Goal: Task Accomplishment & Management: Manage account settings

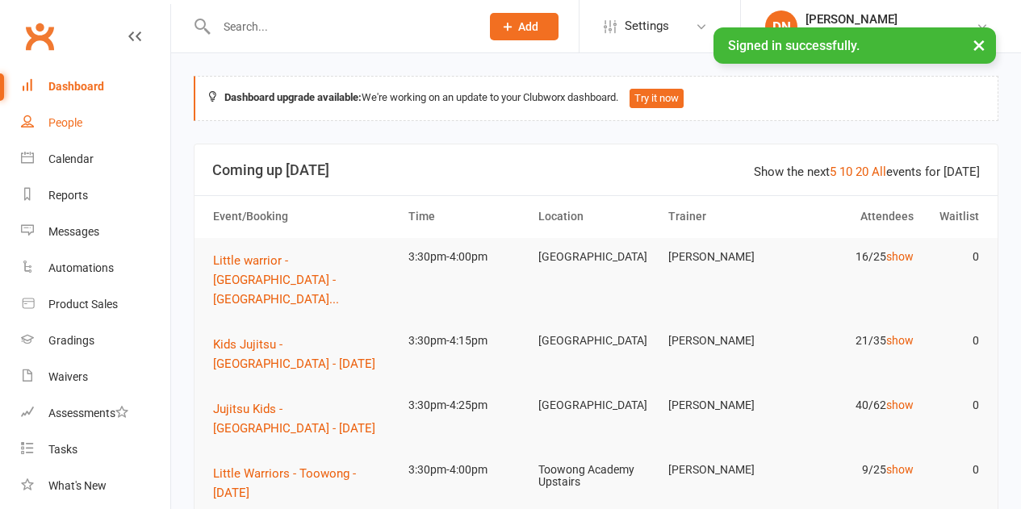
click at [80, 114] on link "People" at bounding box center [95, 123] width 149 height 36
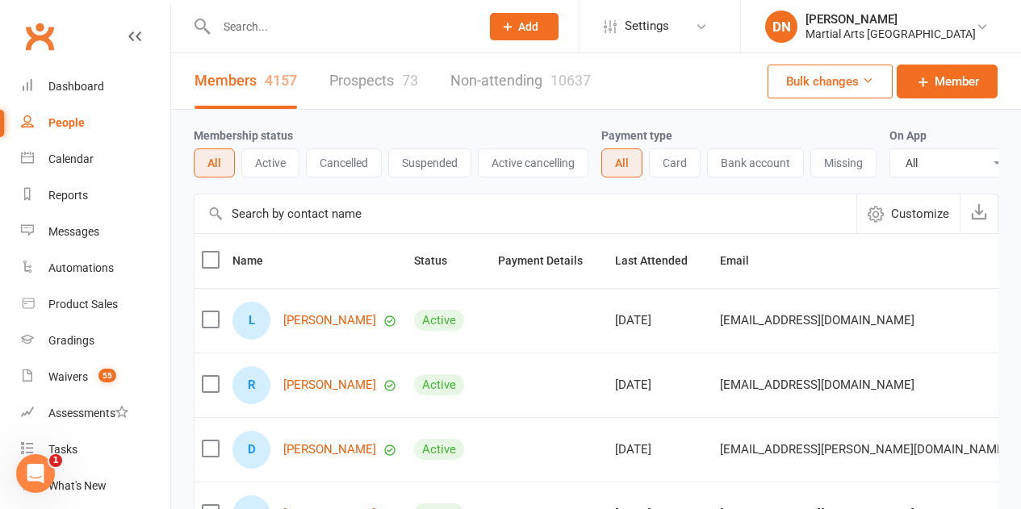
click at [61, 125] on div "People" at bounding box center [66, 122] width 36 height 13
click at [324, 94] on div "Members 4157 Prospects 73 Non-attending 10637" at bounding box center [392, 81] width 443 height 56
click at [337, 91] on link "Prospects 73" at bounding box center [373, 81] width 89 height 56
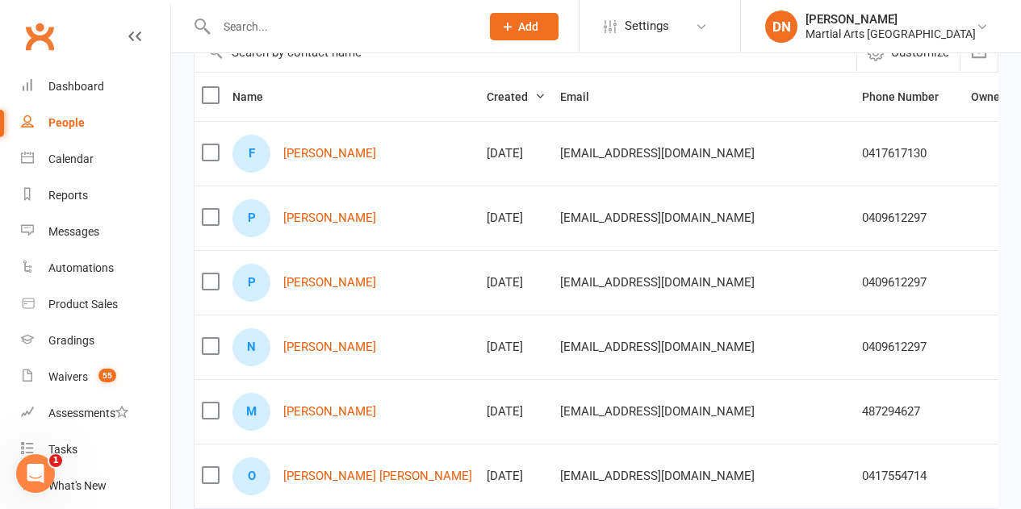
scroll to position [242, 0]
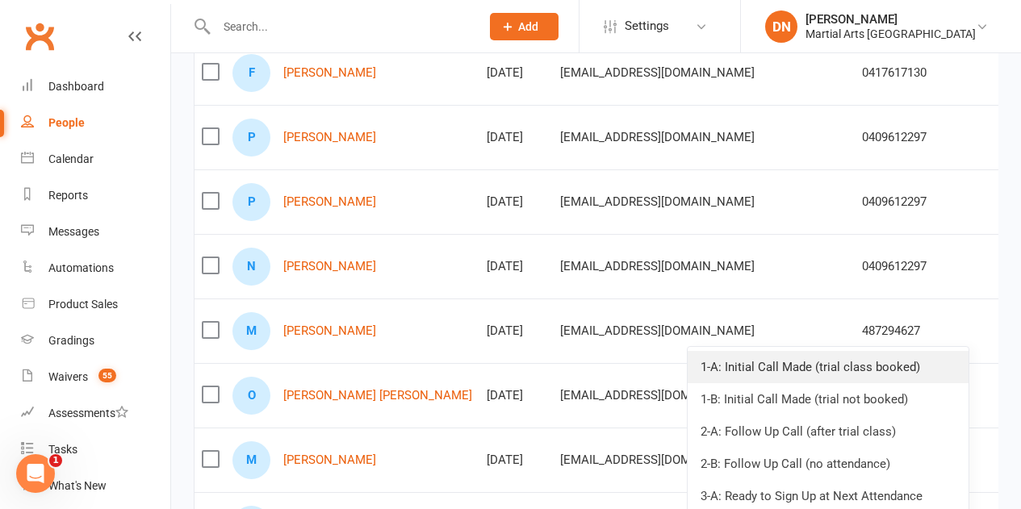
click at [851, 369] on link "1-A: Initial Call Made (trial class booked)" at bounding box center [828, 367] width 281 height 32
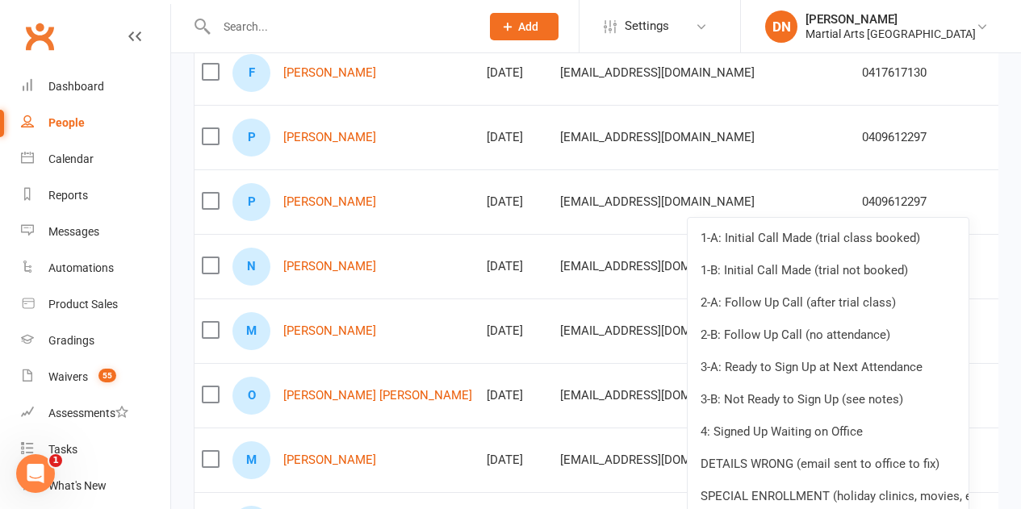
click at [877, 250] on link "1-A: Initial Call Made (trial class booked)" at bounding box center [828, 238] width 281 height 32
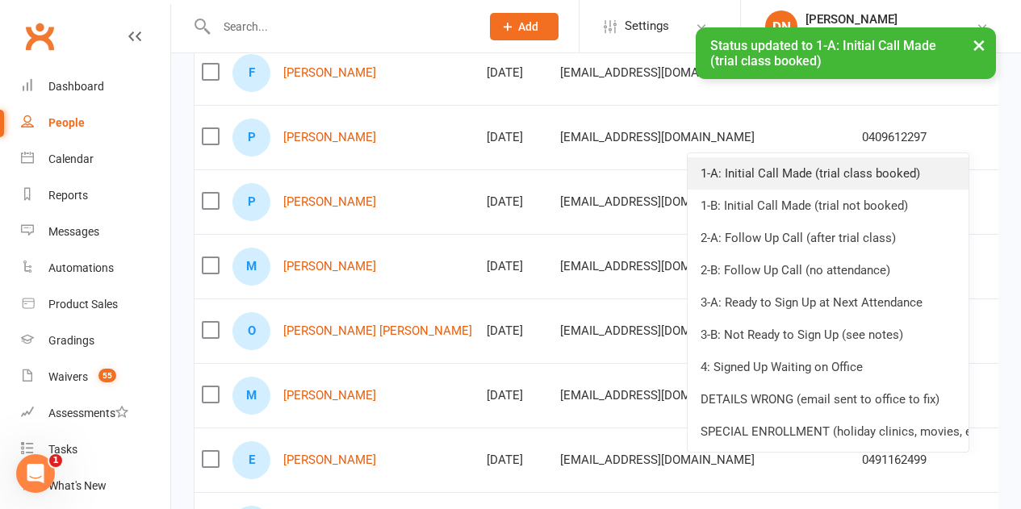
click at [890, 171] on link "1-A: Initial Call Made (trial class booked)" at bounding box center [828, 173] width 281 height 32
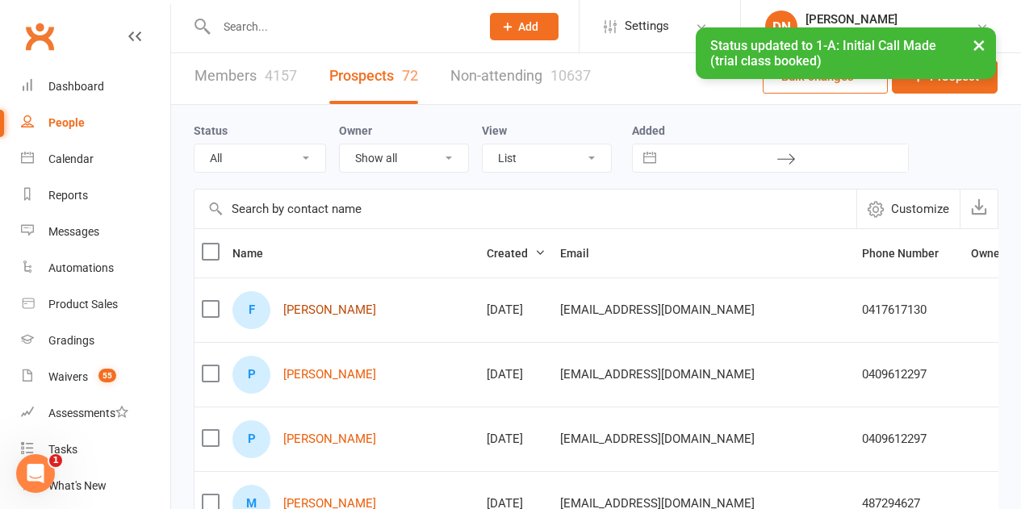
scroll to position [0, 0]
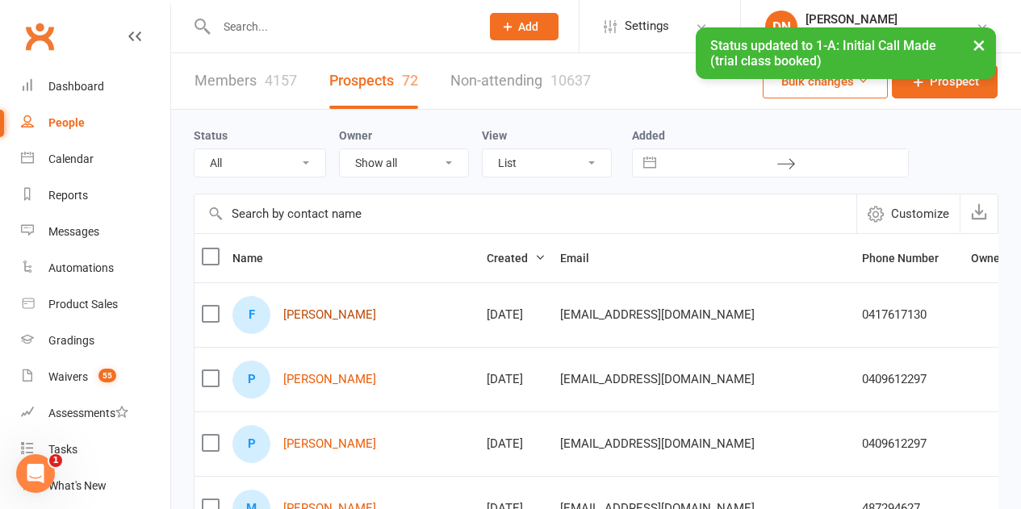
drag, startPoint x: 285, startPoint y: 315, endPoint x: 314, endPoint y: 320, distance: 29.5
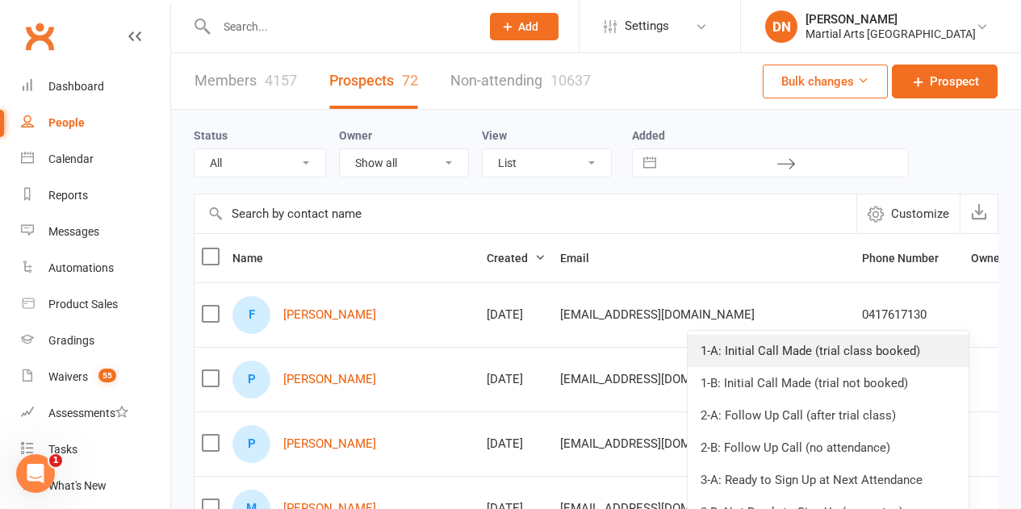
click at [884, 338] on link "1-A: Initial Call Made (trial class booked)" at bounding box center [828, 351] width 281 height 32
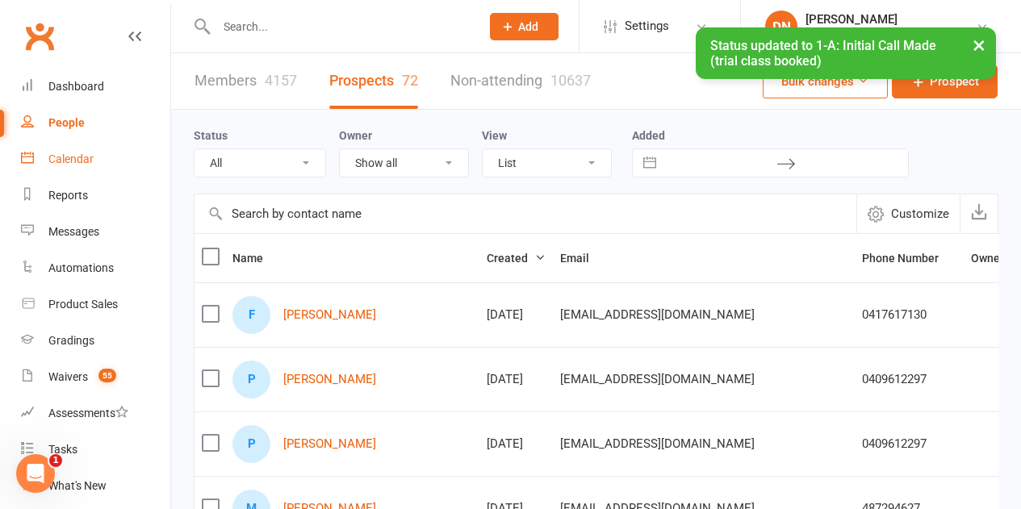
click at [72, 164] on div "Calendar" at bounding box center [70, 159] width 45 height 13
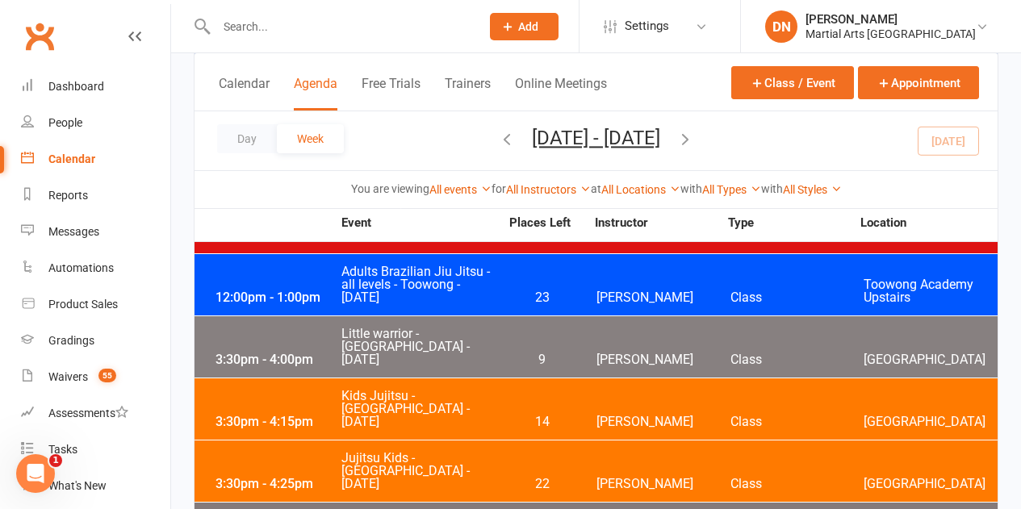
scroll to position [1776, 0]
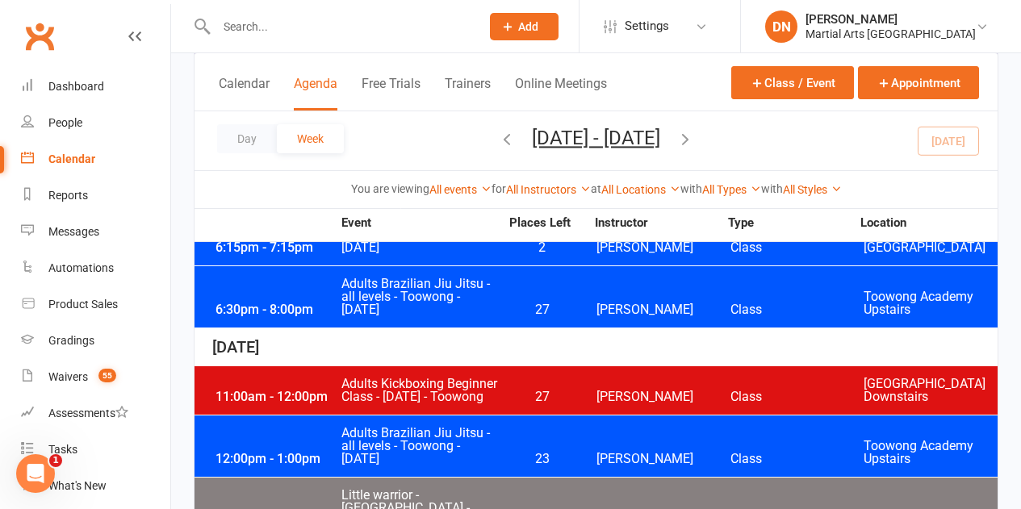
click at [538, 391] on span "27" at bounding box center [542, 397] width 85 height 13
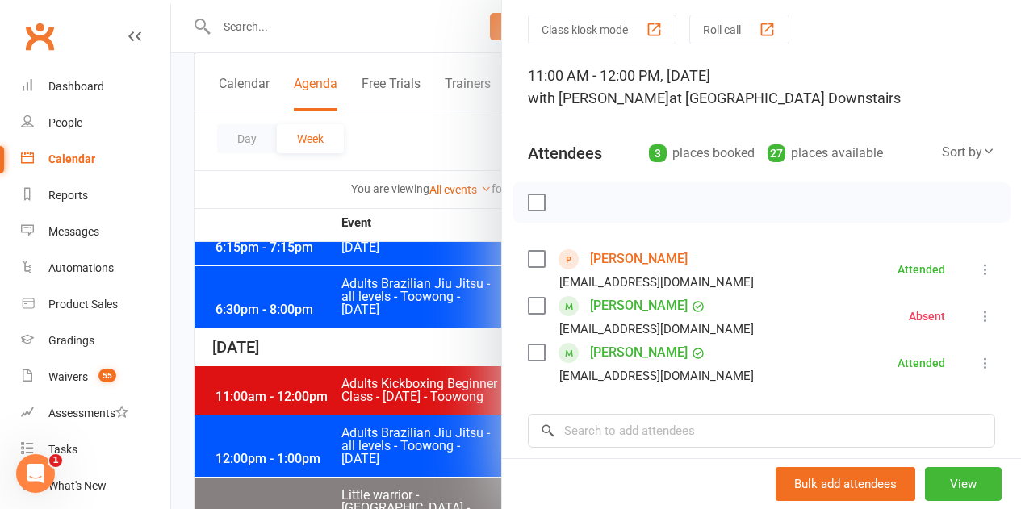
scroll to position [81, 0]
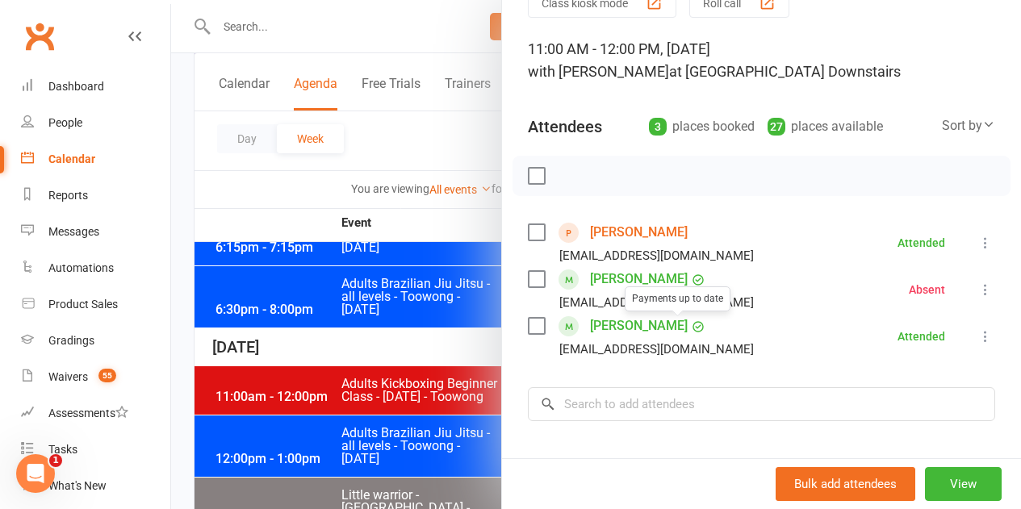
drag, startPoint x: 410, startPoint y: 345, endPoint x: 460, endPoint y: 345, distance: 50.0
click at [410, 344] on div at bounding box center [596, 254] width 850 height 509
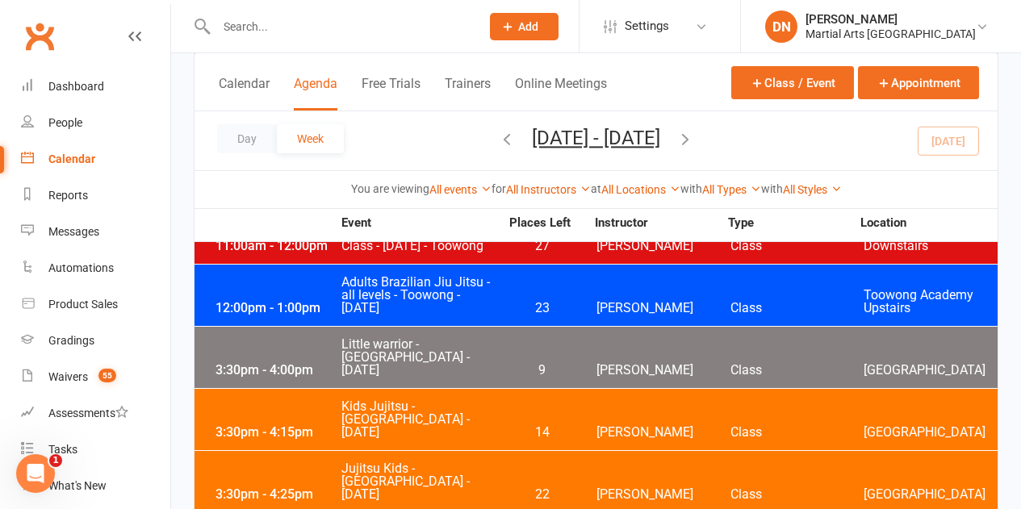
scroll to position [1856, 0]
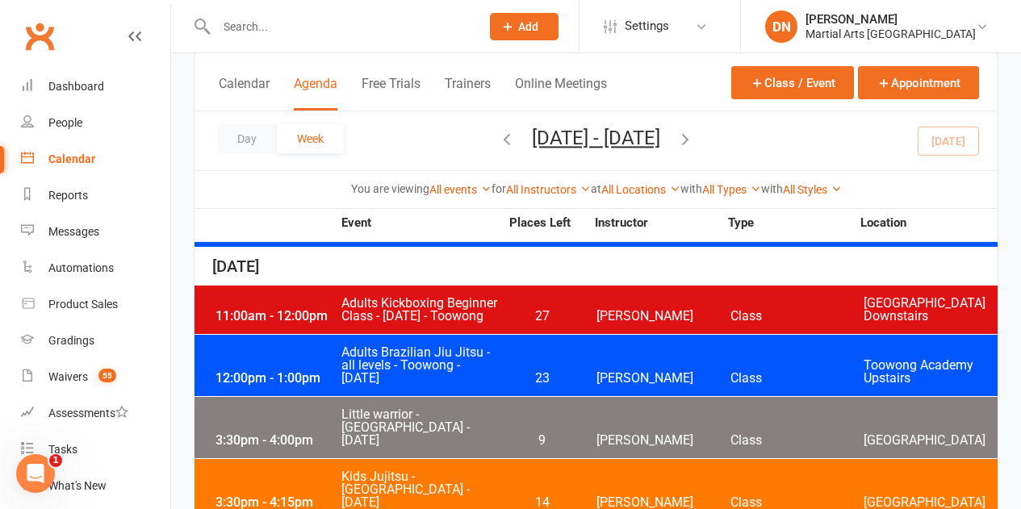
click at [555, 335] on div "12:00pm - 1:00pm Adults Brazilian Jiu Jitsu - all levels - Toowong - Wednesday …" at bounding box center [596, 365] width 803 height 61
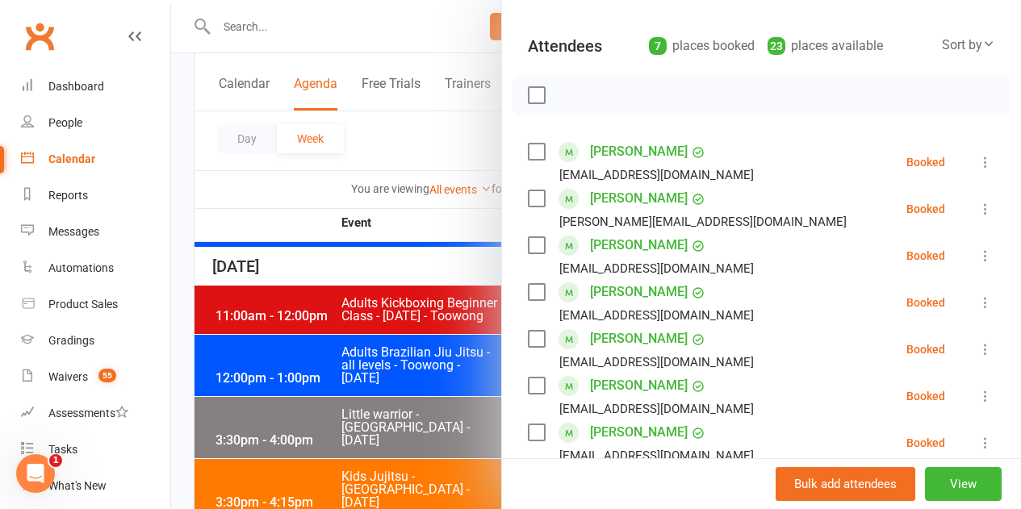
scroll to position [242, 0]
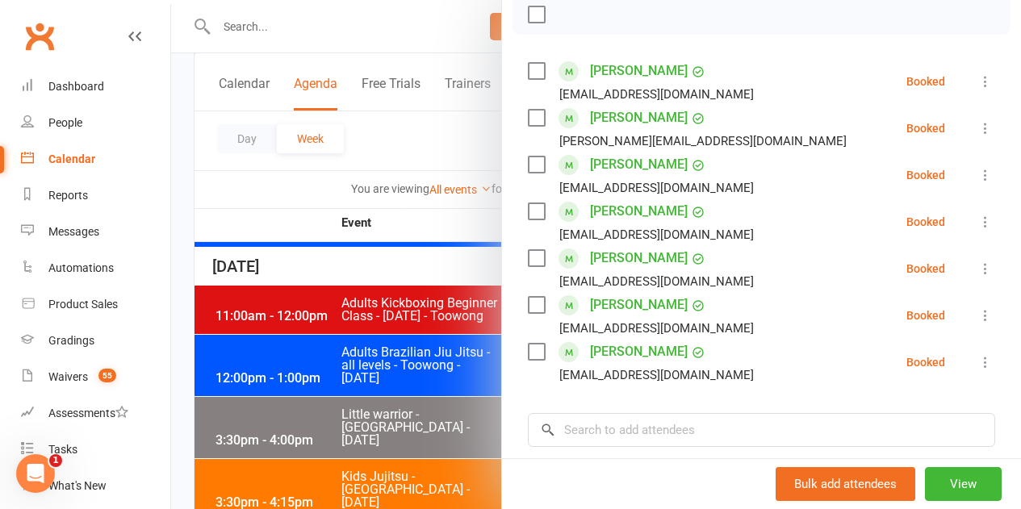
click at [977, 221] on icon at bounding box center [985, 222] width 16 height 16
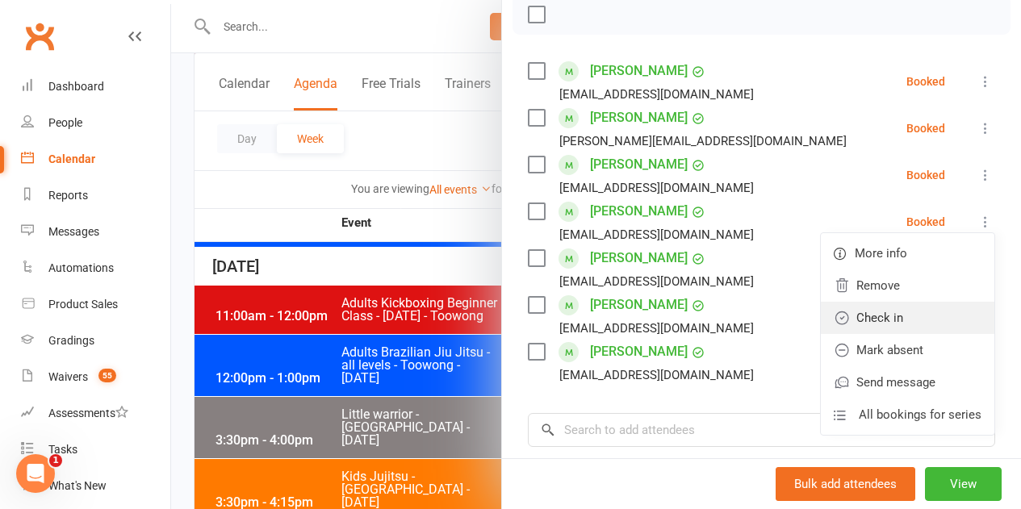
click at [874, 318] on link "Check in" at bounding box center [908, 318] width 174 height 32
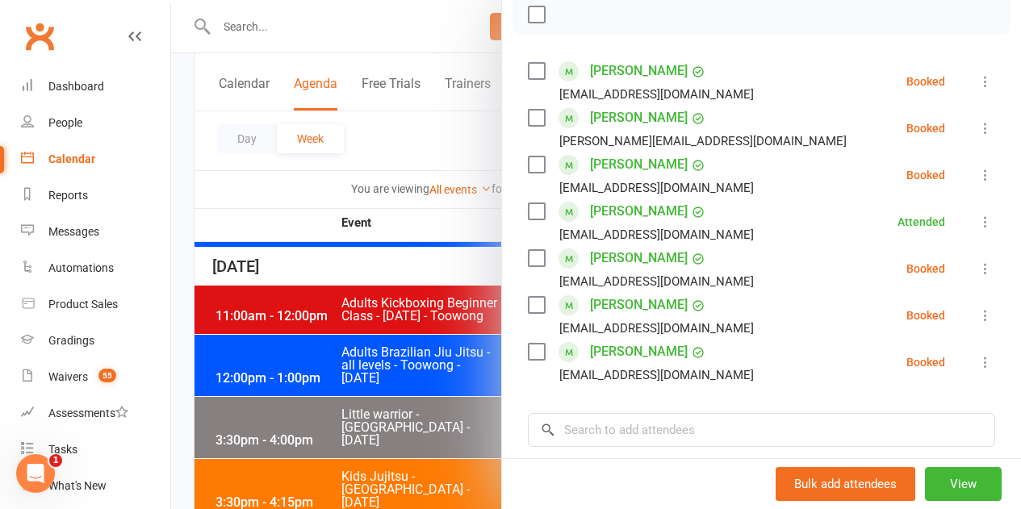
click at [947, 180] on li "Paul Lanning paulklanning@gmail.com Booked More info Remove Check in Mark absen…" at bounding box center [761, 175] width 467 height 47
click at [977, 178] on icon at bounding box center [985, 175] width 16 height 16
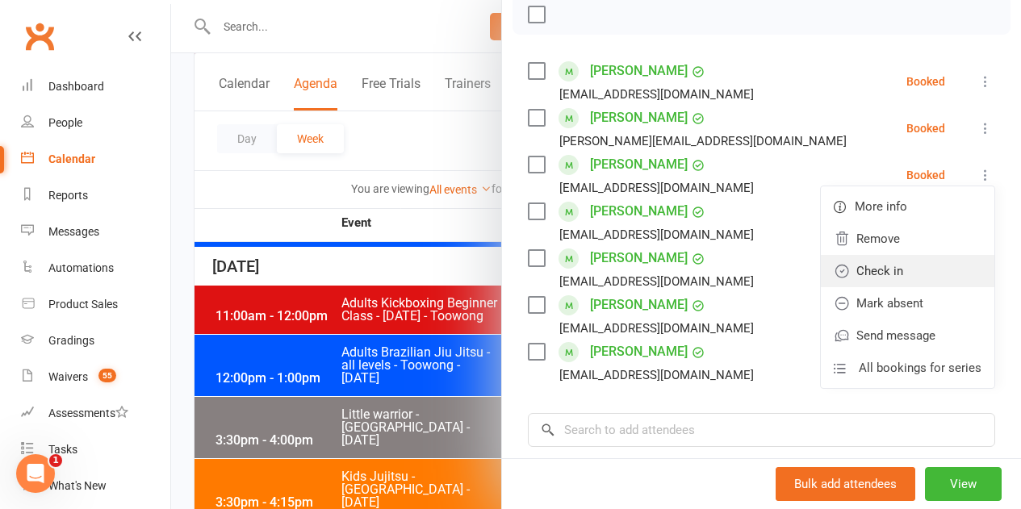
click at [906, 270] on link "Check in" at bounding box center [908, 271] width 174 height 32
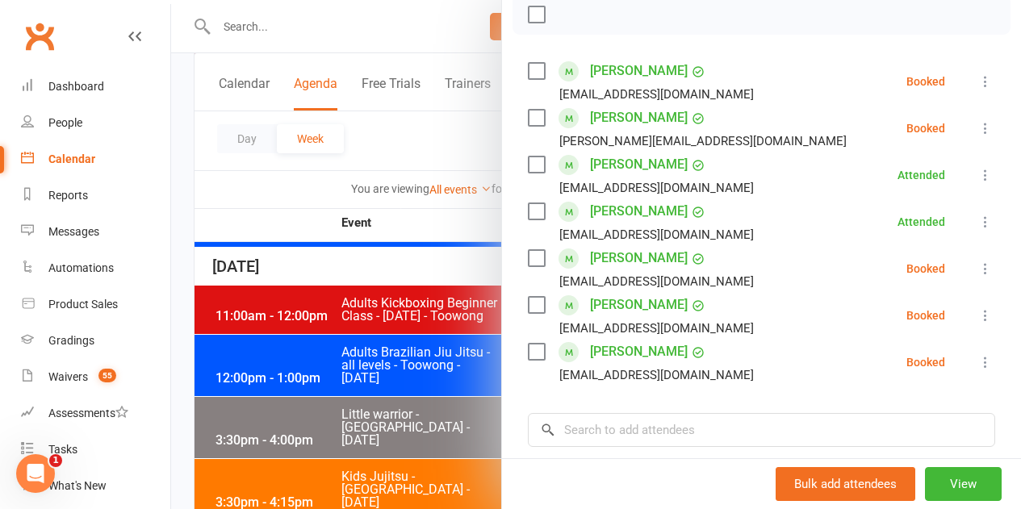
click at [976, 131] on button at bounding box center [985, 128] width 19 height 19
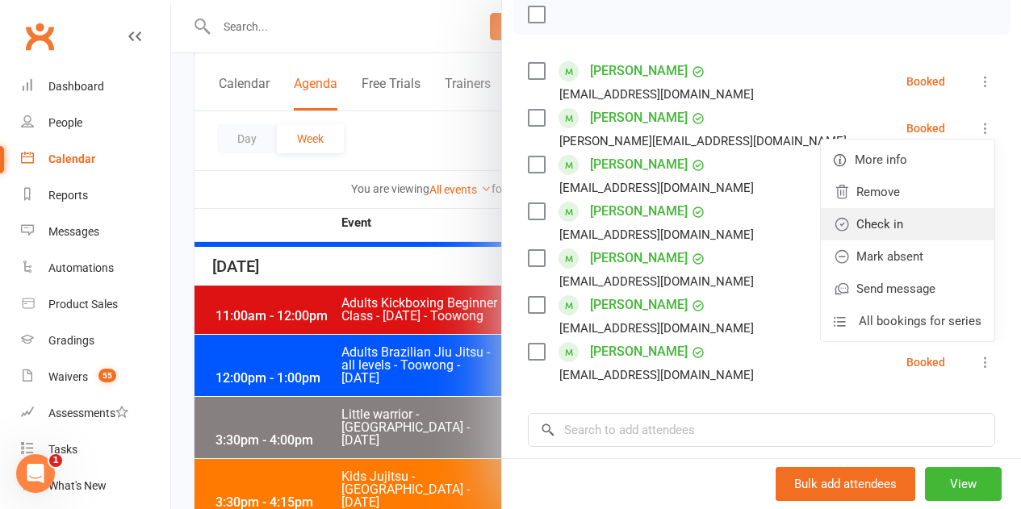
click at [904, 216] on link "Check in" at bounding box center [908, 224] width 174 height 32
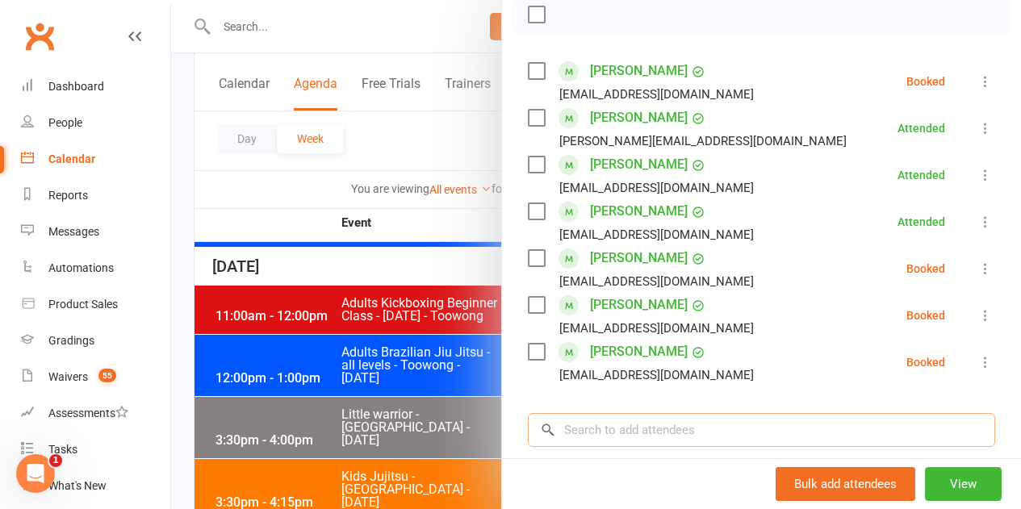
click at [682, 418] on input "search" at bounding box center [761, 430] width 467 height 34
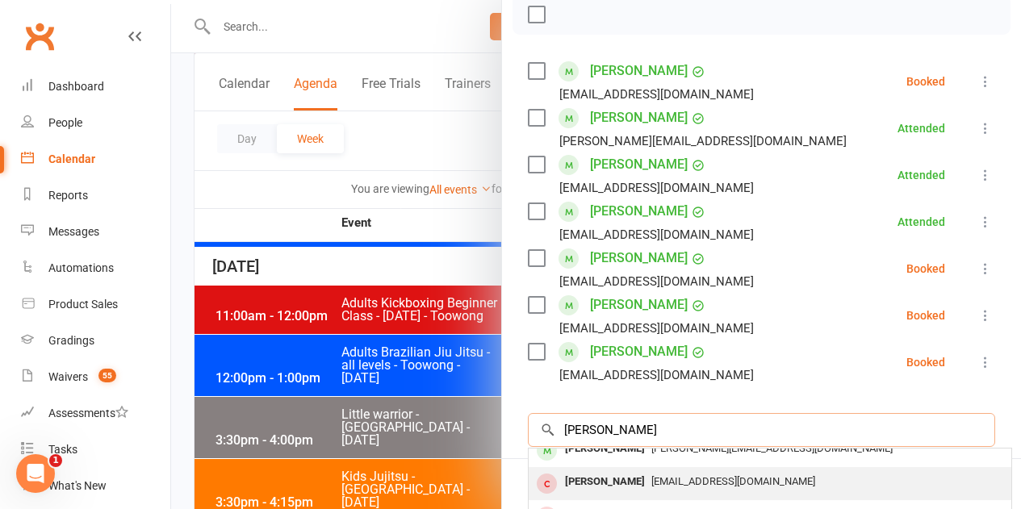
scroll to position [0, 0]
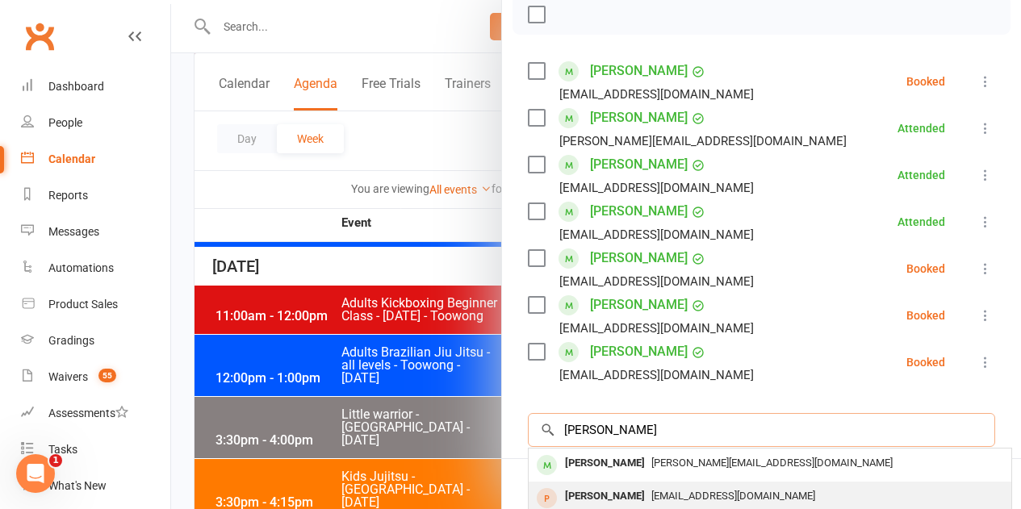
type input "Quinton"
click at [612, 493] on div "Quinton Afa" at bounding box center [605, 496] width 93 height 23
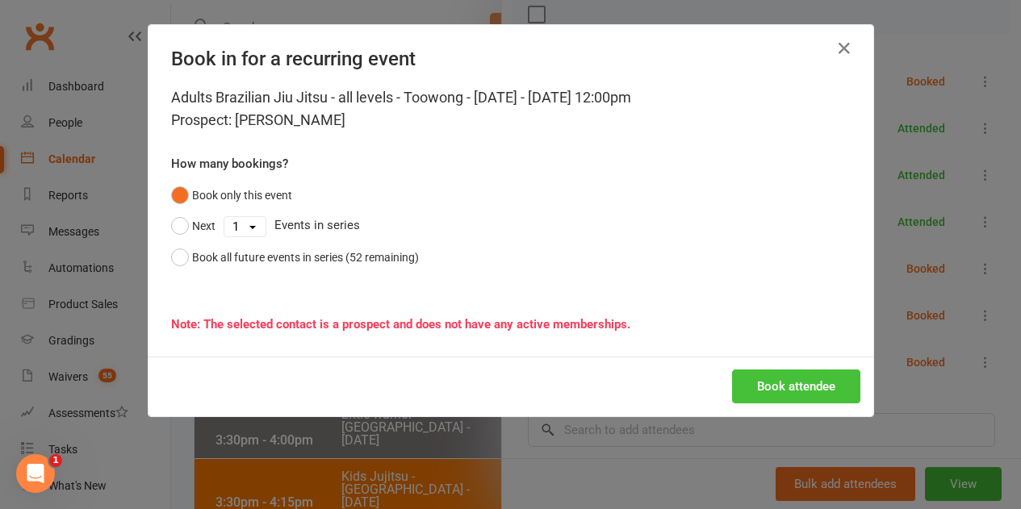
click at [789, 383] on button "Book attendee" at bounding box center [796, 387] width 128 height 34
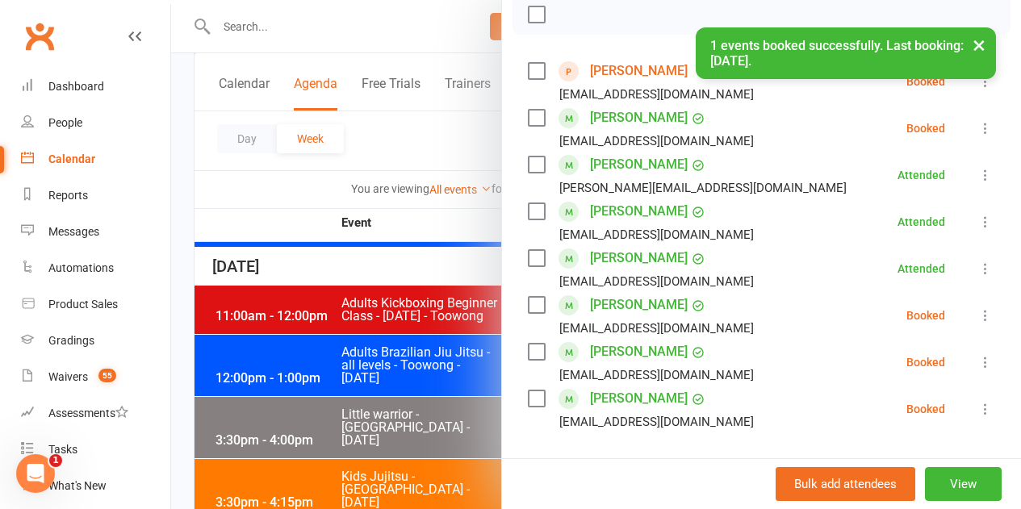
scroll to position [161, 0]
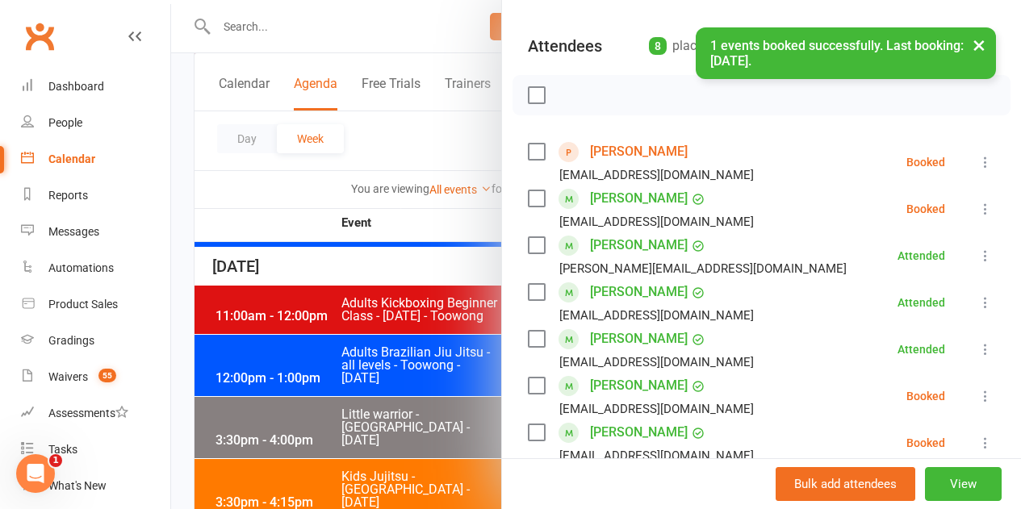
click at [977, 161] on icon at bounding box center [985, 162] width 16 height 16
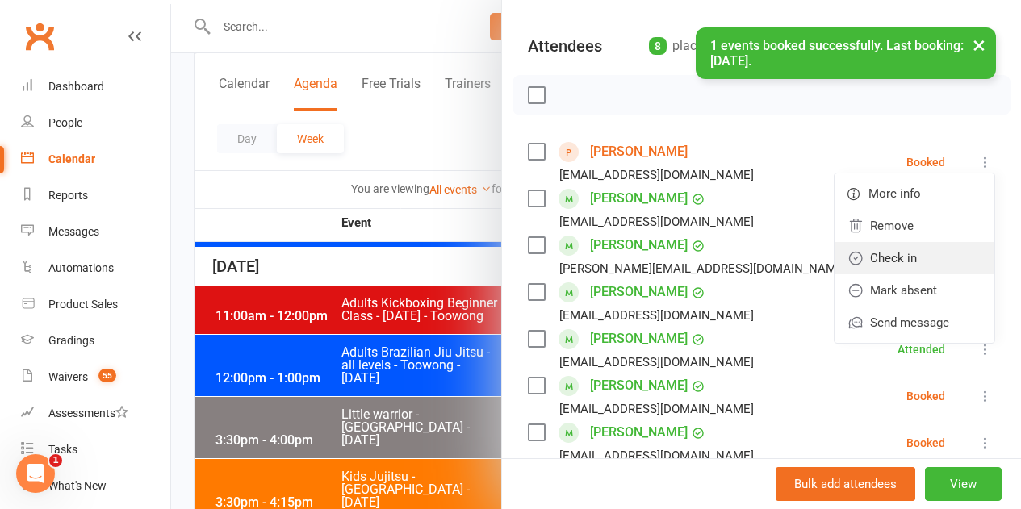
click at [885, 253] on link "Check in" at bounding box center [915, 258] width 160 height 32
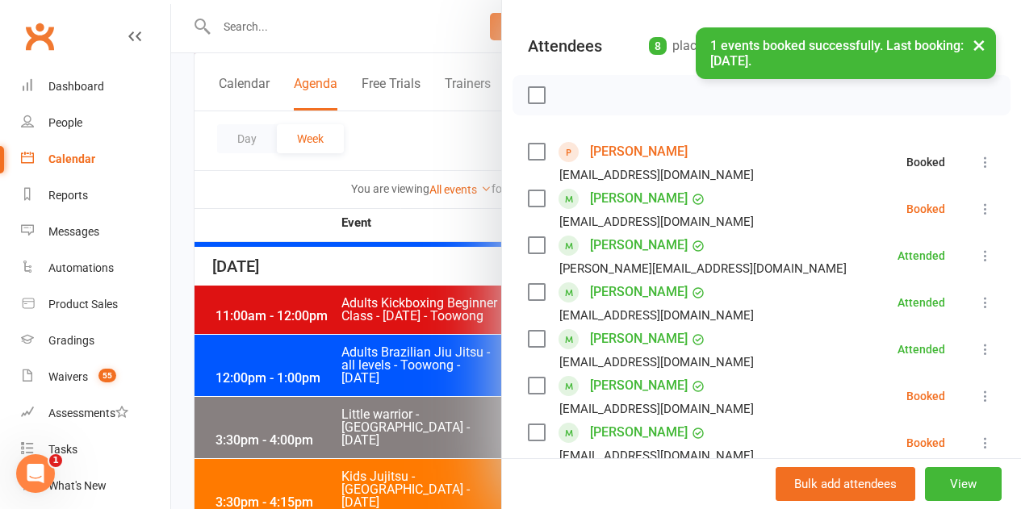
drag, startPoint x: 950, startPoint y: 207, endPoint x: 961, endPoint y: 220, distance: 17.2
click at [951, 207] on li "Dominic Bensley dbensley30@gmail.com Booked More info Remove Check in Mark abse…" at bounding box center [761, 209] width 467 height 47
click at [977, 213] on icon at bounding box center [985, 209] width 16 height 16
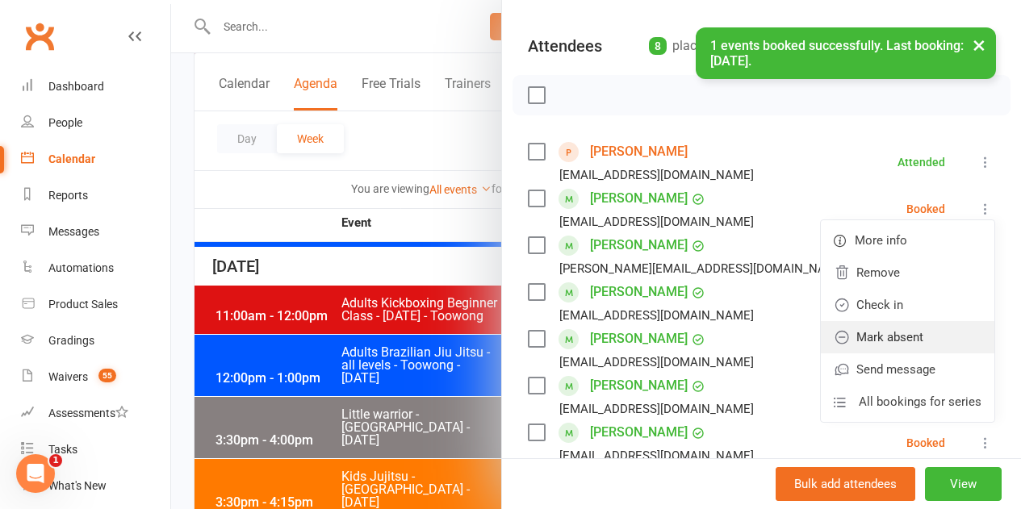
drag, startPoint x: 875, startPoint y: 334, endPoint x: 884, endPoint y: 329, distance: 10.5
click at [876, 333] on link "Mark absent" at bounding box center [908, 337] width 174 height 32
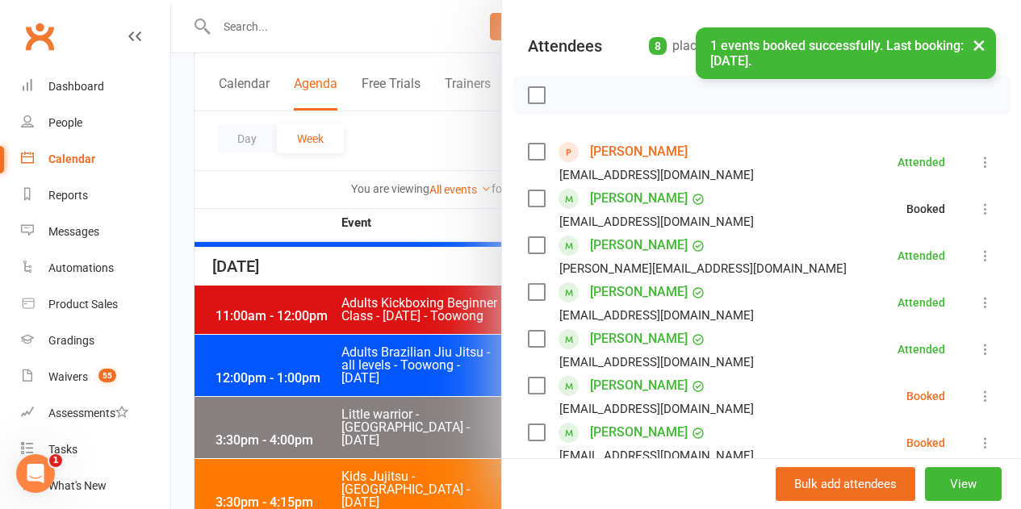
scroll to position [323, 0]
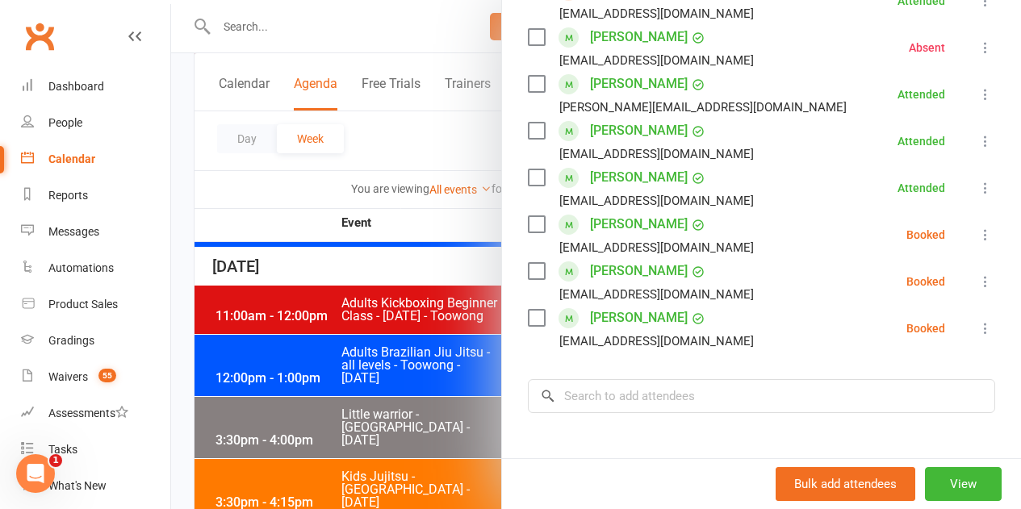
click at [977, 234] on icon at bounding box center [985, 235] width 16 height 16
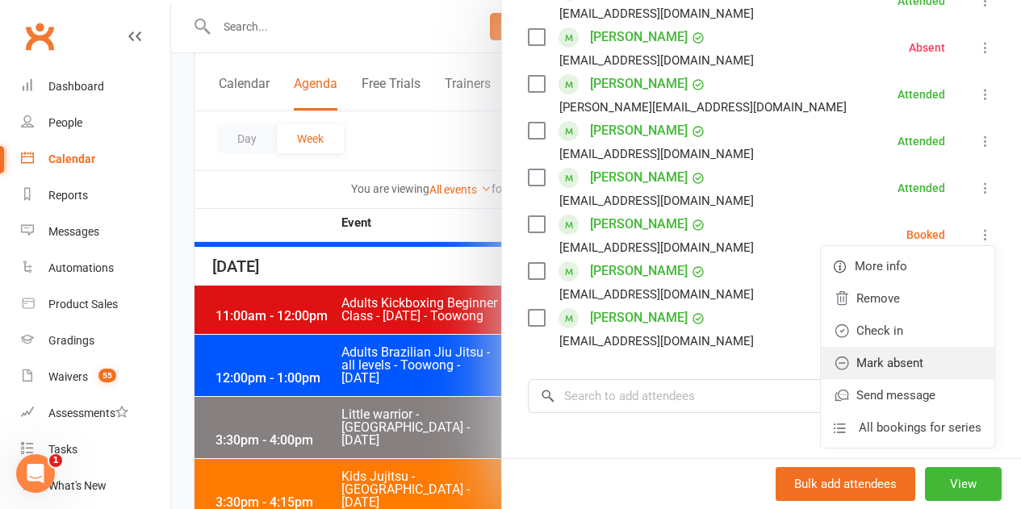
click at [898, 354] on link "Mark absent" at bounding box center [908, 363] width 174 height 32
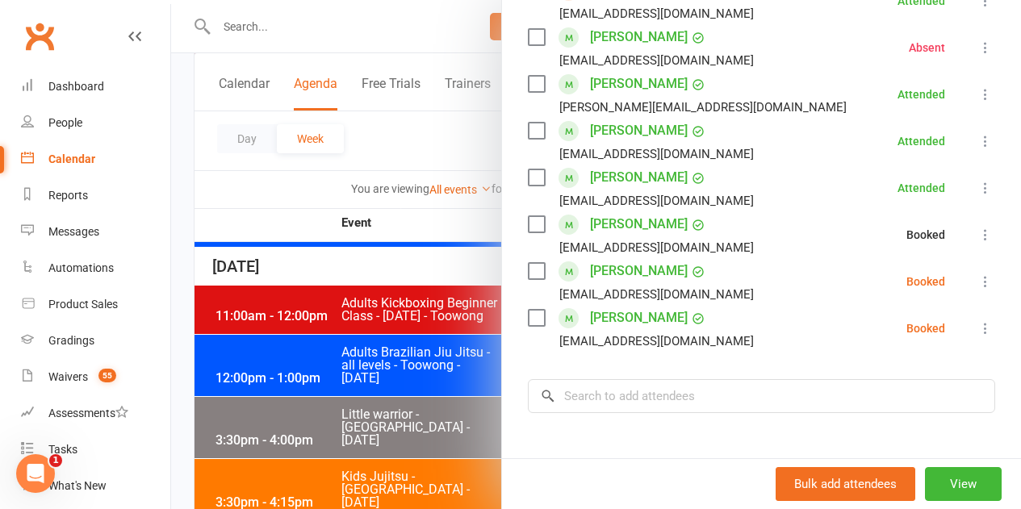
click at [973, 281] on div "Class kiosk mode Roll call 12:00 PM - 1:00 PM, Wednesday, October, 15, 2025 wit…" at bounding box center [761, 194] width 519 height 896
click at [976, 281] on button at bounding box center [985, 281] width 19 height 19
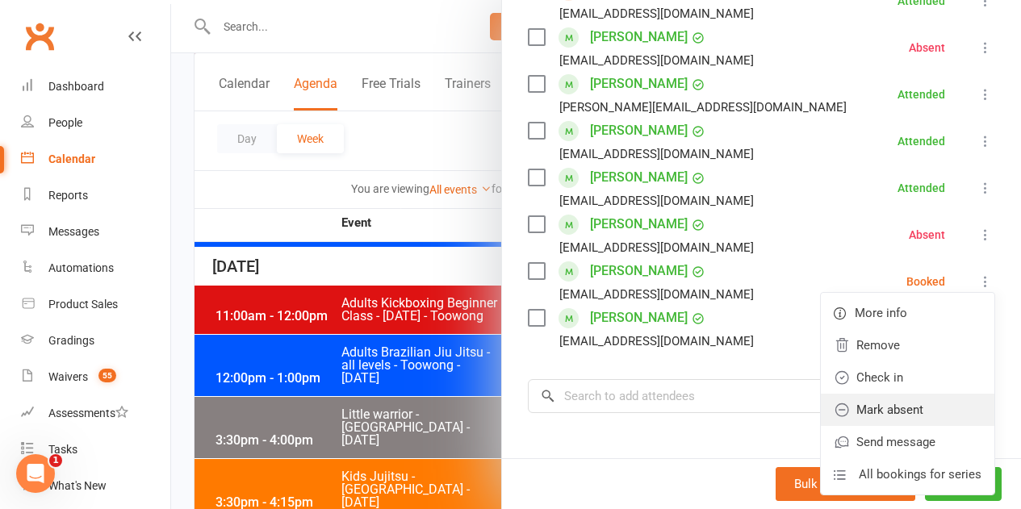
click at [904, 404] on link "Mark absent" at bounding box center [908, 410] width 174 height 32
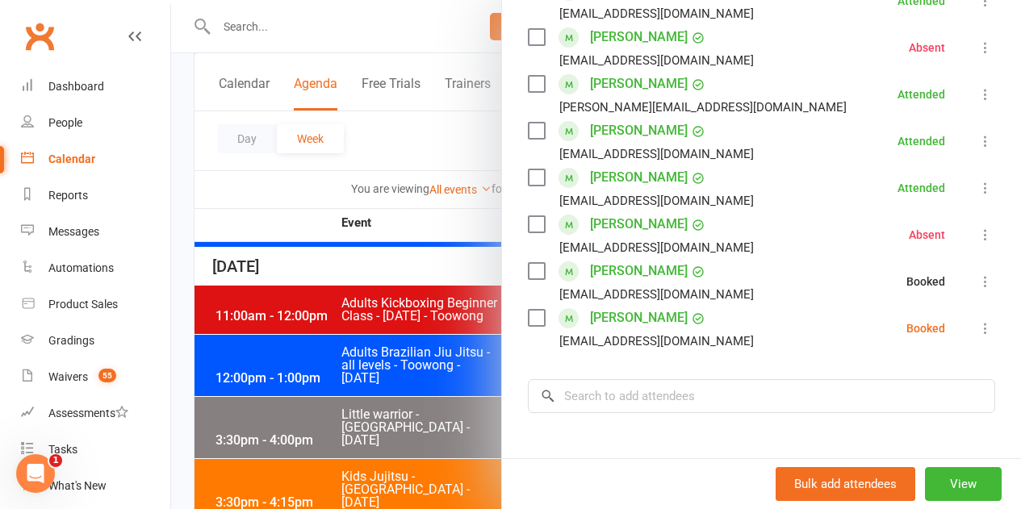
click at [977, 328] on icon at bounding box center [985, 328] width 16 height 16
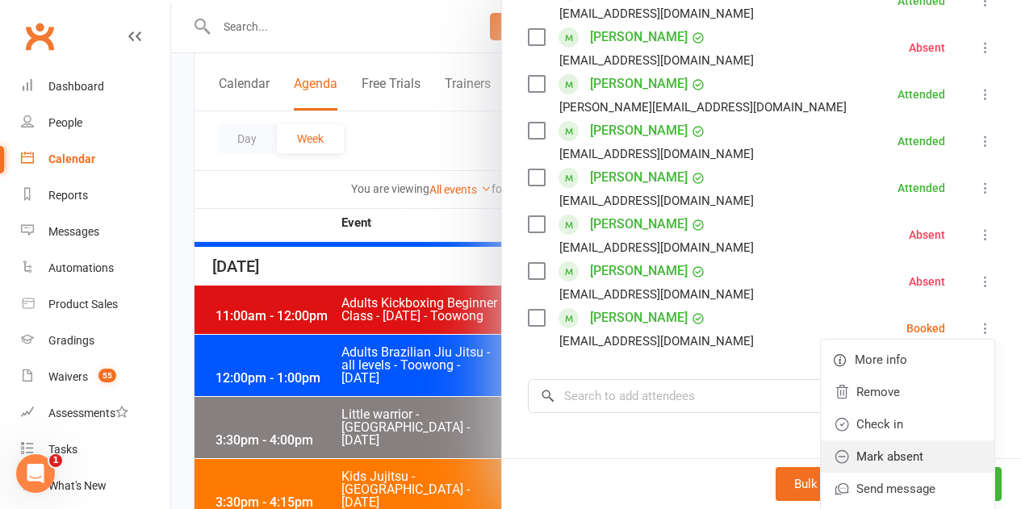
click at [894, 463] on link "Mark absent" at bounding box center [908, 457] width 174 height 32
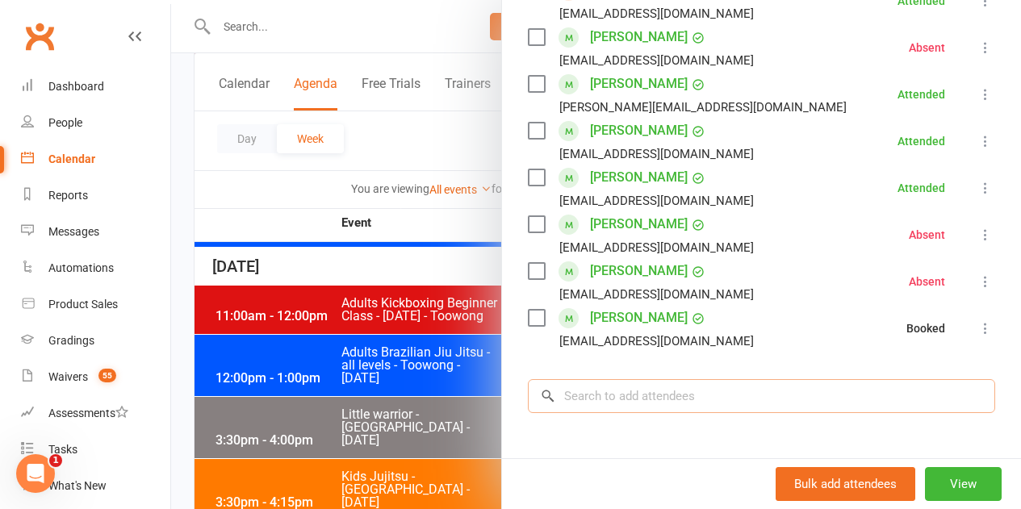
click at [698, 385] on input "search" at bounding box center [761, 396] width 467 height 34
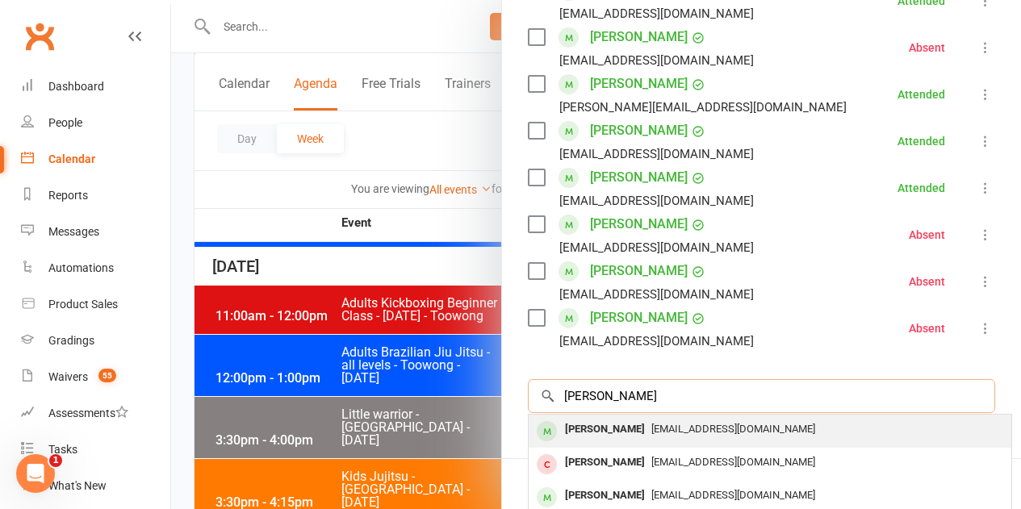
type input "Daniel Nembach"
click at [643, 421] on div "dolphziggler191@gmail.com" at bounding box center [770, 429] width 470 height 23
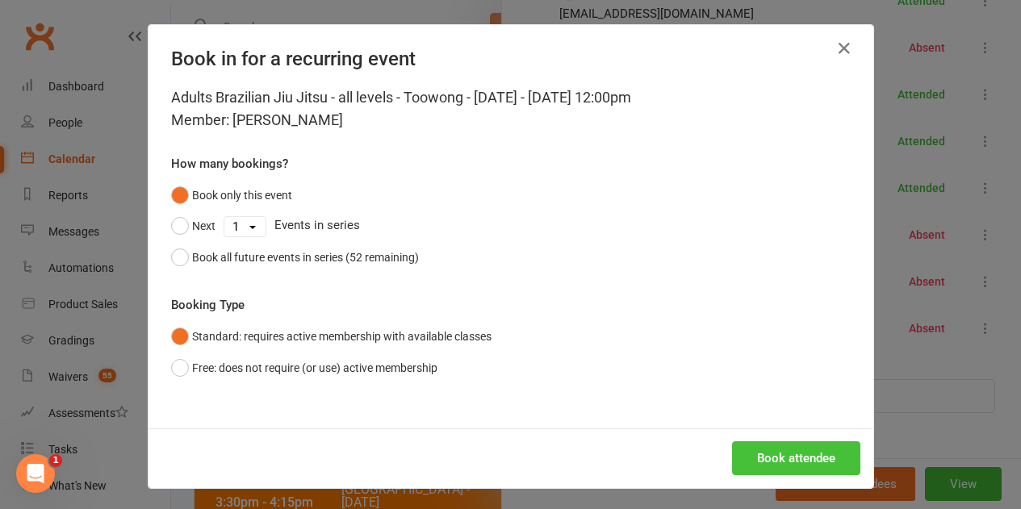
click at [734, 449] on button "Book attendee" at bounding box center [796, 459] width 128 height 34
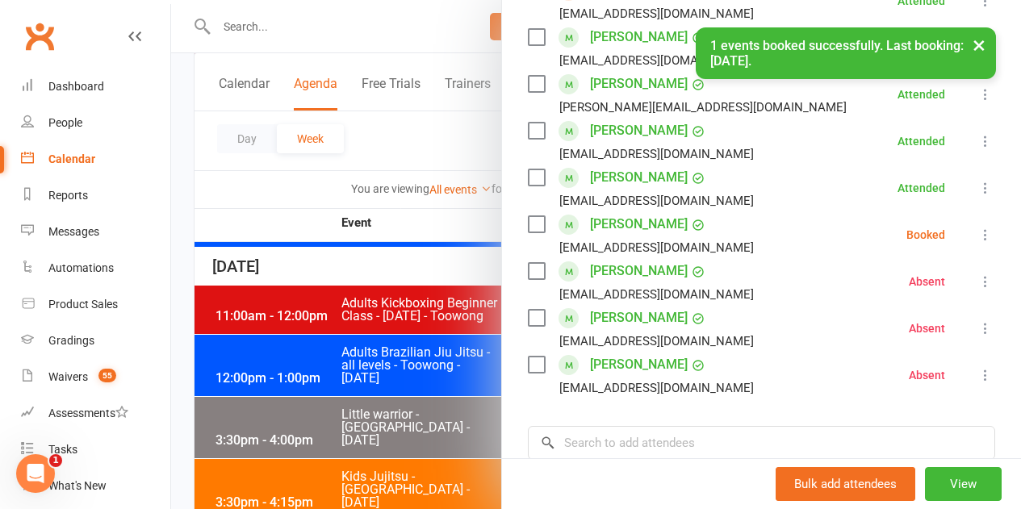
click at [960, 224] on li "Daniel Nembach dolphziggler191@gmail.com Booked More info Remove Check in Mark …" at bounding box center [761, 234] width 467 height 47
click at [977, 241] on icon at bounding box center [985, 235] width 16 height 16
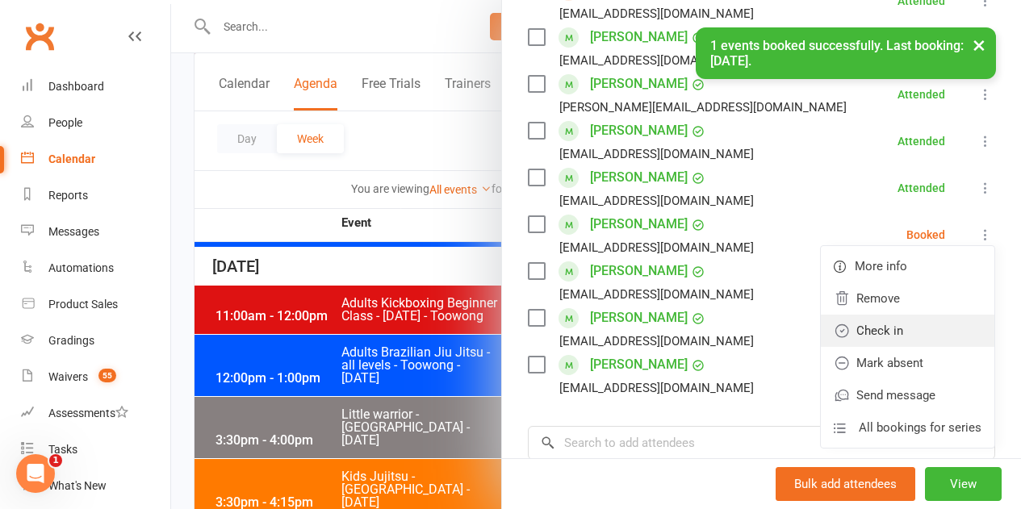
click at [900, 325] on link "Check in" at bounding box center [908, 331] width 174 height 32
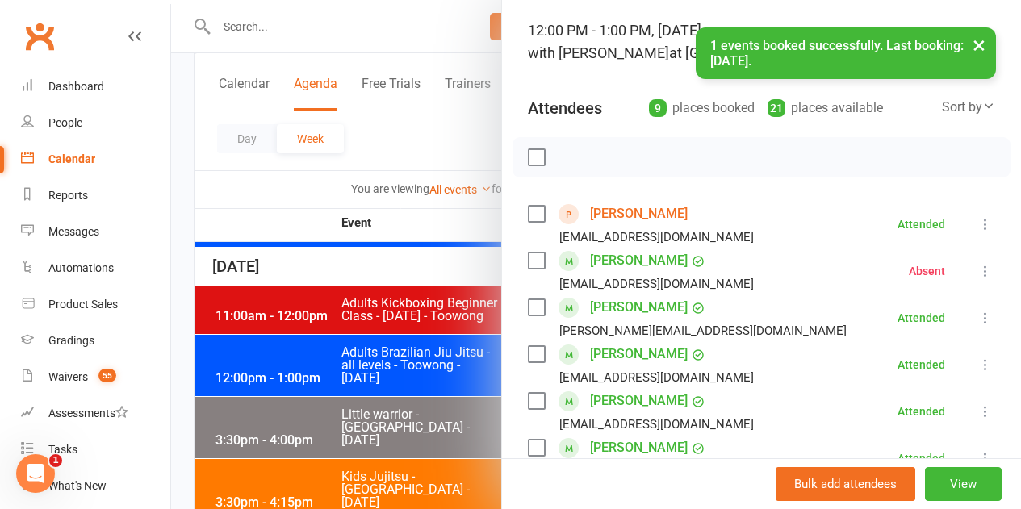
scroll to position [81, 0]
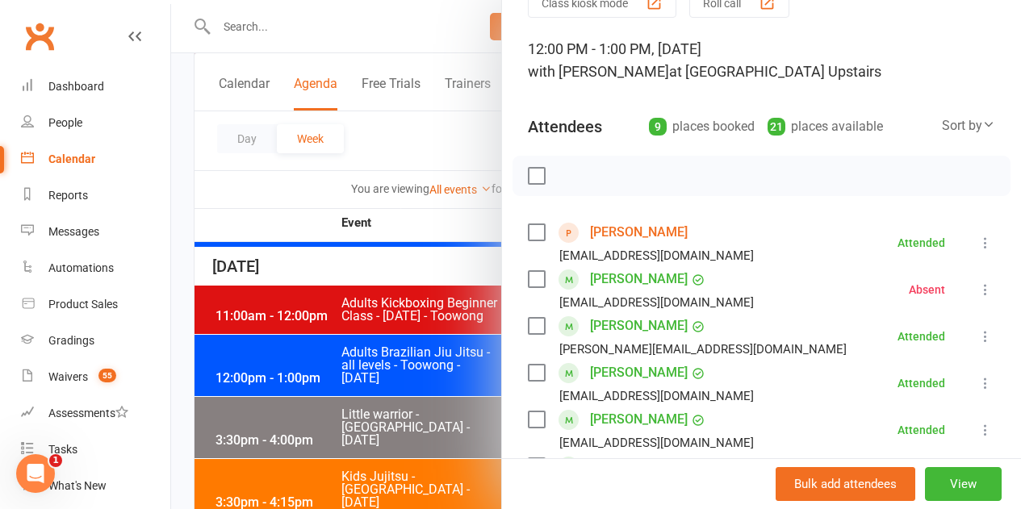
click at [315, 397] on div at bounding box center [596, 254] width 850 height 509
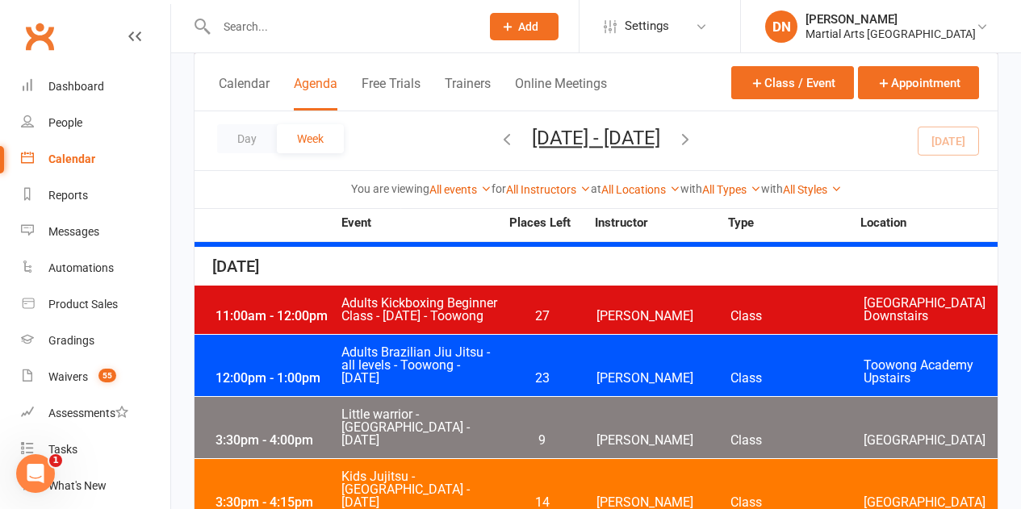
click at [491, 408] on span "Little warrior - Brookfield State School - Wednesday" at bounding box center [420, 427] width 159 height 39
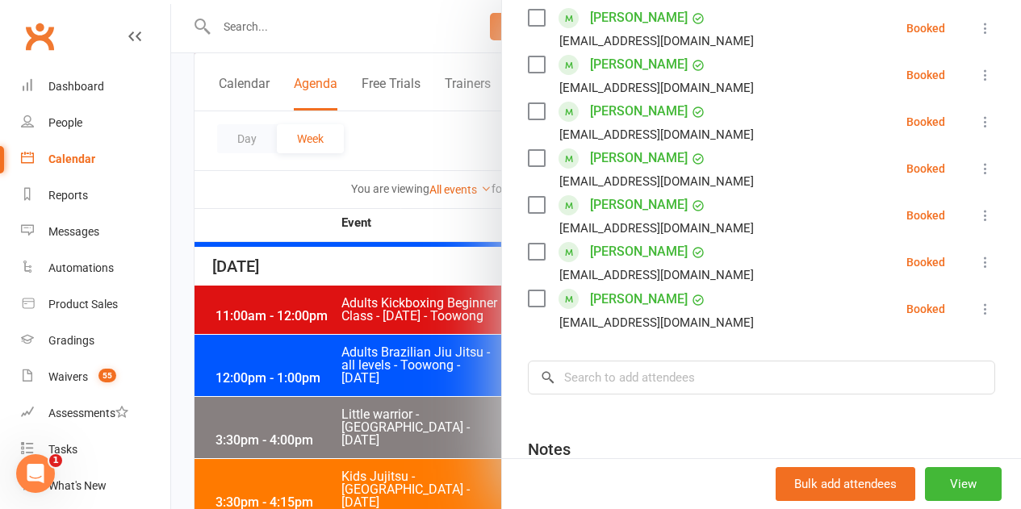
scroll to position [726, 0]
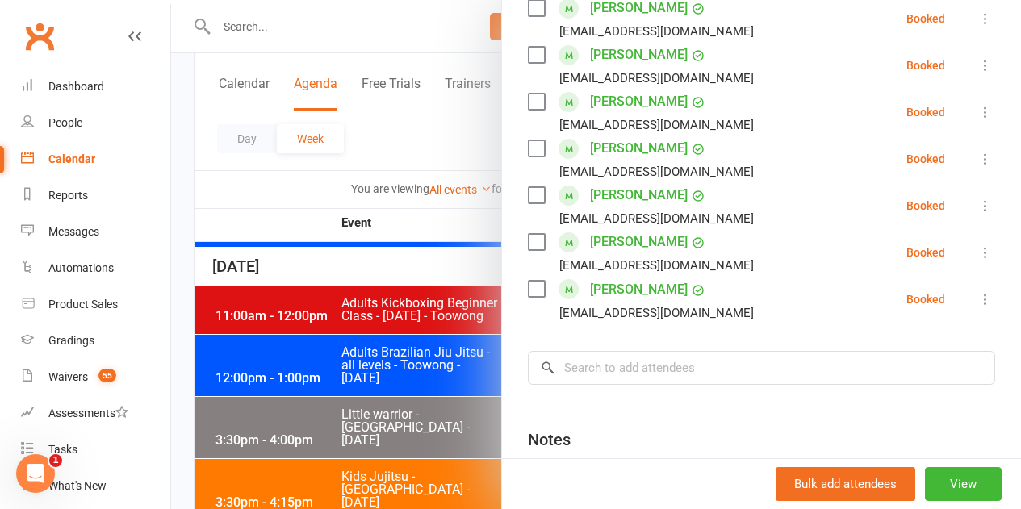
click at [356, 359] on div at bounding box center [596, 254] width 850 height 509
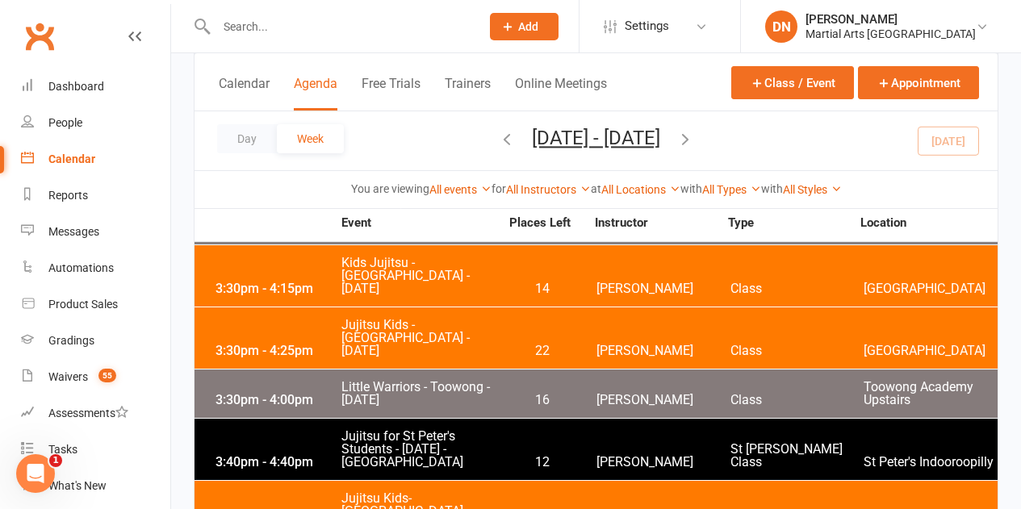
scroll to position [2099, 0]
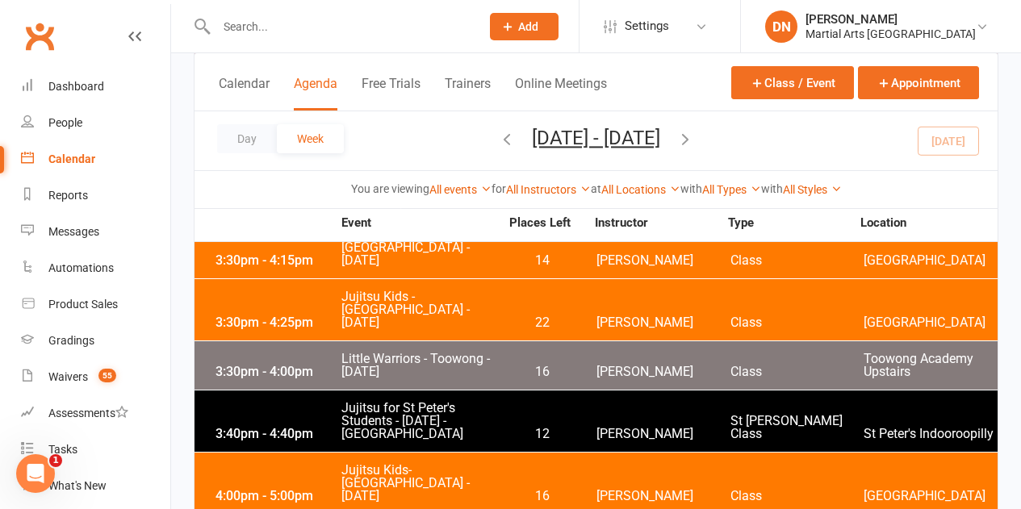
click at [514, 453] on div "4:00pm - 5:00pm Jujitsu Kids- Brookfield State School - Wednesday 16 Brandon Mc…" at bounding box center [596, 483] width 803 height 61
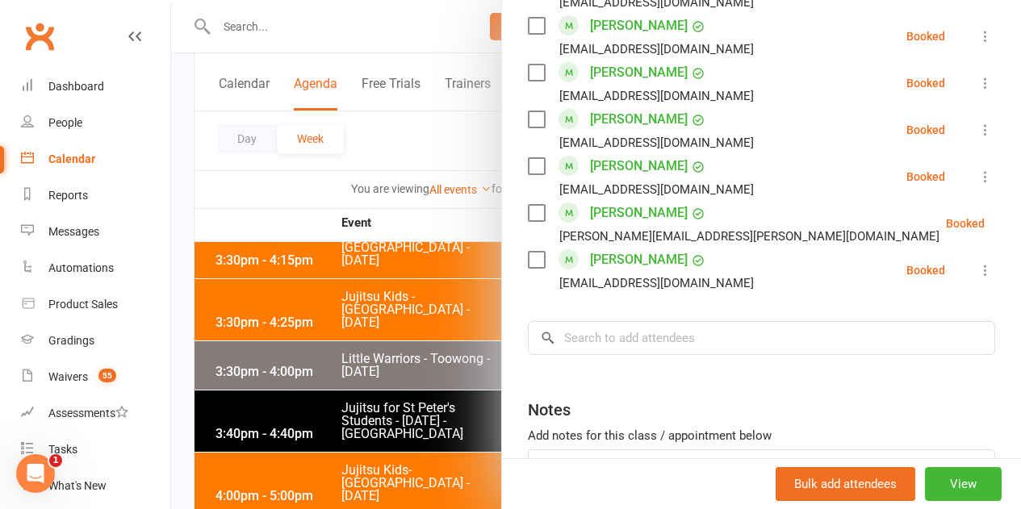
scroll to position [1211, 0]
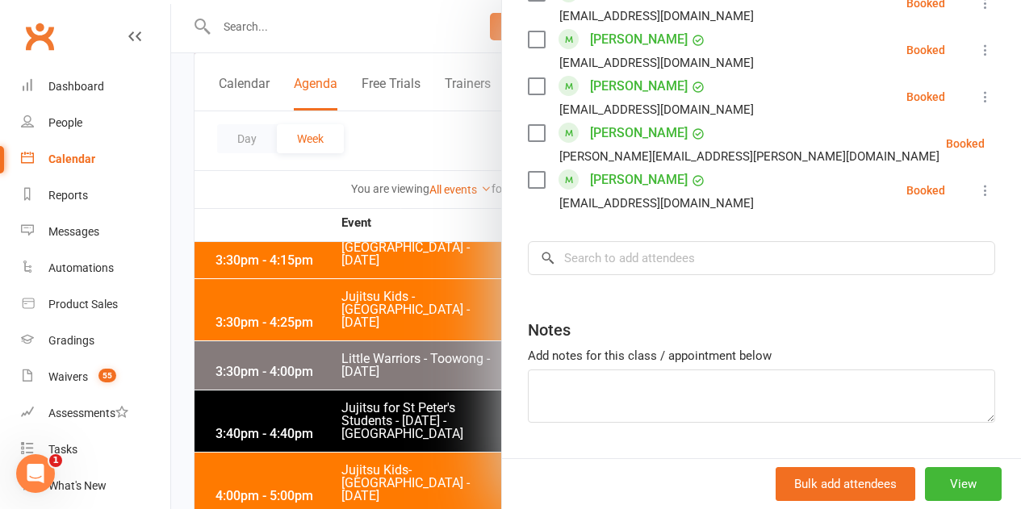
drag, startPoint x: 359, startPoint y: 282, endPoint x: 518, endPoint y: 329, distance: 165.8
click at [373, 284] on div at bounding box center [596, 254] width 850 height 509
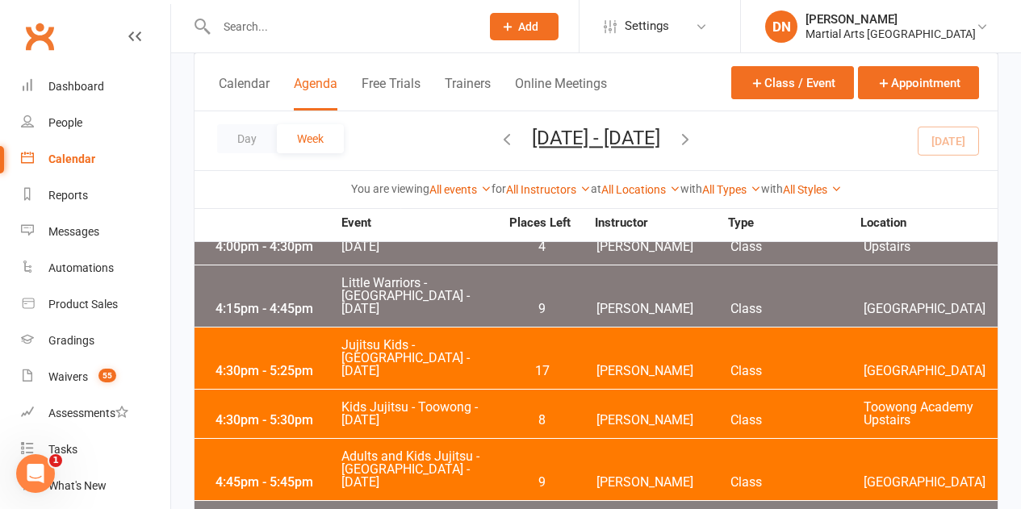
scroll to position [2421, 0]
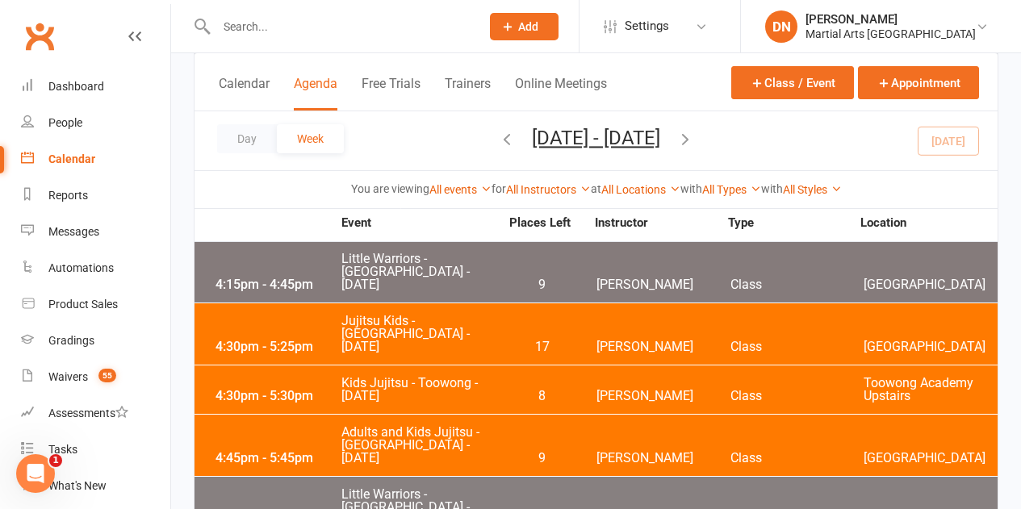
click at [580, 477] on div "5:00pm - 5:30pm Little Warriors - Brookfield State School - Wednesday 16 Brando…" at bounding box center [596, 507] width 803 height 61
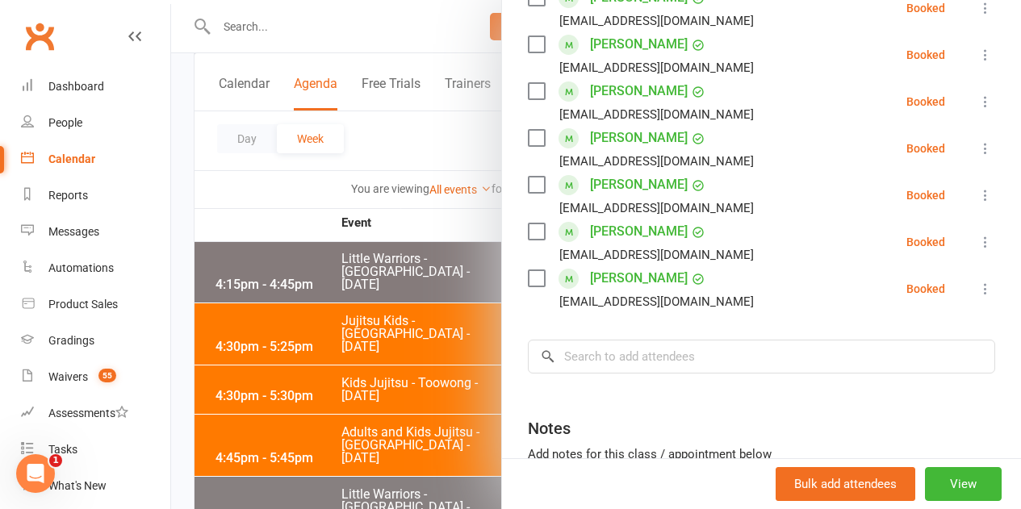
scroll to position [726, 0]
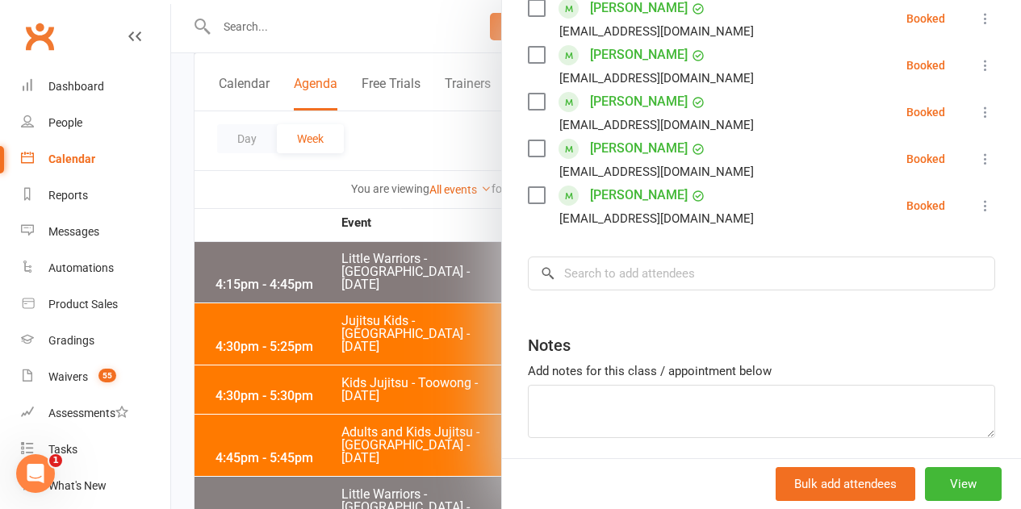
click at [373, 337] on div at bounding box center [596, 254] width 850 height 509
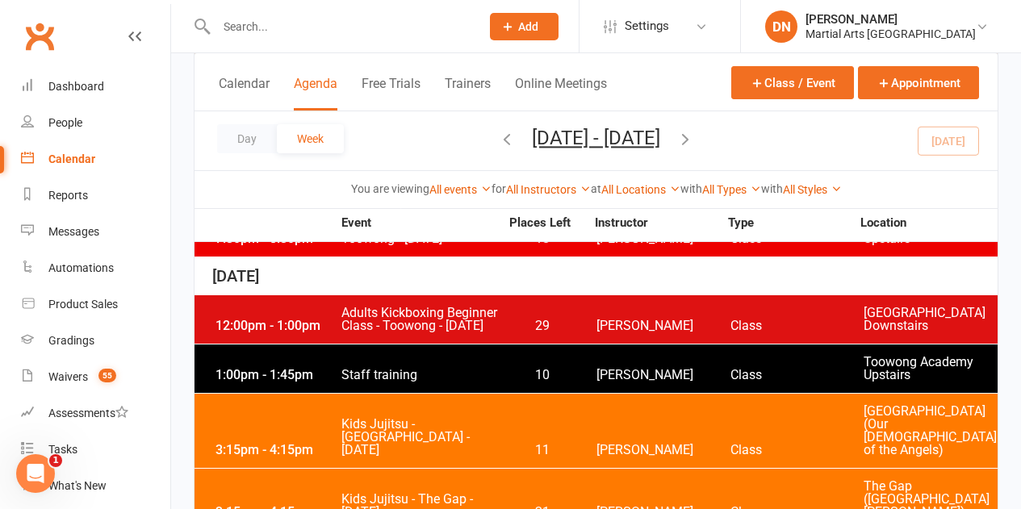
scroll to position [2986, 0]
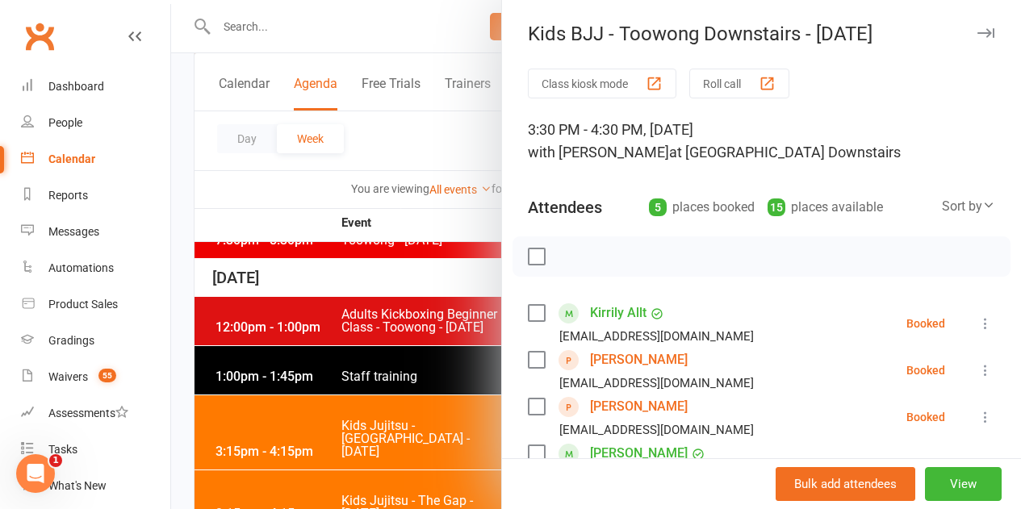
scroll to position [161, 0]
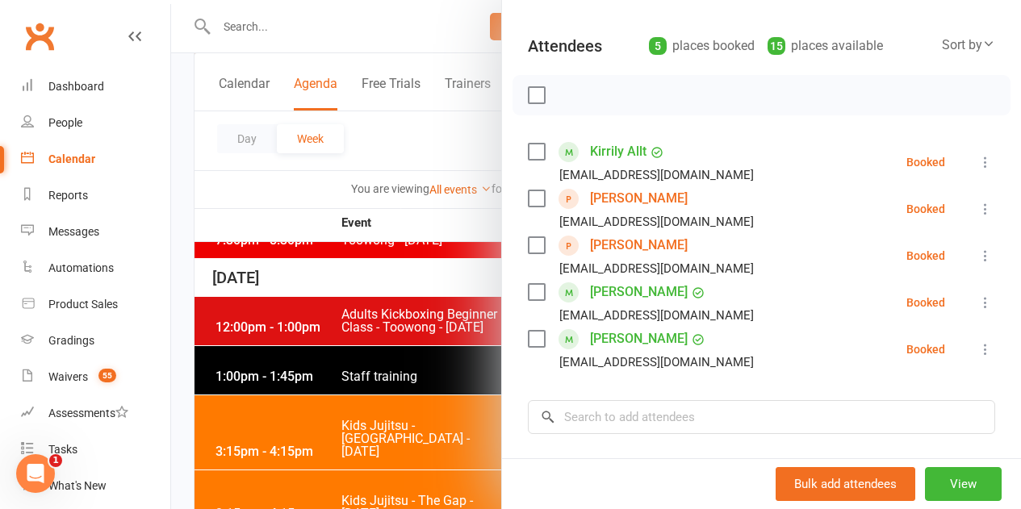
click at [387, 376] on div at bounding box center [596, 254] width 850 height 509
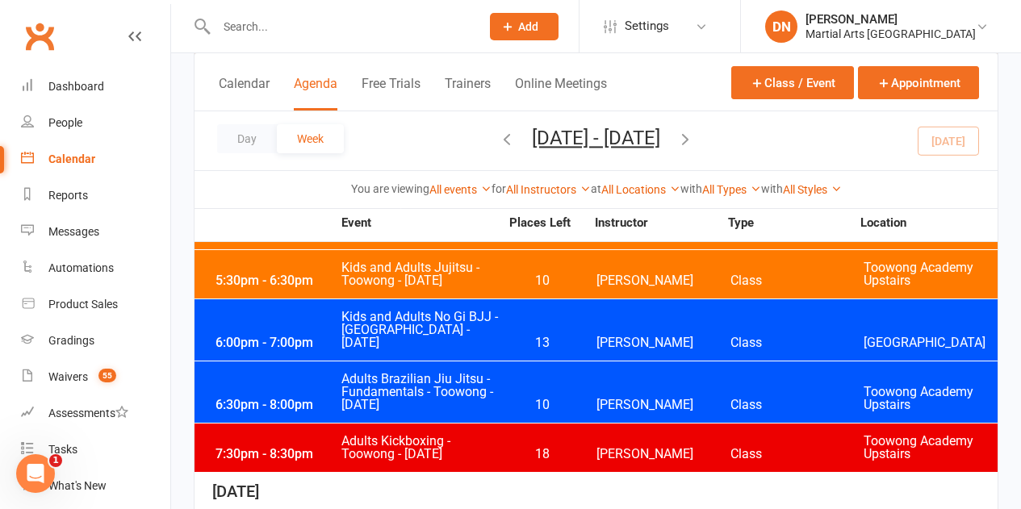
scroll to position [2583, 0]
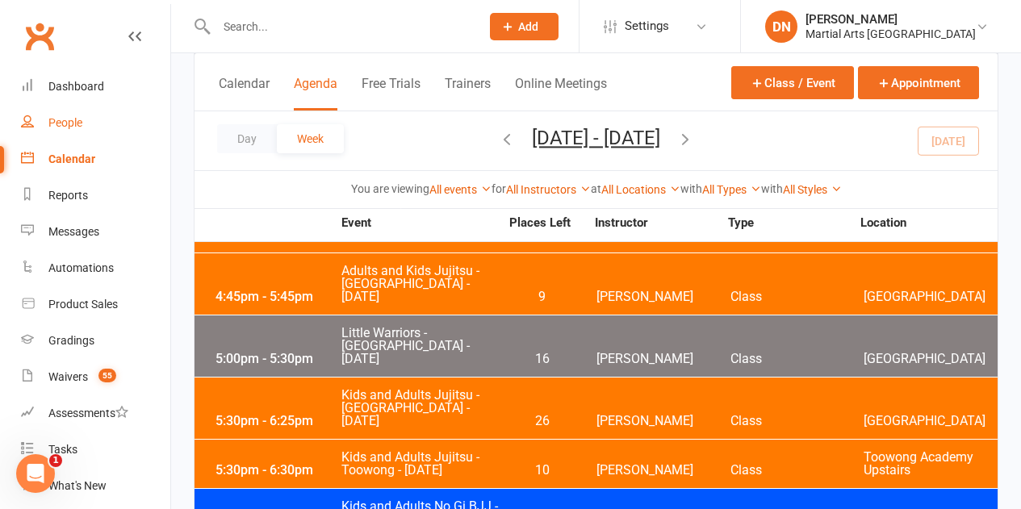
click at [77, 114] on link "People" at bounding box center [95, 123] width 149 height 36
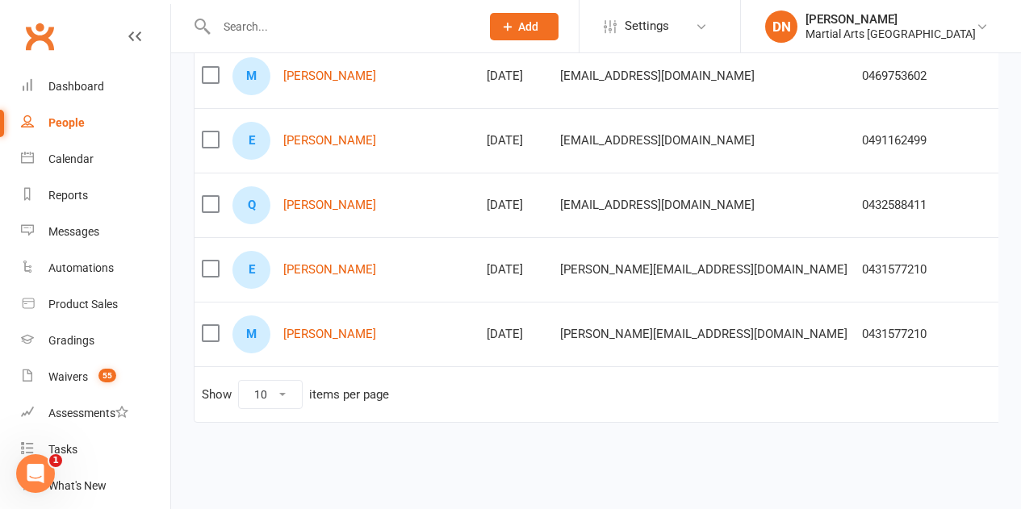
scroll to position [0, 221]
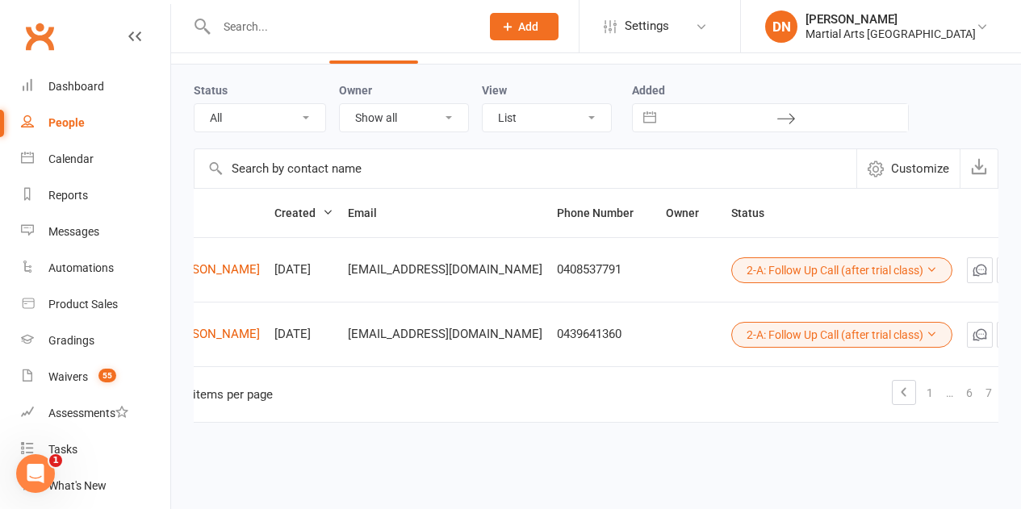
scroll to position [58, 0]
click at [979, 382] on link "7" at bounding box center [988, 393] width 19 height 23
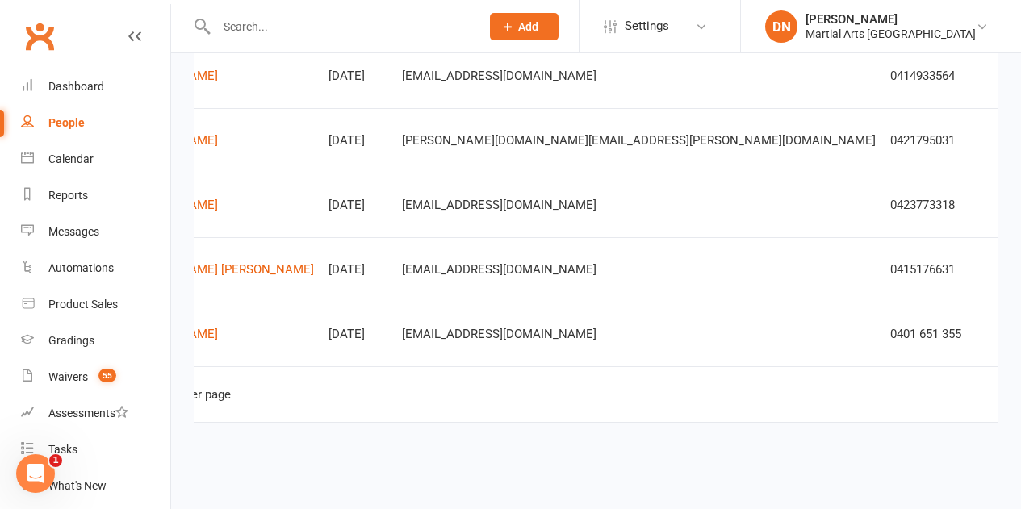
scroll to position [0, 199]
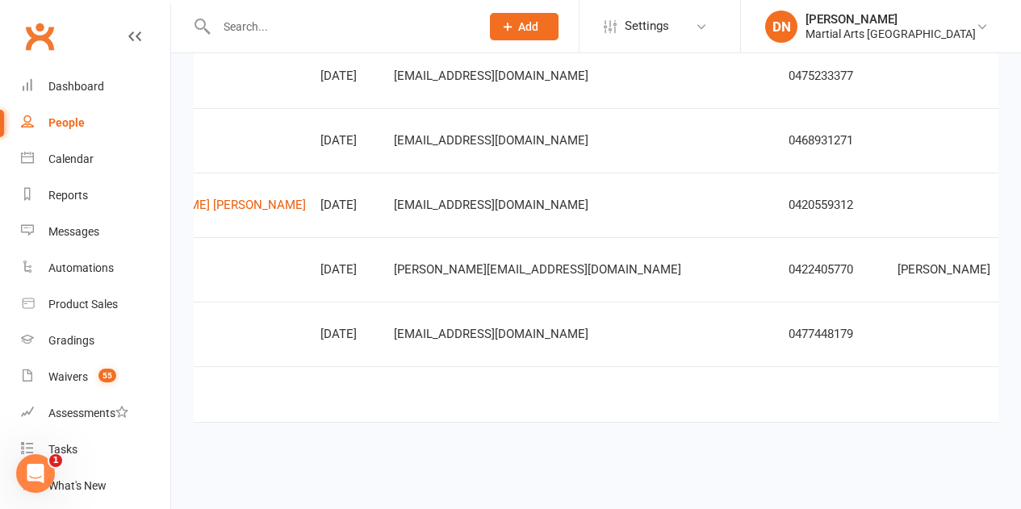
scroll to position [0, 0]
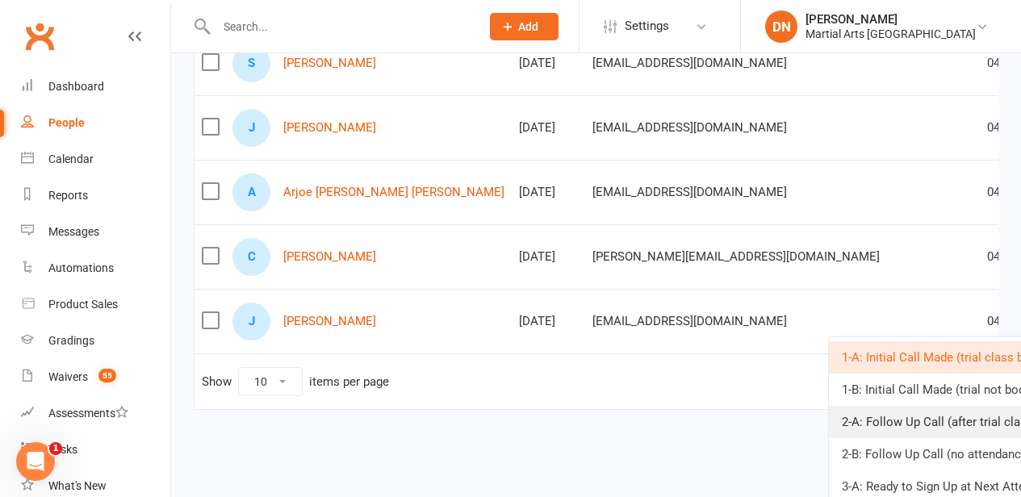
click at [889, 419] on link "2-A: Follow Up Call (after trial class)" at bounding box center [969, 422] width 281 height 32
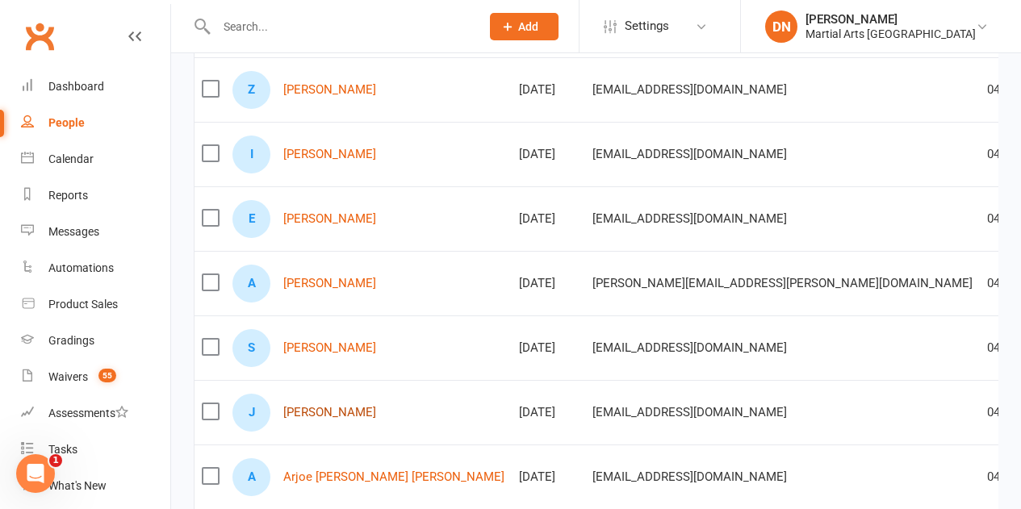
scroll to position [252, 0]
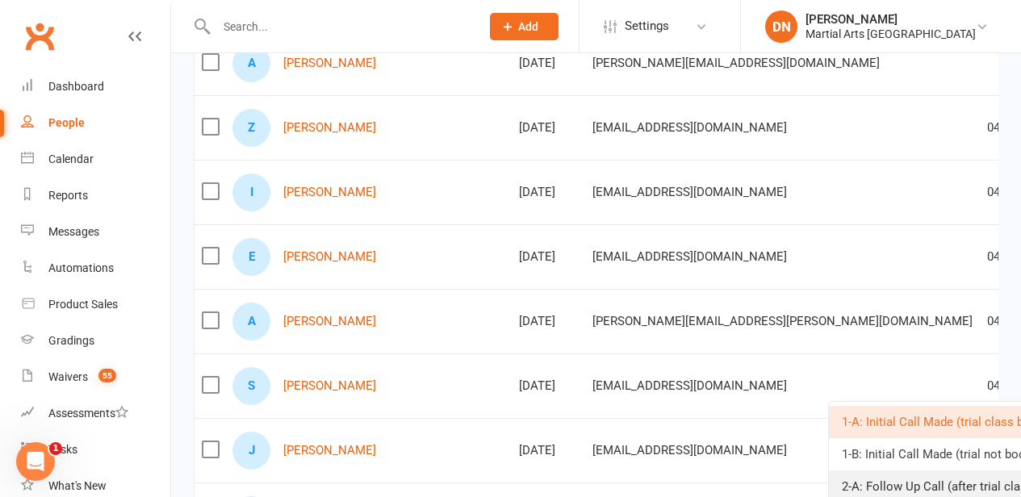
click at [890, 488] on link "2-A: Follow Up Call (after trial class)" at bounding box center [969, 487] width 281 height 32
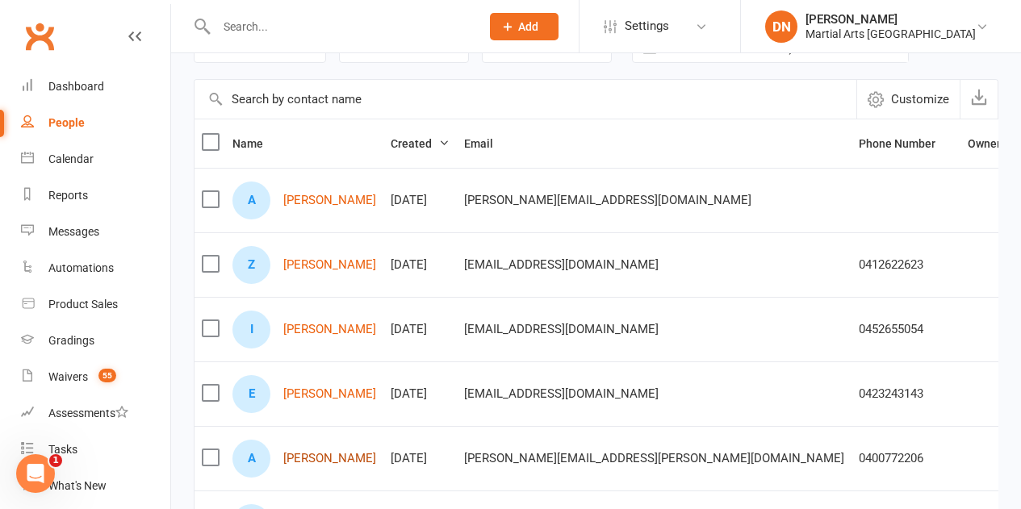
scroll to position [90, 0]
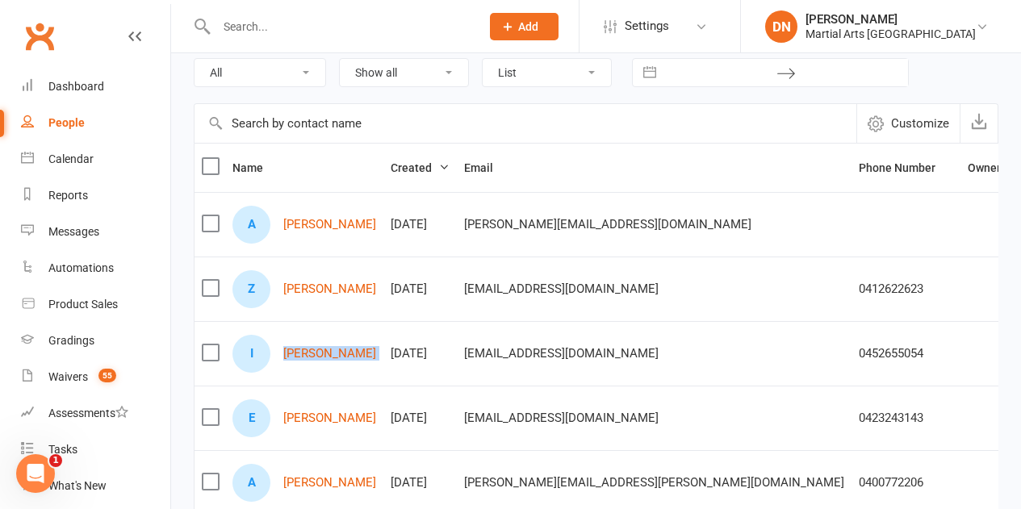
drag, startPoint x: 277, startPoint y: 358, endPoint x: 395, endPoint y: 360, distance: 118.7
click at [395, 360] on tr "I Itgel Javkhlanbayar Sep 22, 2025 unurjargal.ife@gmail.com 0452655054 1-B: Ini…" at bounding box center [807, 353] width 1224 height 65
drag, startPoint x: 313, startPoint y: 279, endPoint x: 316, endPoint y: 294, distance: 14.9
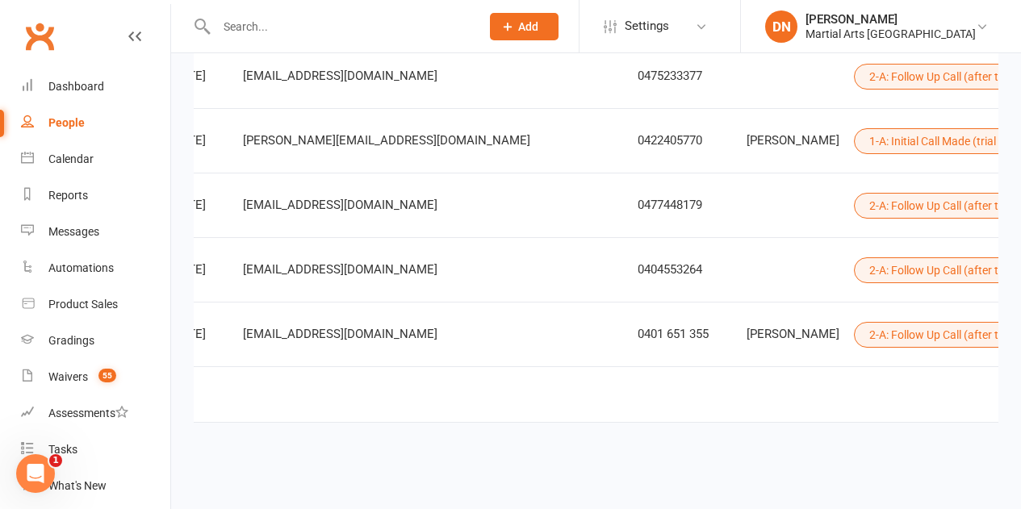
scroll to position [0, 253]
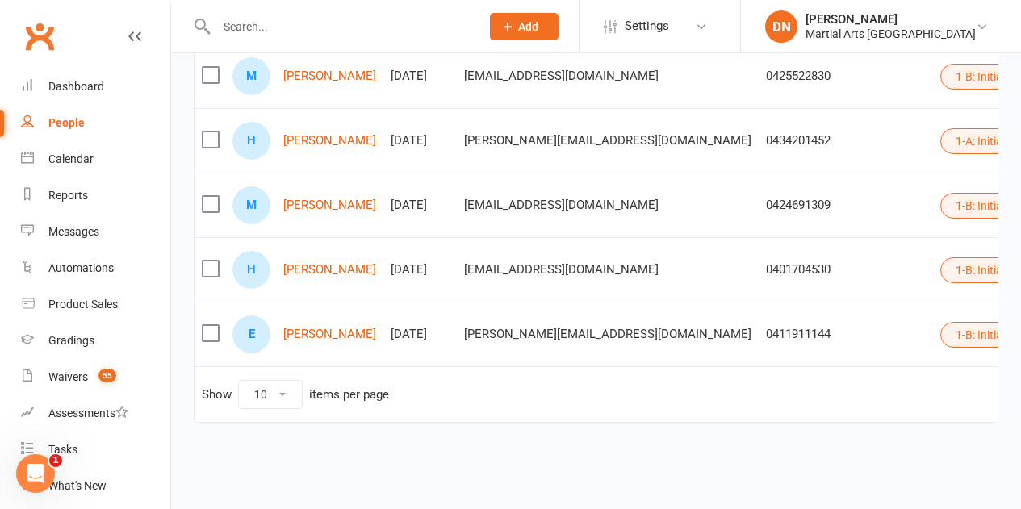
scroll to position [0, 209]
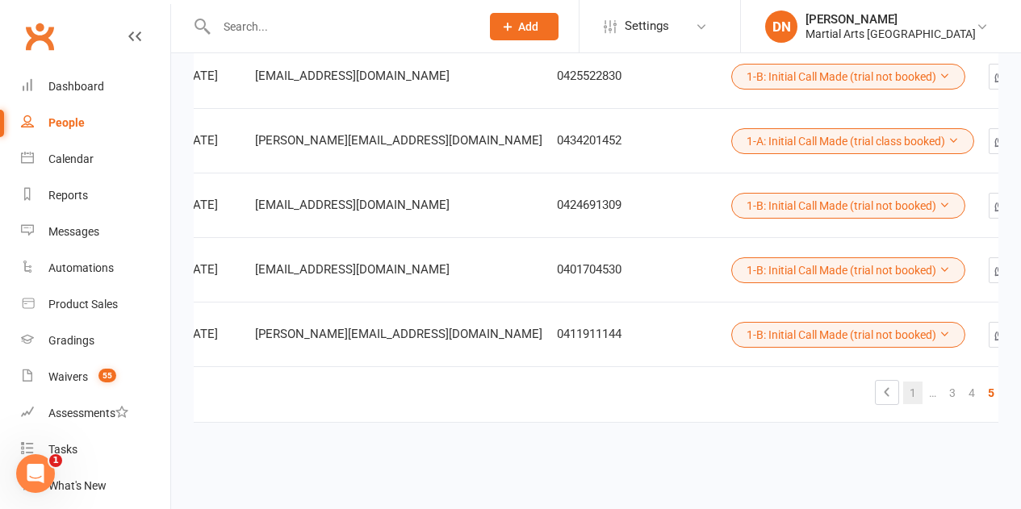
click at [903, 382] on link "1" at bounding box center [912, 393] width 19 height 23
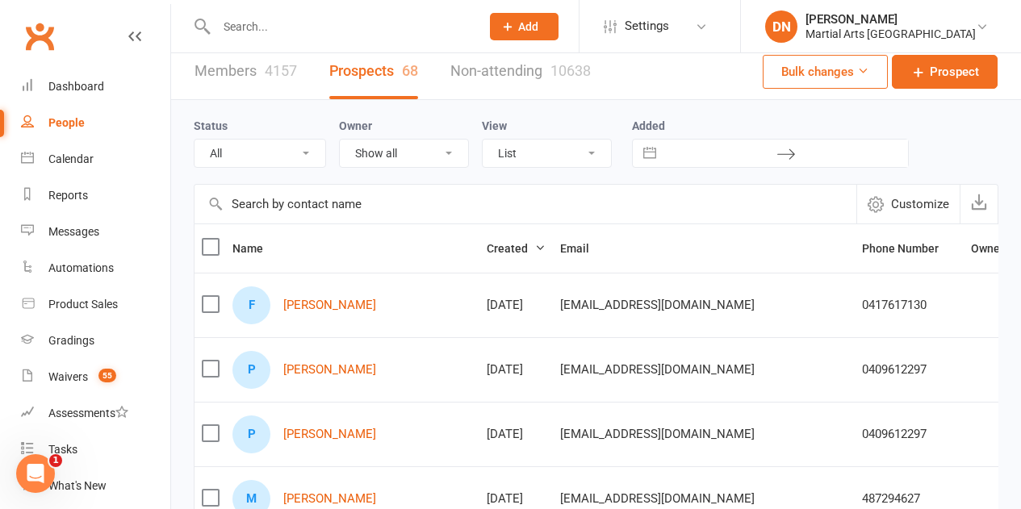
scroll to position [0, 0]
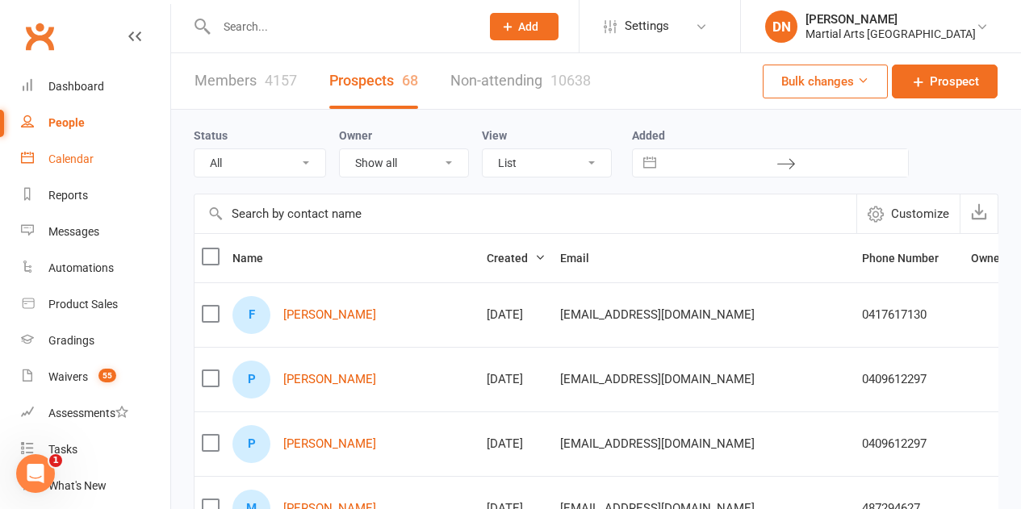
click at [56, 157] on div "Calendar" at bounding box center [70, 159] width 45 height 13
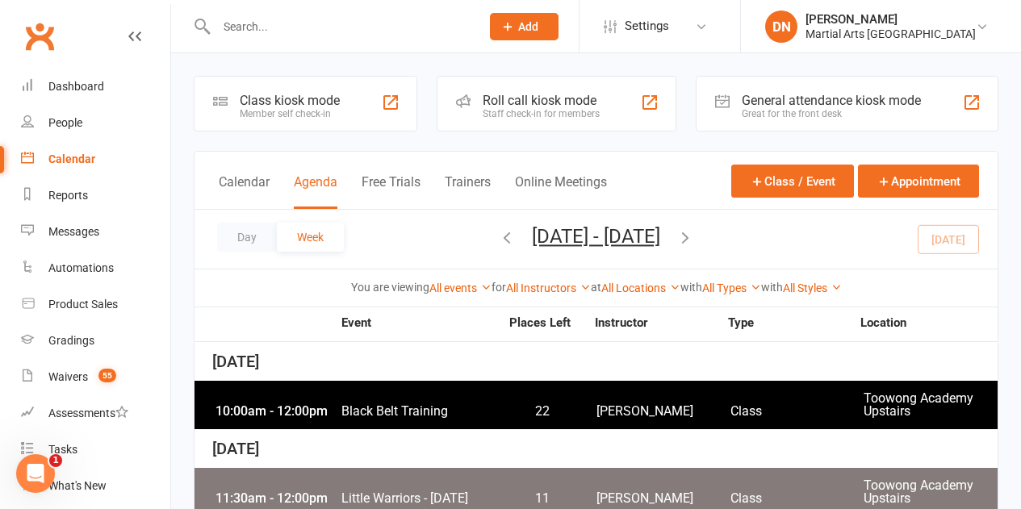
click at [257, 25] on input "text" at bounding box center [339, 26] width 257 height 23
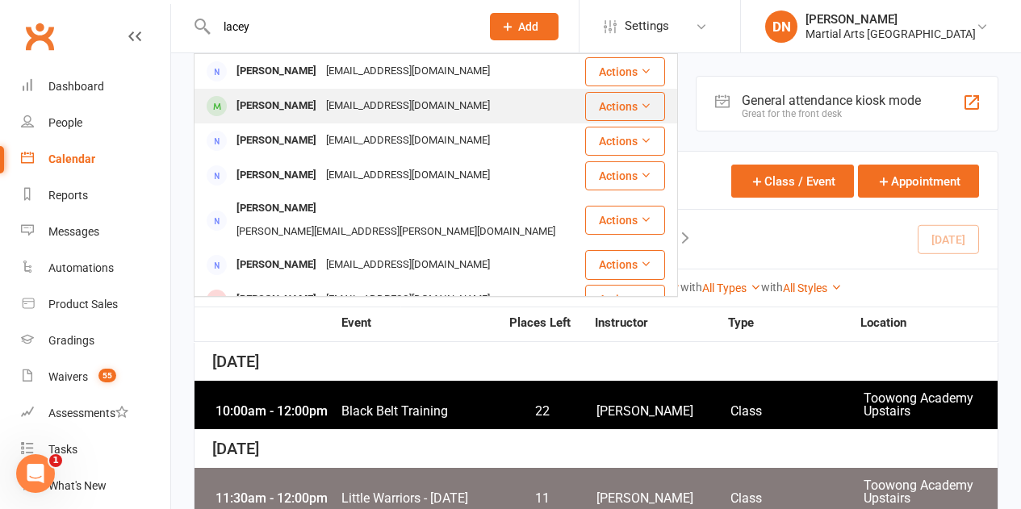
type input "lacey"
click at [293, 104] on div "Oliver Lacey" at bounding box center [277, 105] width 90 height 23
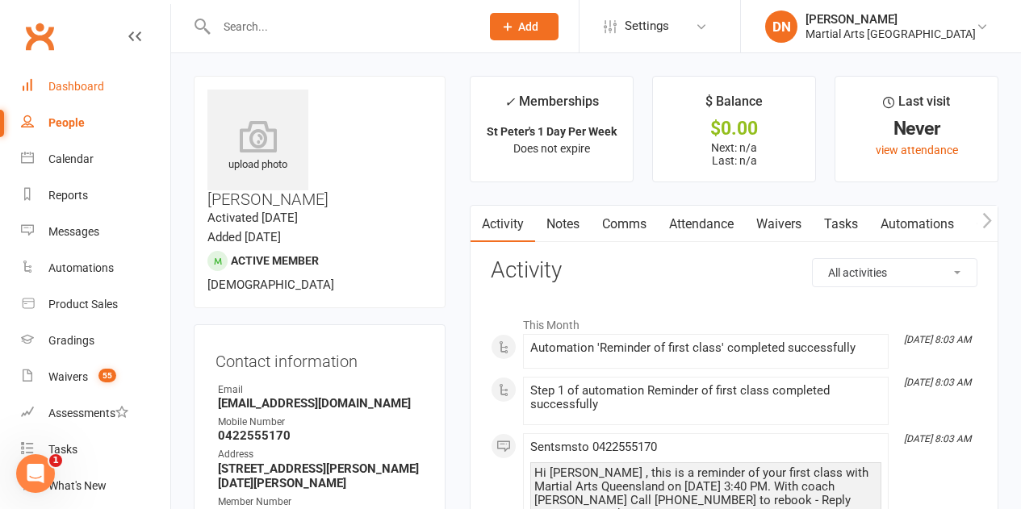
click at [104, 96] on link "Dashboard" at bounding box center [95, 87] width 149 height 36
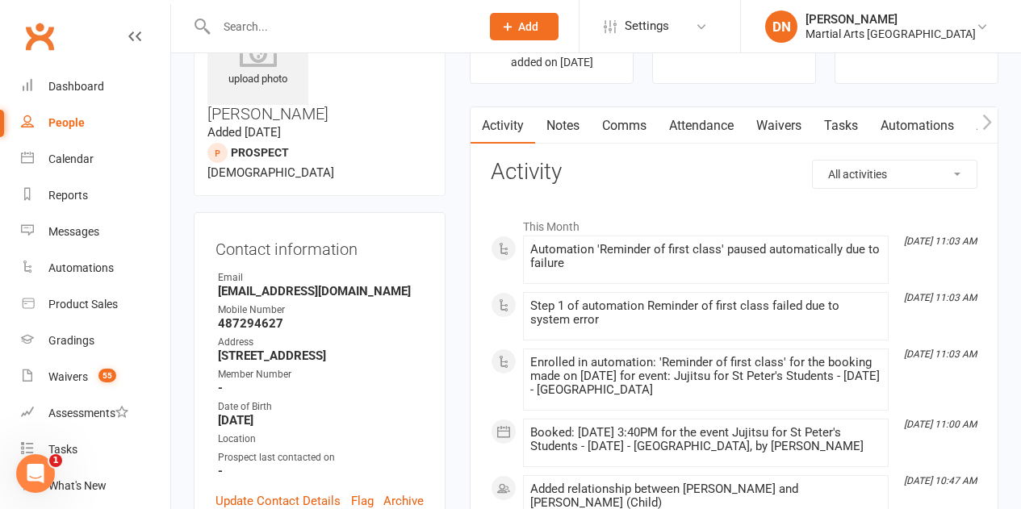
scroll to position [242, 0]
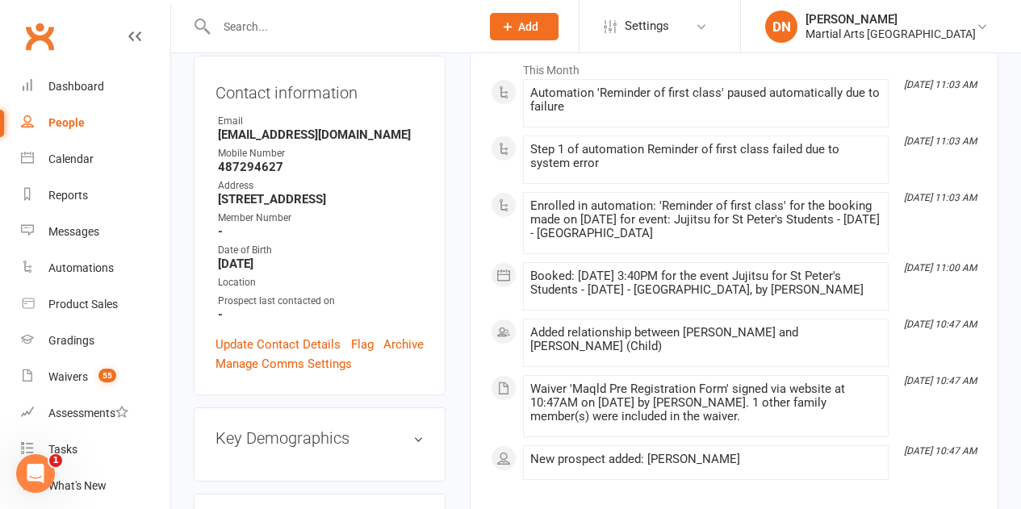
drag, startPoint x: 521, startPoint y: 274, endPoint x: 864, endPoint y: 291, distance: 344.2
click at [864, 291] on div "This Month Oct 15, 11:03 AM Automation 'Reminder of first class' paused automat…" at bounding box center [734, 266] width 487 height 427
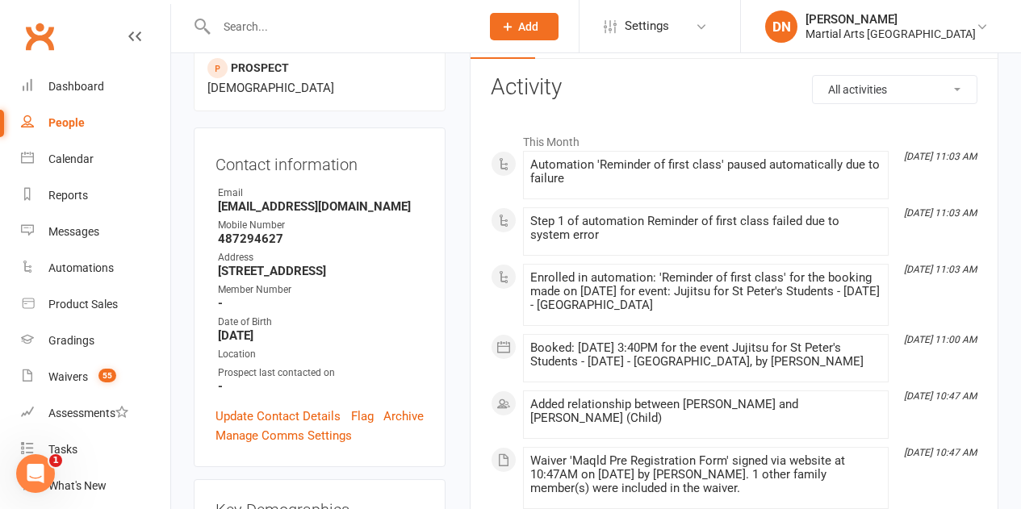
scroll to position [0, 0]
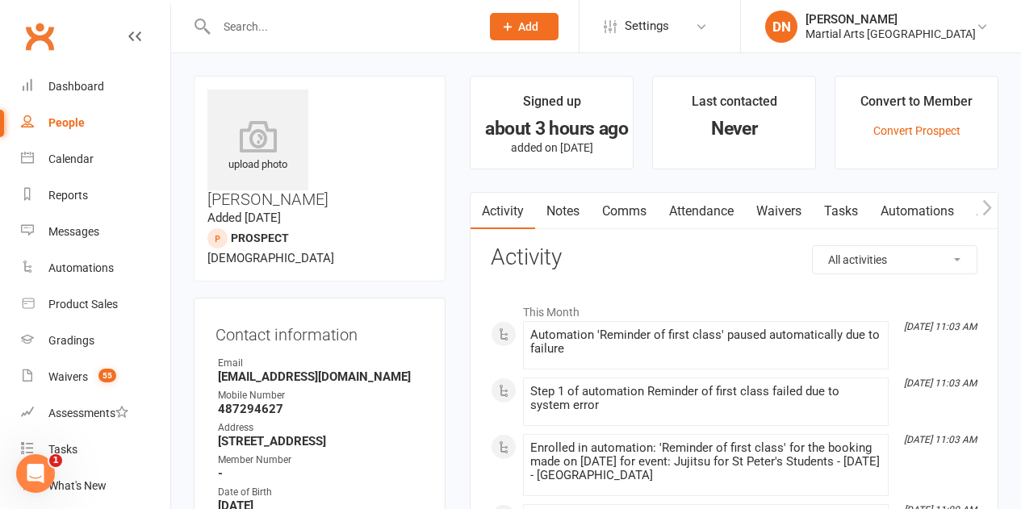
click at [586, 216] on link "Notes" at bounding box center [563, 211] width 56 height 37
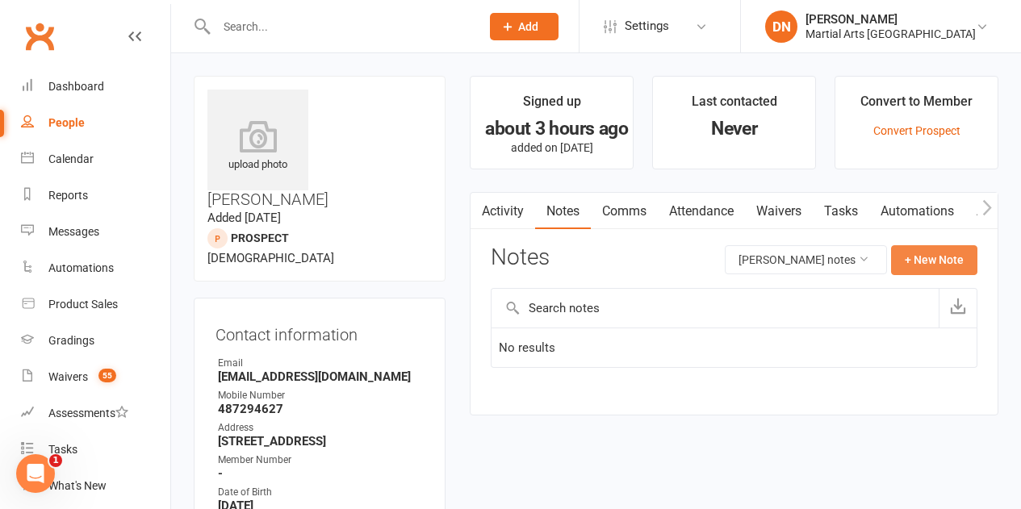
click at [902, 257] on button "+ New Note" at bounding box center [934, 259] width 86 height 29
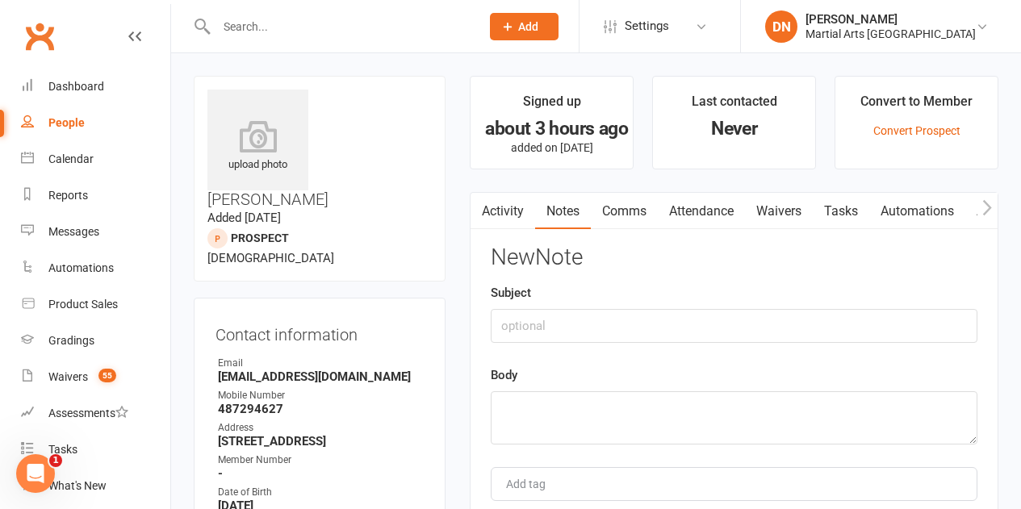
click at [643, 344] on div "New Note Subject Body Add tag Save Note Cancel" at bounding box center [734, 401] width 487 height 312
click at [642, 332] on input "text" at bounding box center [734, 326] width 487 height 34
type input "Phoned out"
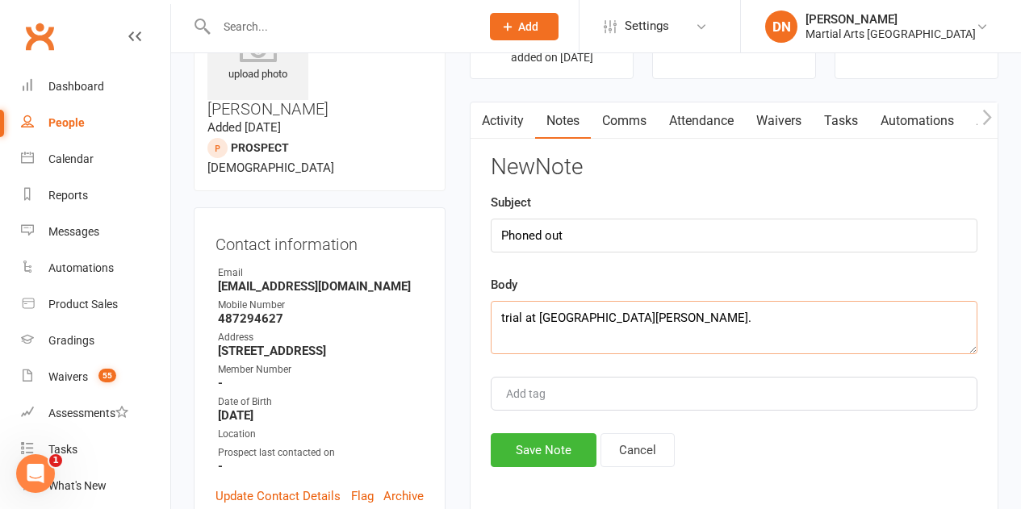
scroll to position [161, 0]
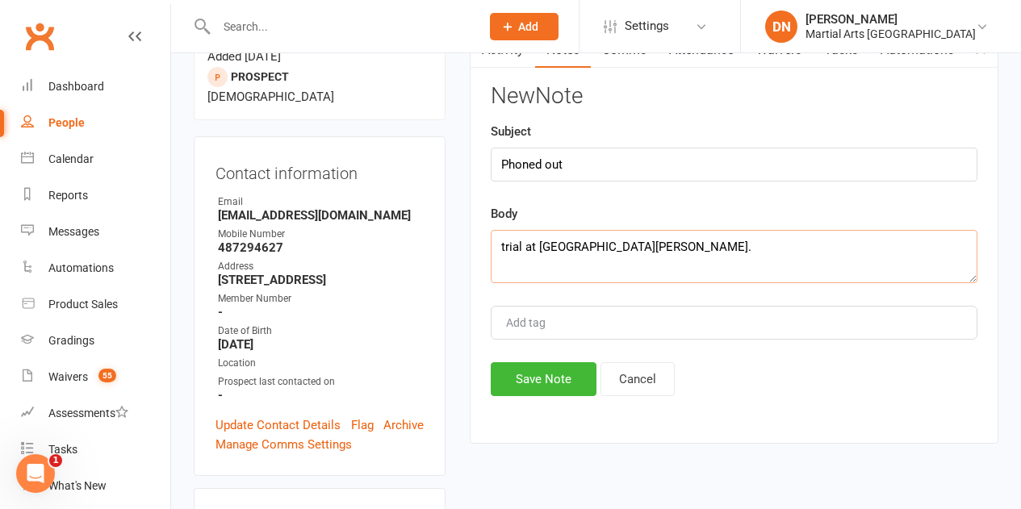
type textarea "trial at st peters."
click at [499, 350] on div "New Note Subject Phoned out Body trial at st peters. Add tag Save Note Cancel" at bounding box center [734, 240] width 487 height 312
click at [511, 377] on button "Save Note" at bounding box center [544, 379] width 106 height 34
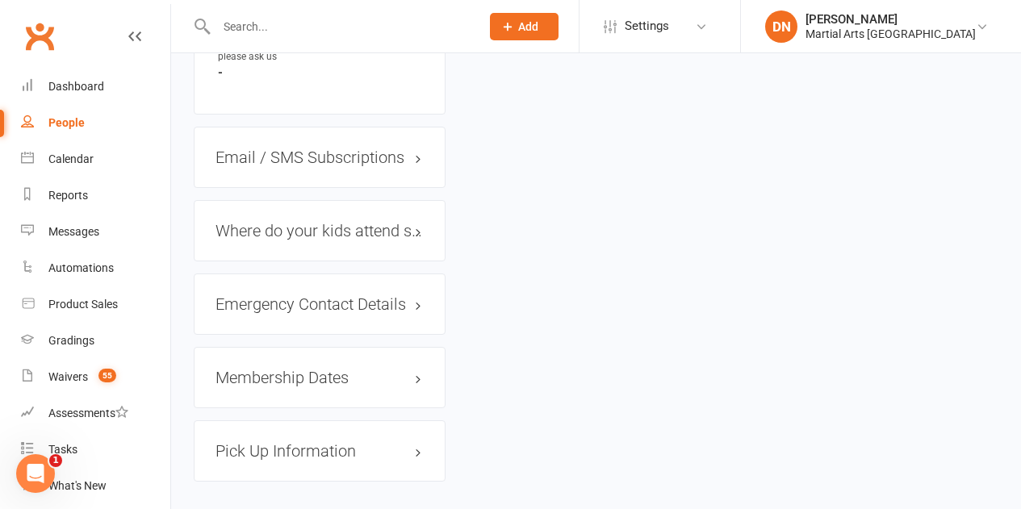
scroll to position [1094, 0]
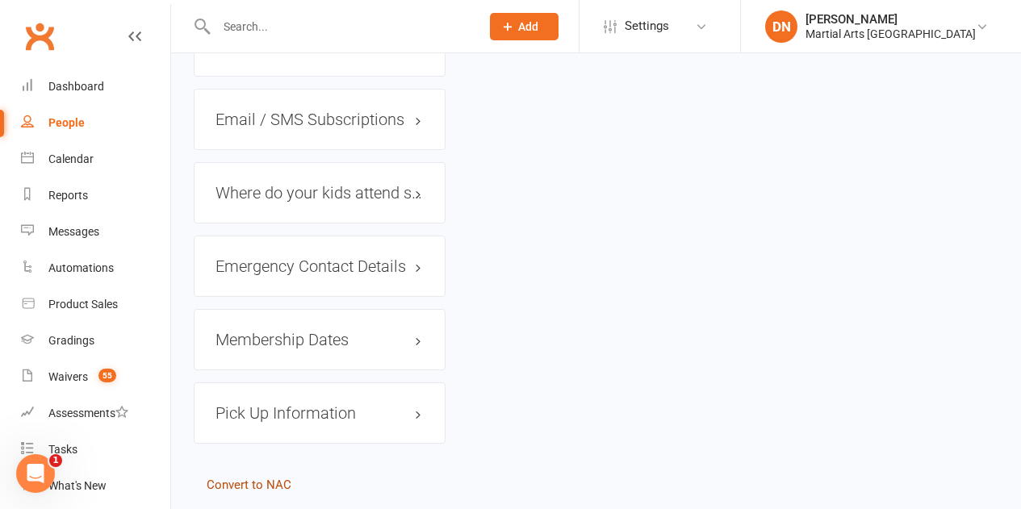
click at [239, 478] on link "Convert to NAC" at bounding box center [249, 485] width 85 height 15
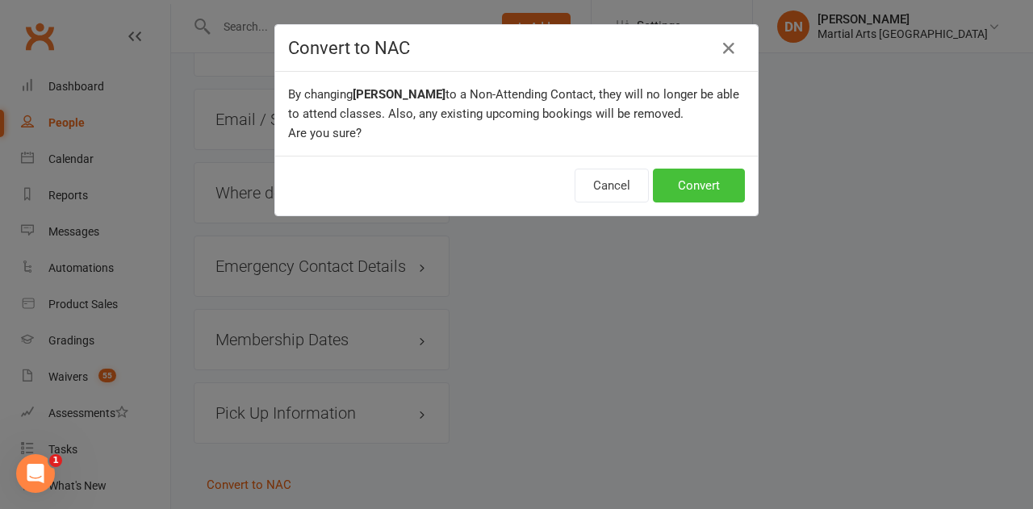
click at [681, 179] on button "Convert" at bounding box center [699, 186] width 92 height 34
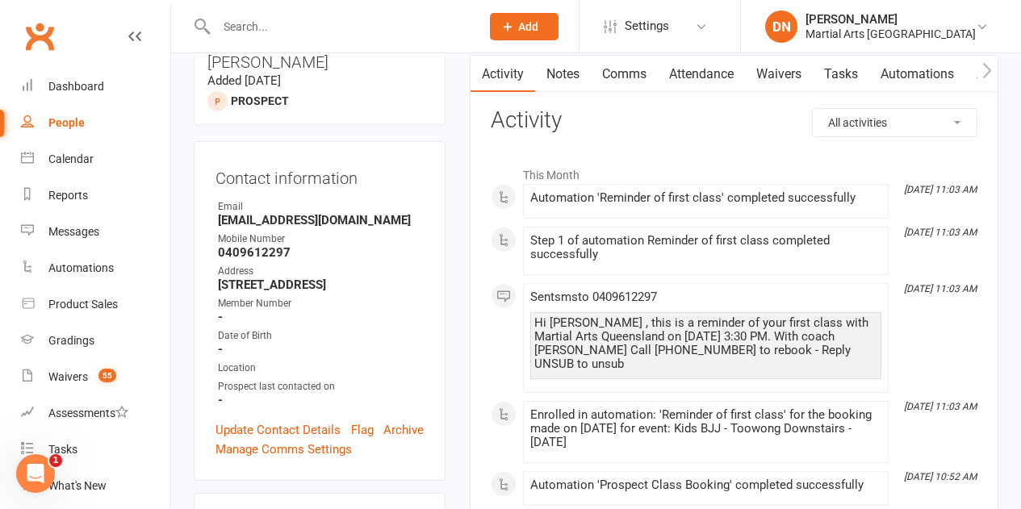
scroll to position [242, 0]
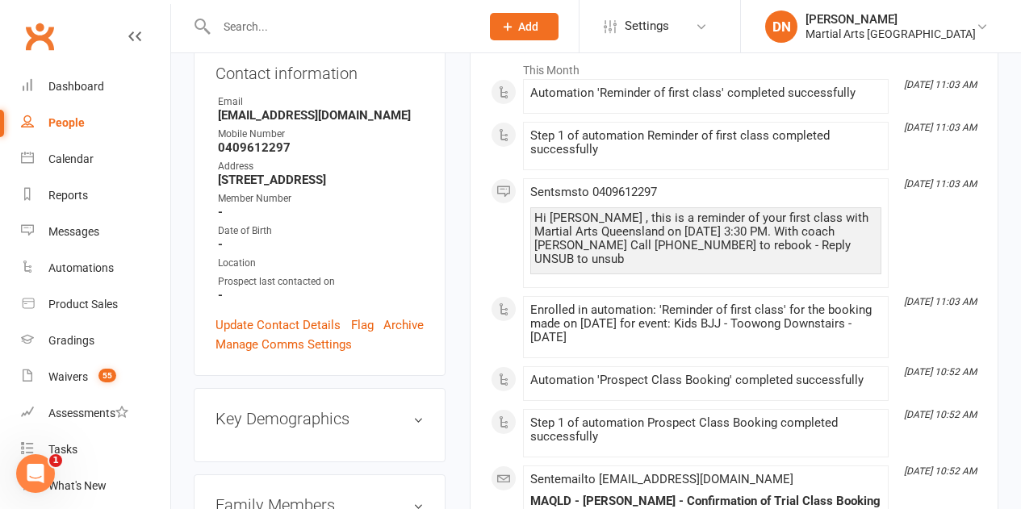
drag, startPoint x: 542, startPoint y: 305, endPoint x: 873, endPoint y: 319, distance: 331.2
click at [873, 319] on div "Enrolled in automation: 'Reminder of first class' for the booking made on [DATE…" at bounding box center [705, 323] width 351 height 41
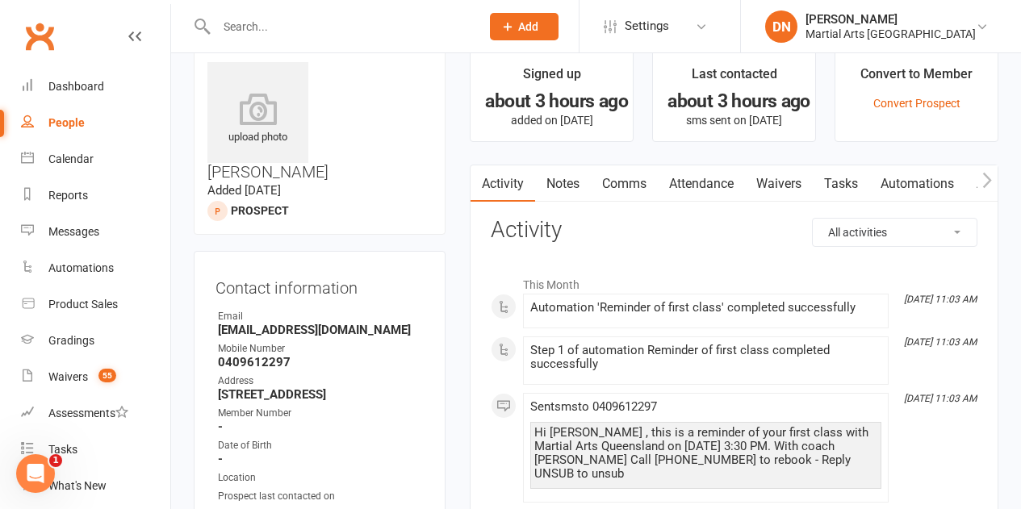
scroll to position [0, 0]
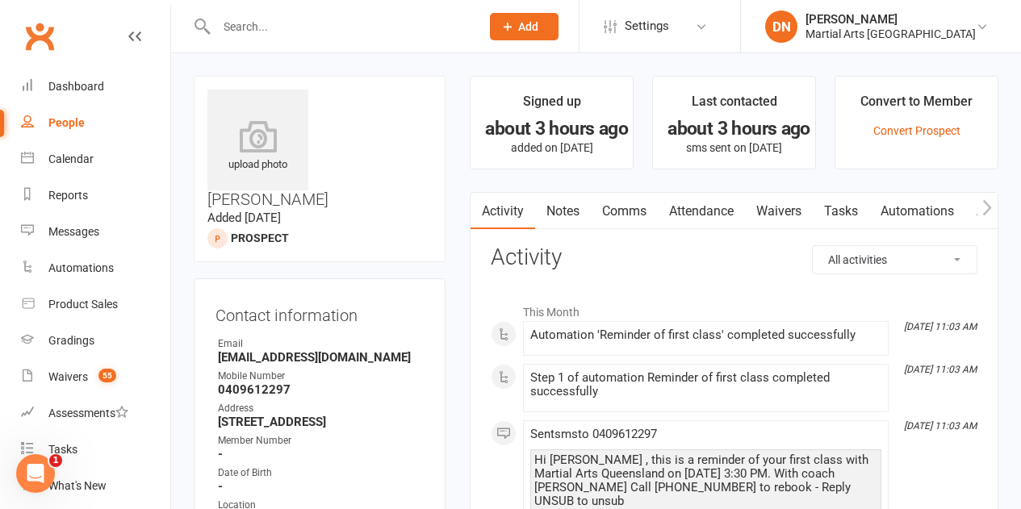
drag, startPoint x: 555, startPoint y: 217, endPoint x: 692, endPoint y: 241, distance: 139.3
click at [555, 217] on link "Notes" at bounding box center [563, 211] width 56 height 37
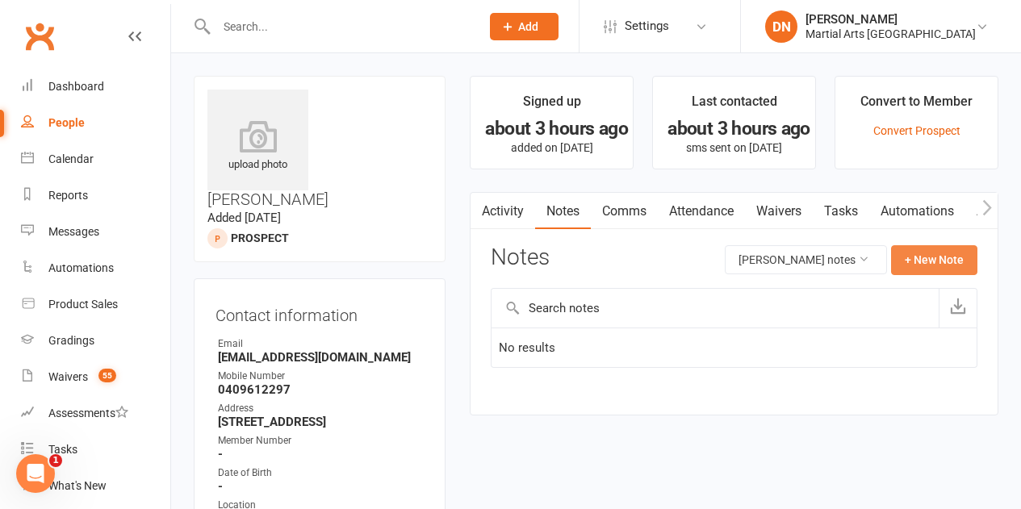
click at [912, 253] on button "+ New Note" at bounding box center [934, 259] width 86 height 29
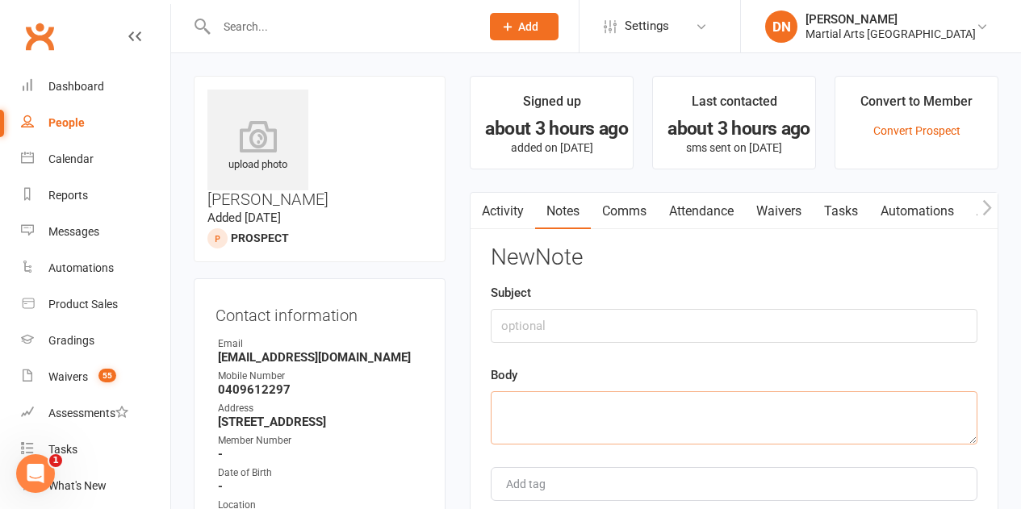
click at [586, 405] on textarea at bounding box center [734, 417] width 487 height 53
paste textarea "I will follow up after trial is complete."
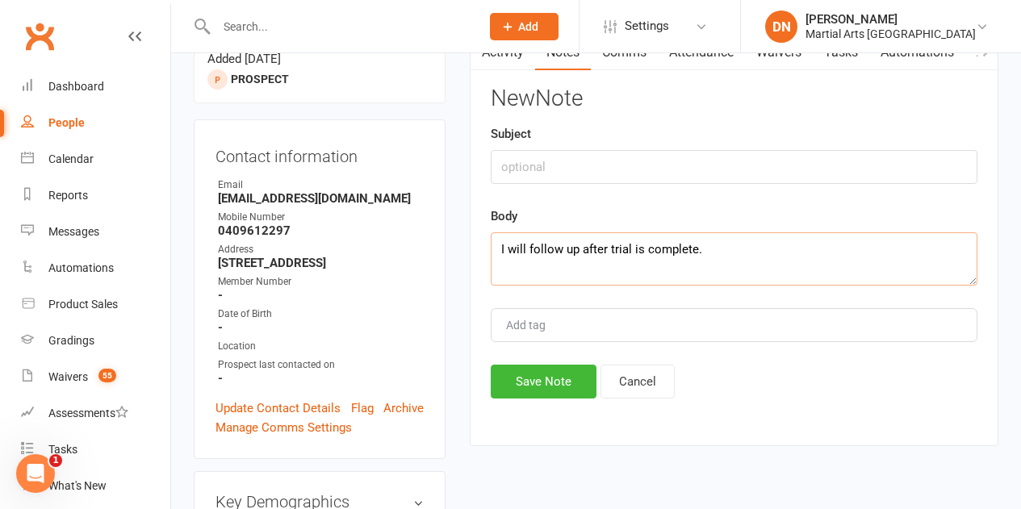
scroll to position [404, 0]
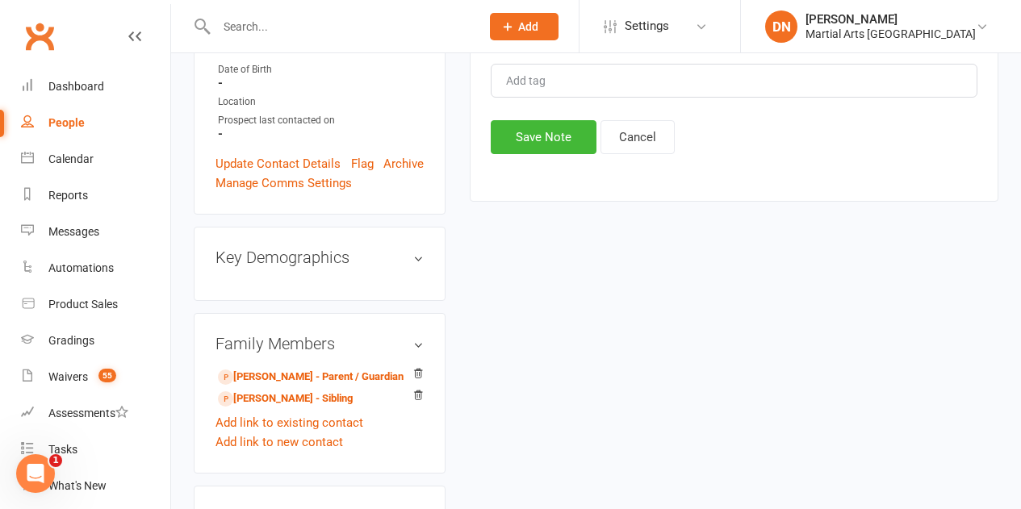
type textarea "I will follow up after trial is complete."
click at [535, 131] on button "Save Note" at bounding box center [544, 137] width 106 height 34
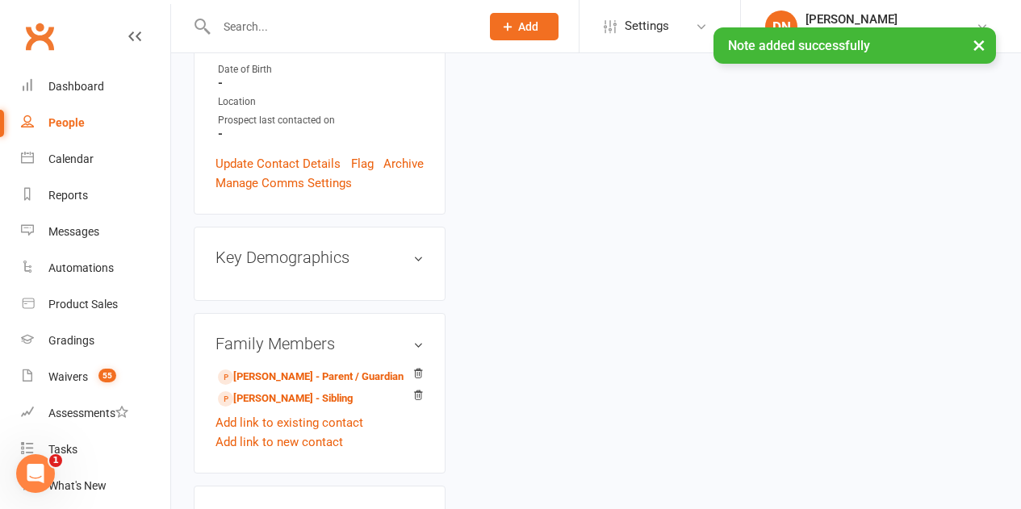
scroll to position [0, 0]
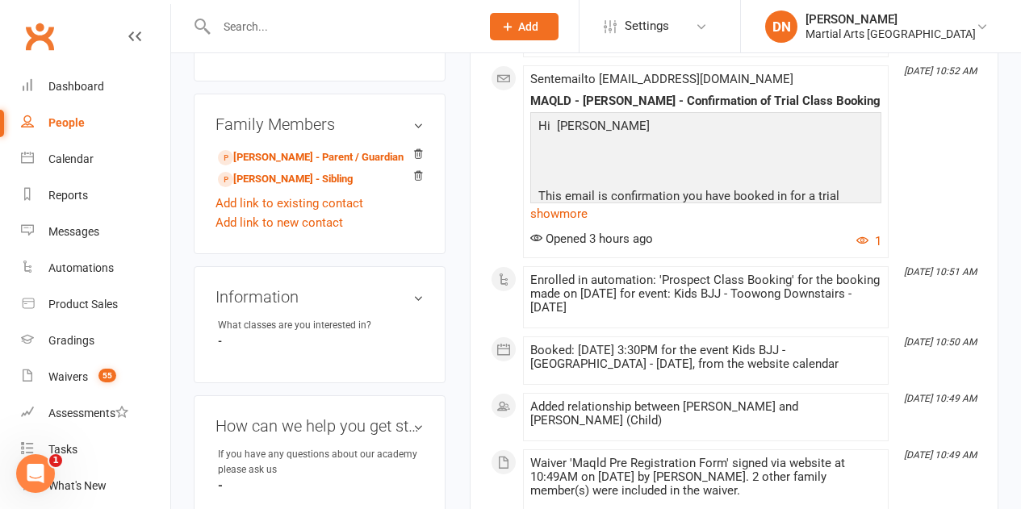
scroll to position [726, 0]
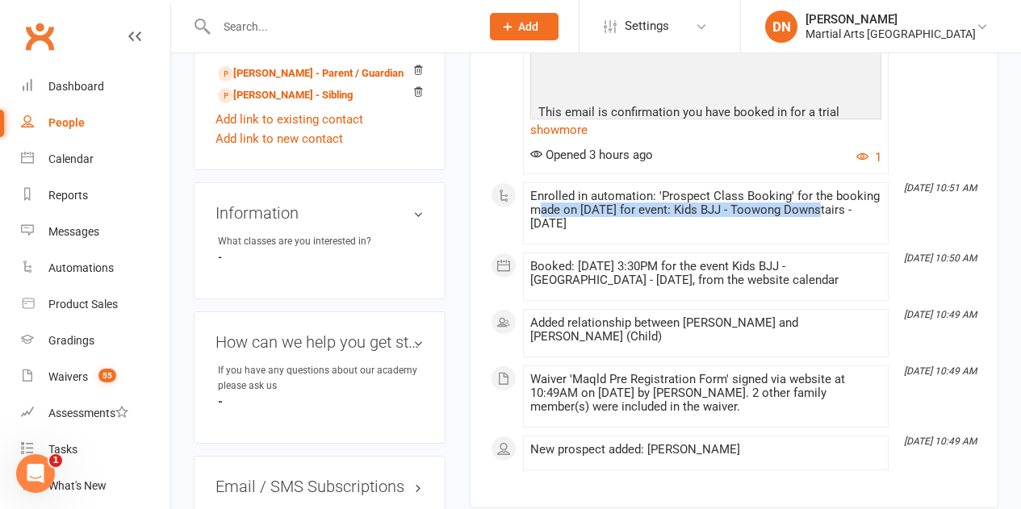
drag, startPoint x: 542, startPoint y: 197, endPoint x: 831, endPoint y: 216, distance: 290.4
click at [819, 203] on div "Enrolled in automation: 'Prospect Class Booking' for the booking made on [DATE]…" at bounding box center [705, 210] width 351 height 41
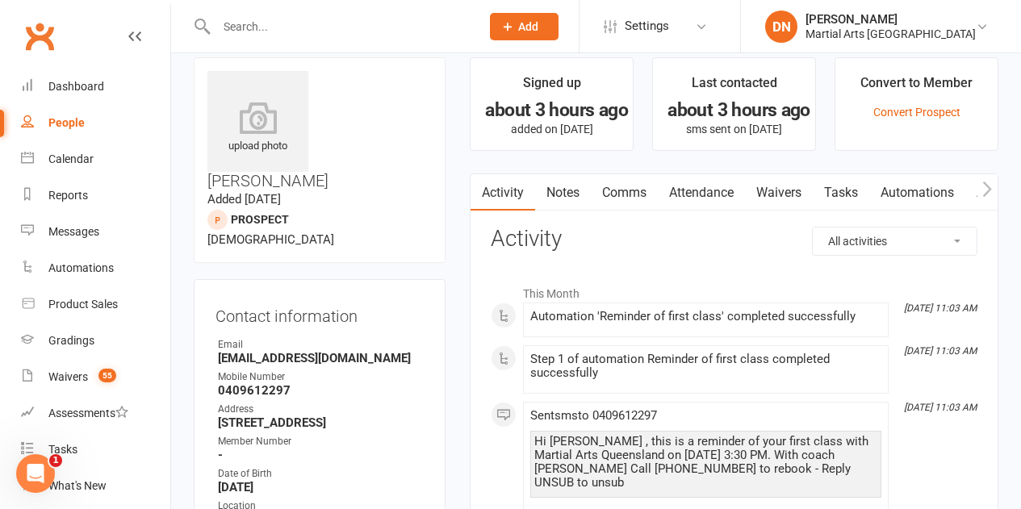
scroll to position [0, 0]
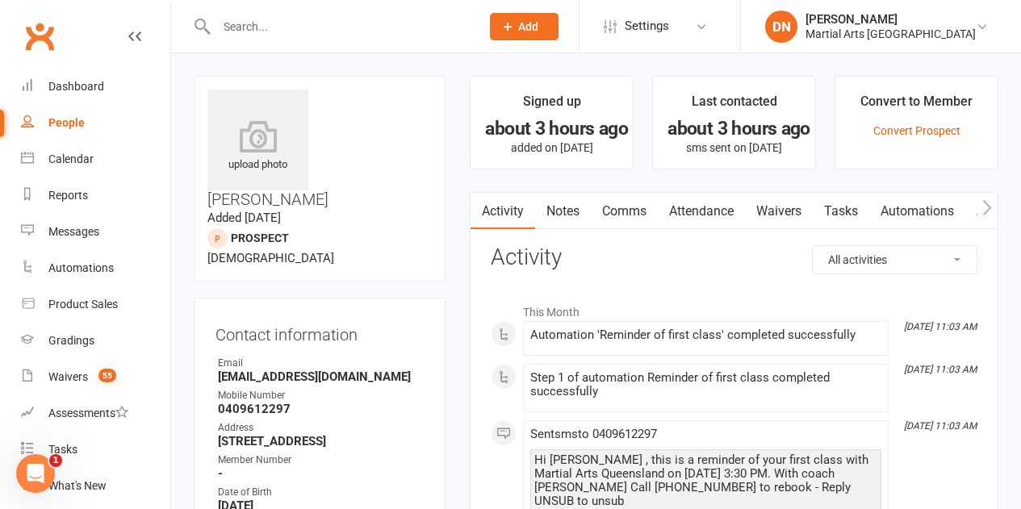
click at [556, 211] on link "Notes" at bounding box center [563, 211] width 56 height 37
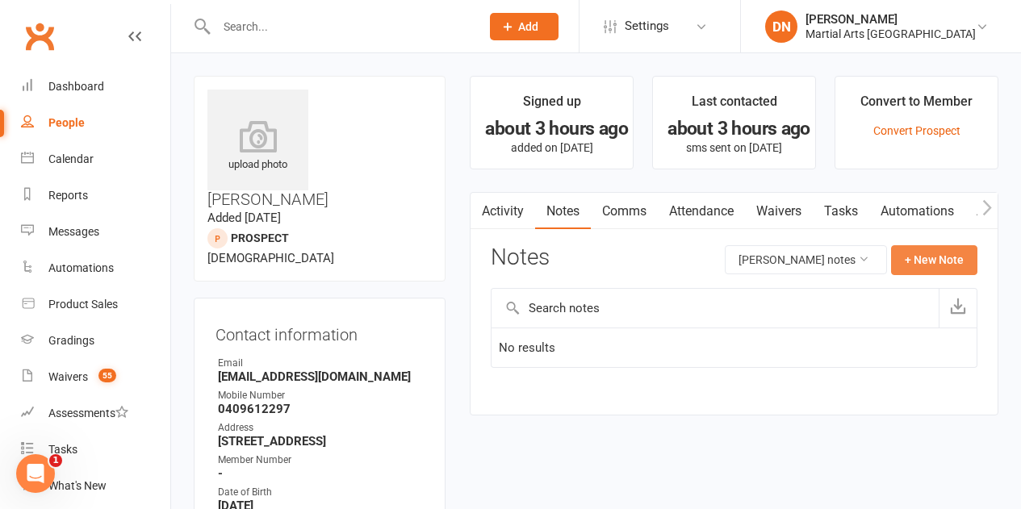
click at [922, 257] on button "+ New Note" at bounding box center [934, 259] width 86 height 29
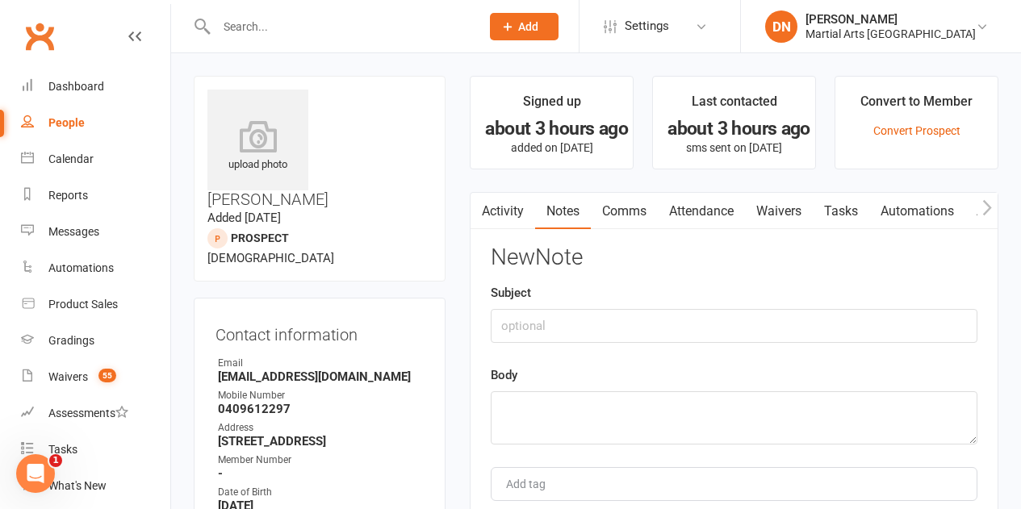
click at [584, 389] on div "Body" at bounding box center [734, 405] width 487 height 79
click at [581, 403] on textarea at bounding box center [734, 417] width 487 height 53
drag, startPoint x: 743, startPoint y: 397, endPoint x: 441, endPoint y: 432, distance: 304.7
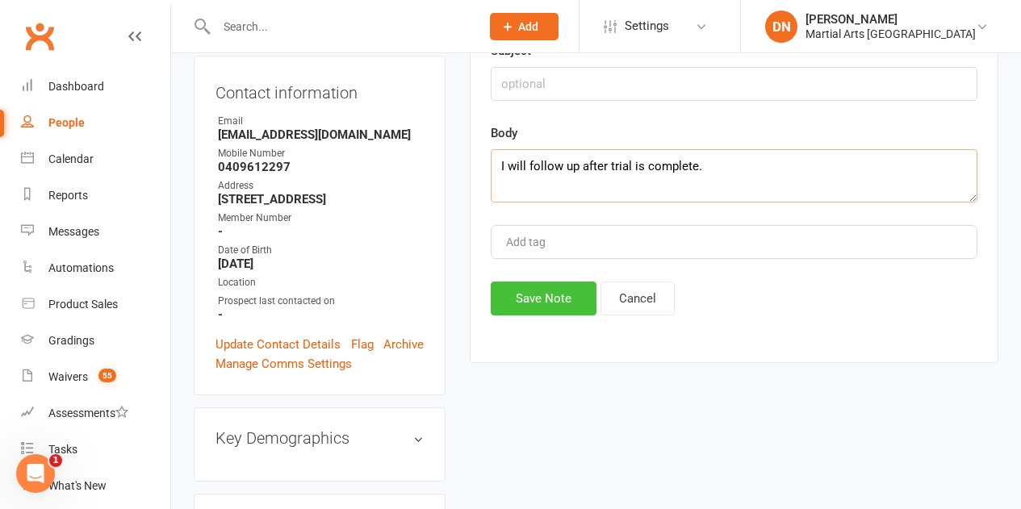
type textarea "I will follow up after trial is complete."
click at [539, 312] on button "Save Note" at bounding box center [544, 299] width 106 height 34
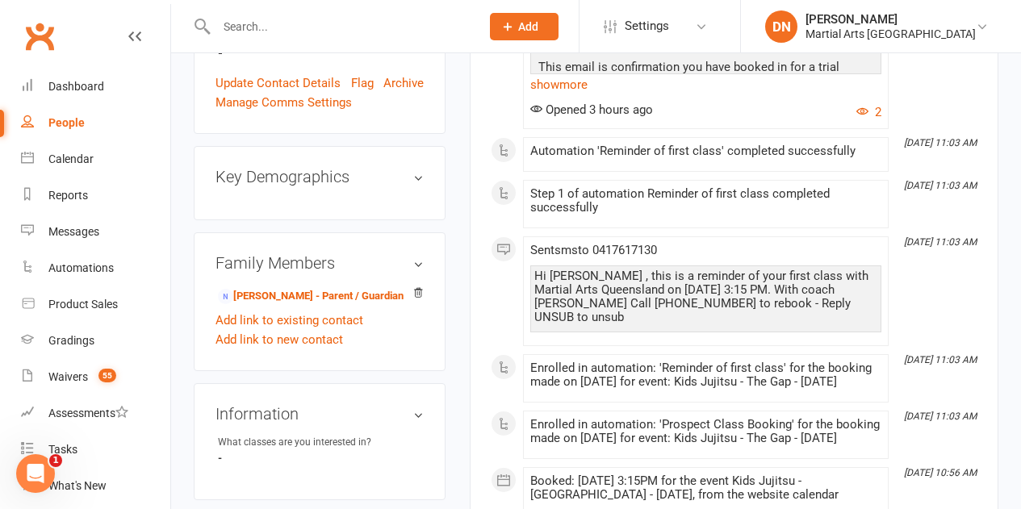
scroll to position [565, 0]
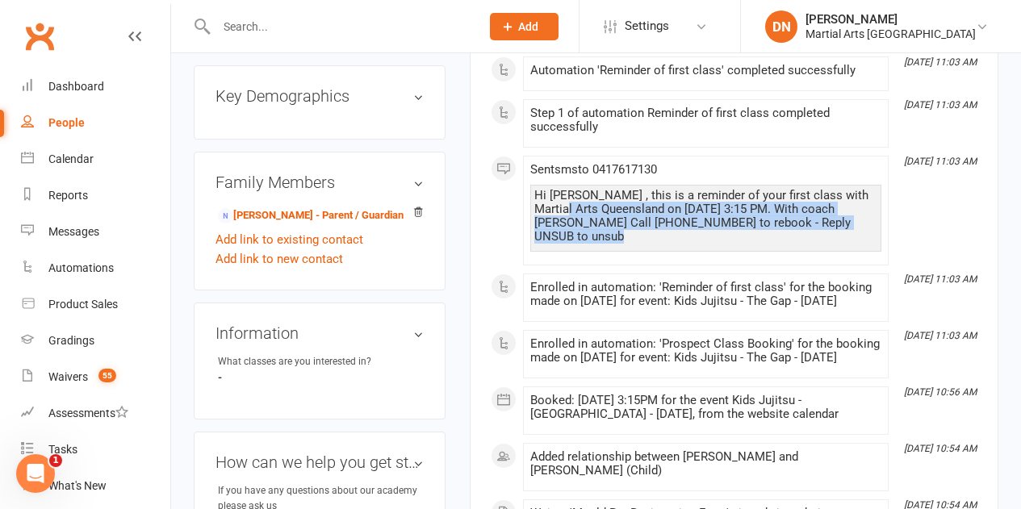
drag, startPoint x: 529, startPoint y: 214, endPoint x: 868, endPoint y: 224, distance: 339.9
click at [868, 224] on li "[DATE] 11:03 AM Sent sms to [PHONE_NUMBER] Hi [PERSON_NAME] , this is a reminde…" at bounding box center [706, 211] width 366 height 110
drag, startPoint x: 652, startPoint y: 296, endPoint x: 882, endPoint y: 362, distance: 239.4
click at [882, 362] on div "This Month [DATE] 11:04 AM Automation 'Prospect Class Booking' completed succes…" at bounding box center [734, 167] width 487 height 874
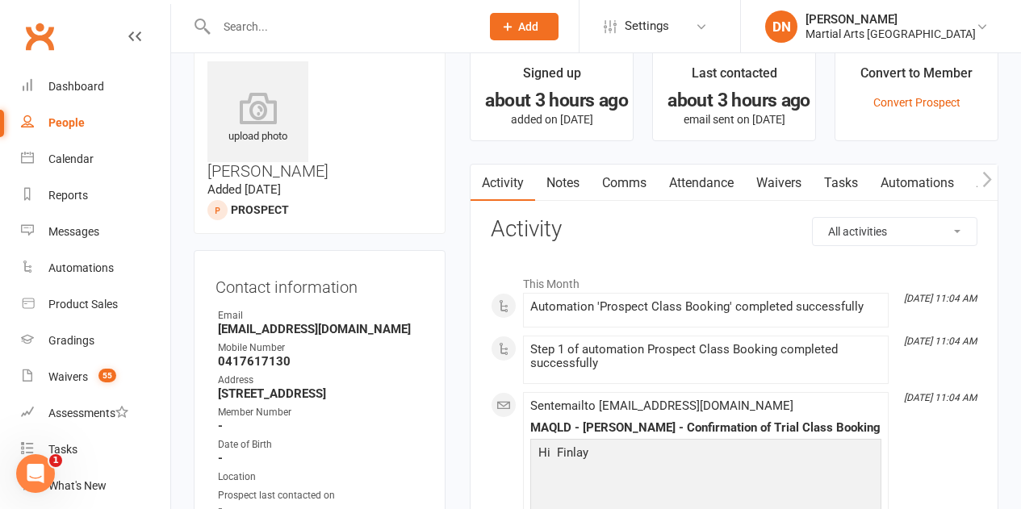
scroll to position [0, 0]
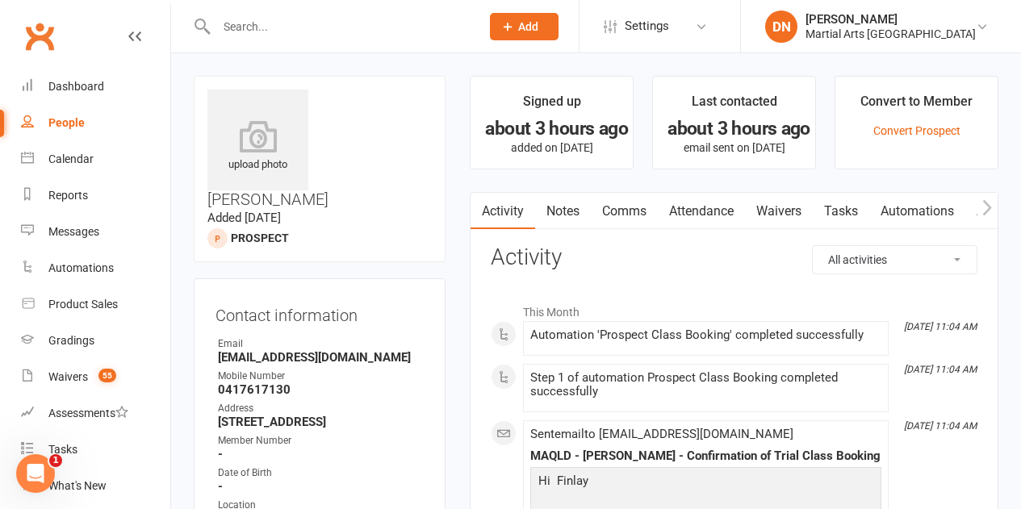
click at [560, 214] on link "Notes" at bounding box center [563, 211] width 56 height 37
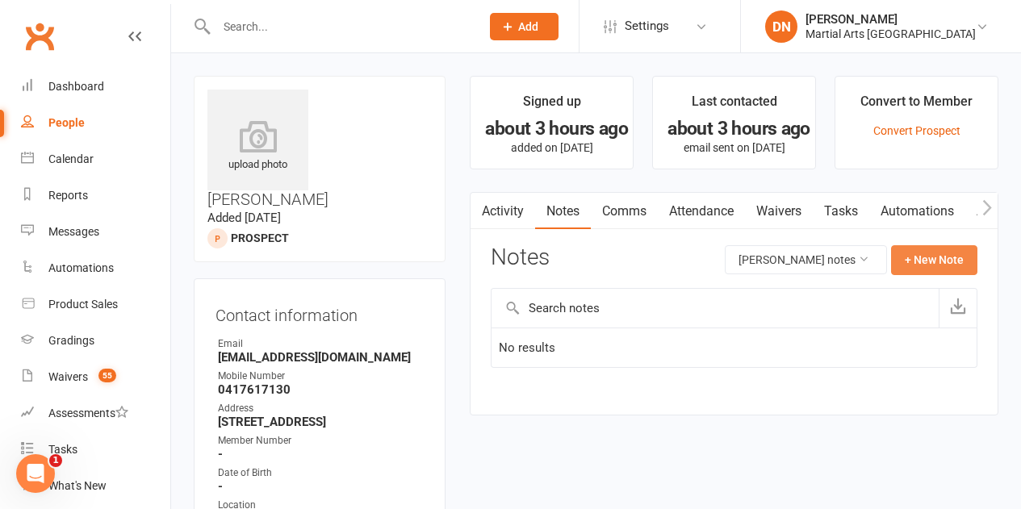
click at [898, 256] on button "+ New Note" at bounding box center [934, 259] width 86 height 29
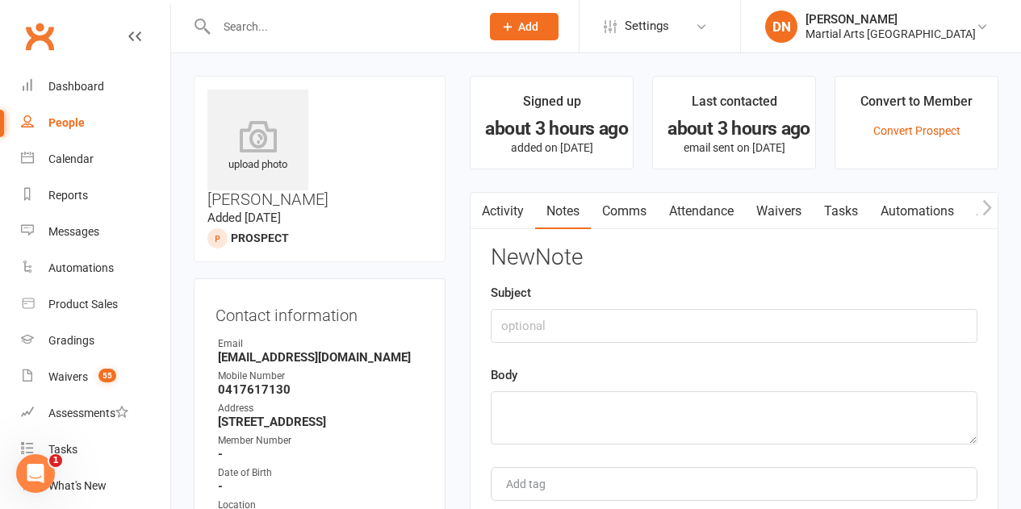
click at [595, 387] on div "Body" at bounding box center [734, 405] width 487 height 79
click at [602, 400] on textarea at bounding box center [734, 417] width 487 height 53
paste textarea "I will follow up after trial is complete."
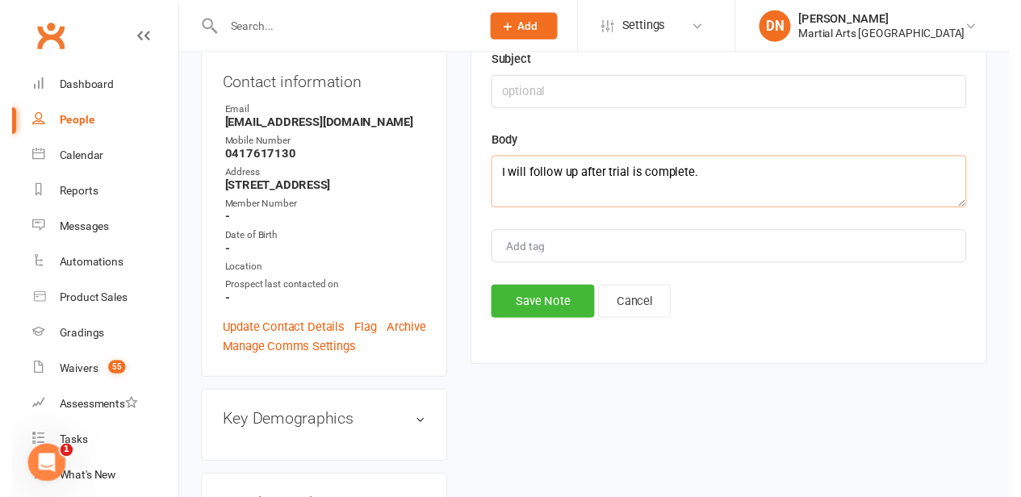
scroll to position [242, 0]
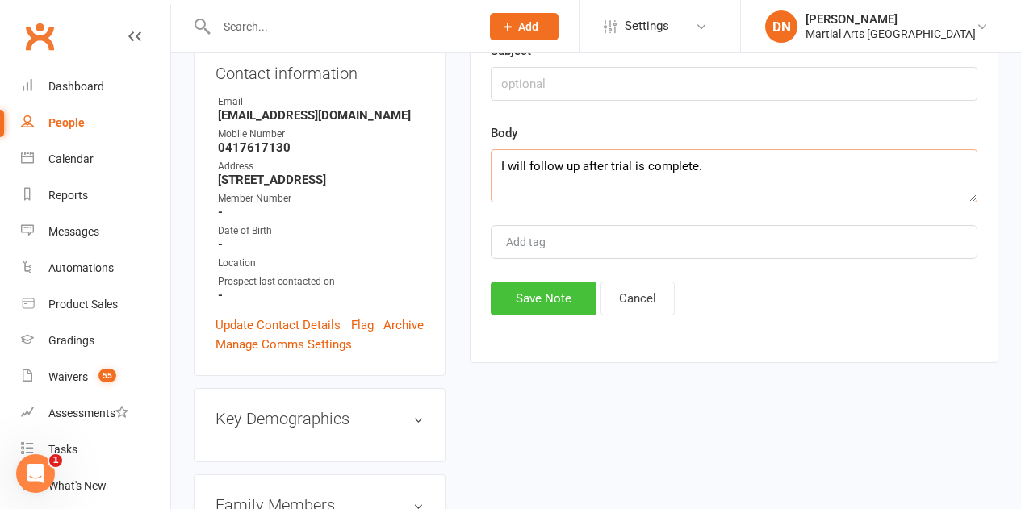
type textarea "I will follow up after trial is complete."
click at [538, 287] on button "Save Note" at bounding box center [544, 299] width 106 height 34
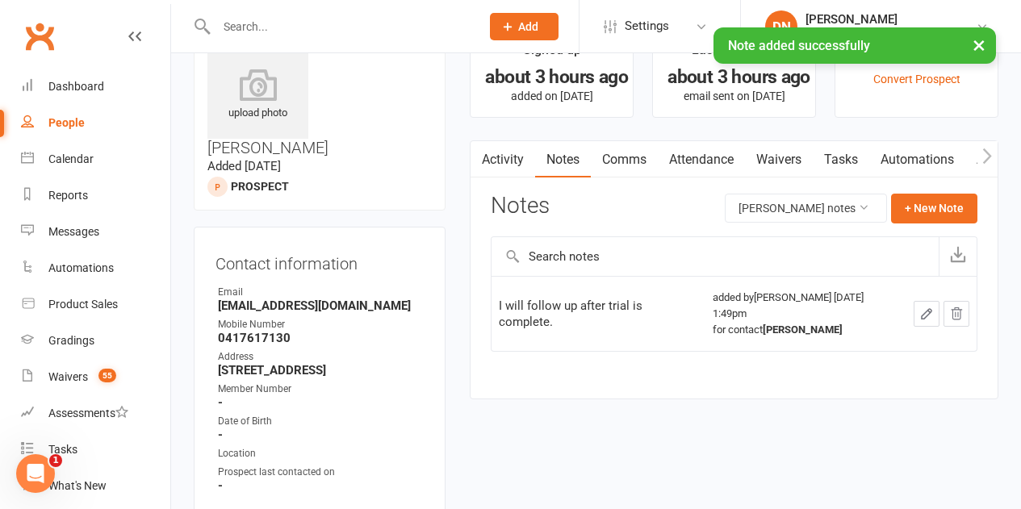
scroll to position [0, 0]
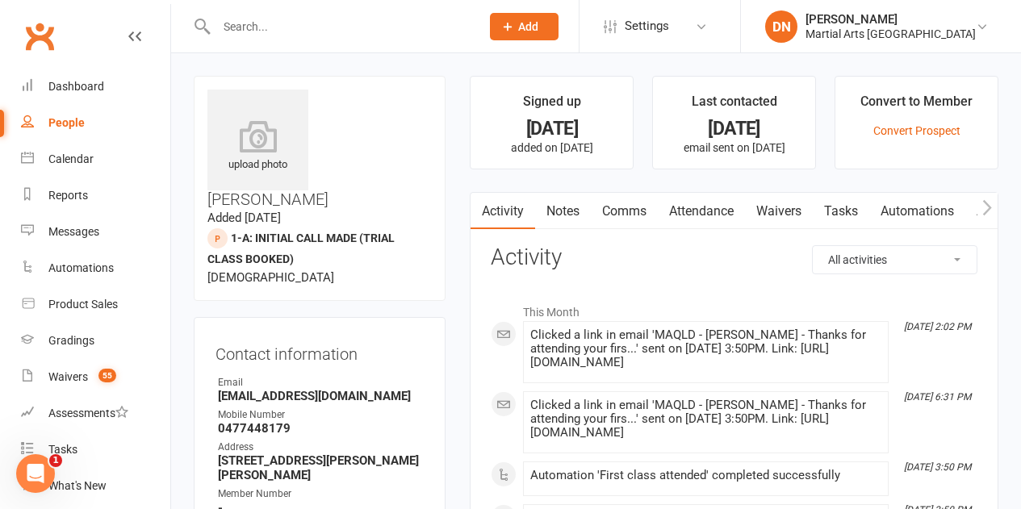
click at [563, 201] on link "Notes" at bounding box center [563, 211] width 56 height 37
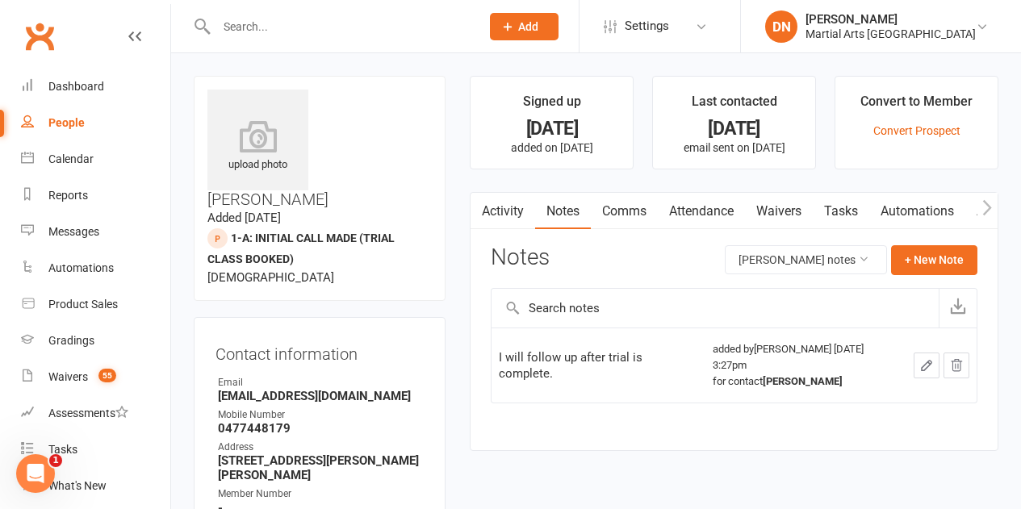
click at [630, 225] on link "Comms" at bounding box center [624, 211] width 67 height 37
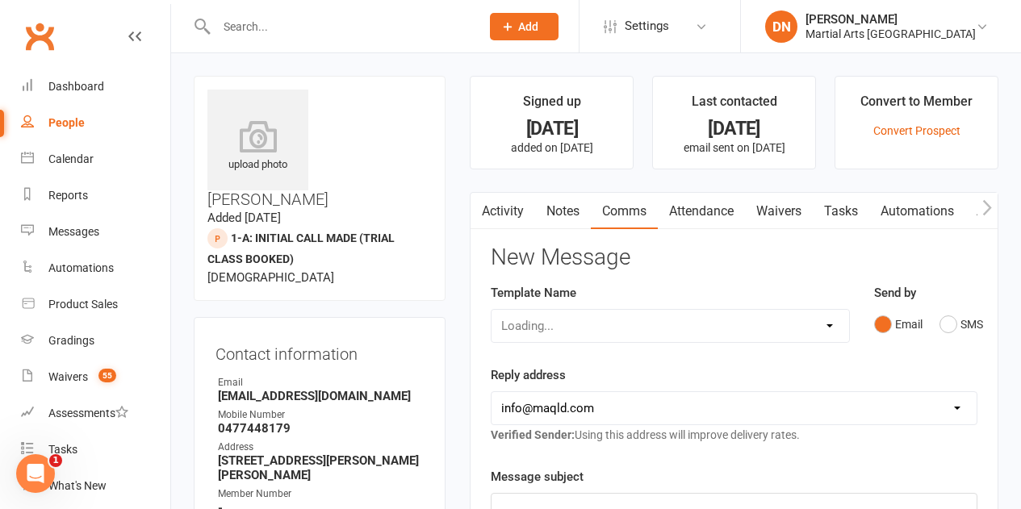
click at [827, 320] on div "Loading..." at bounding box center [670, 326] width 358 height 34
drag, startPoint x: 822, startPoint y: 324, endPoint x: 793, endPoint y: 318, distance: 28.8
click at [822, 324] on select "Select Template [Email] Black Belt 1st degree [Email] Bushido Seminar [Email] K…" at bounding box center [670, 326] width 357 height 32
select select "10"
click at [492, 310] on select "Select Template [Email] Black Belt 1st degree [Email] Bushido Seminar [Email] K…" at bounding box center [670, 326] width 357 height 32
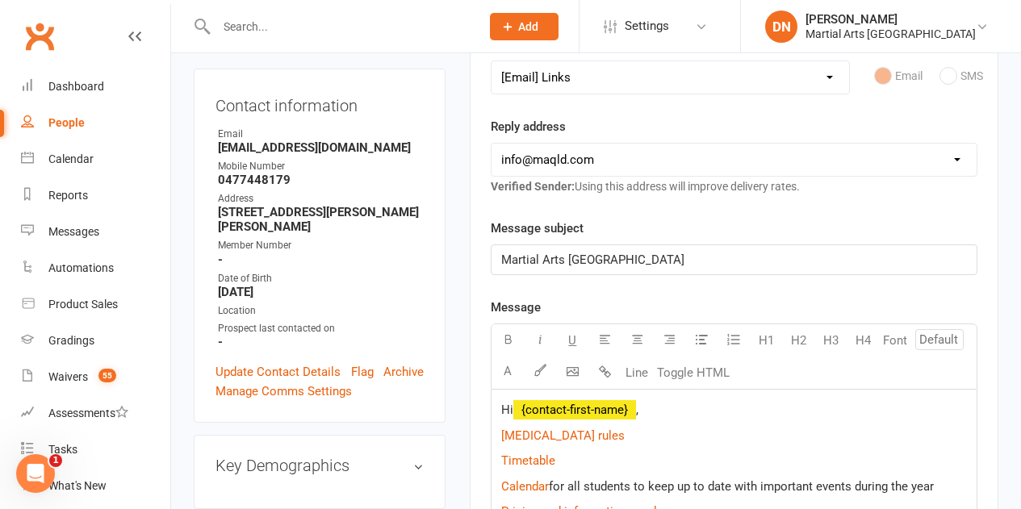
scroll to position [404, 0]
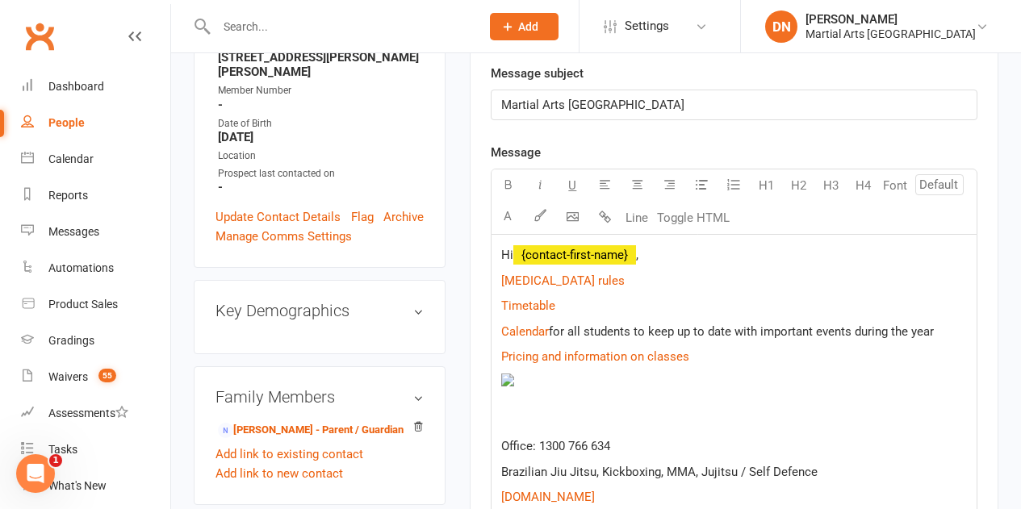
click at [671, 259] on p "Hi ﻿ {contact-first-name} ," at bounding box center [734, 254] width 466 height 19
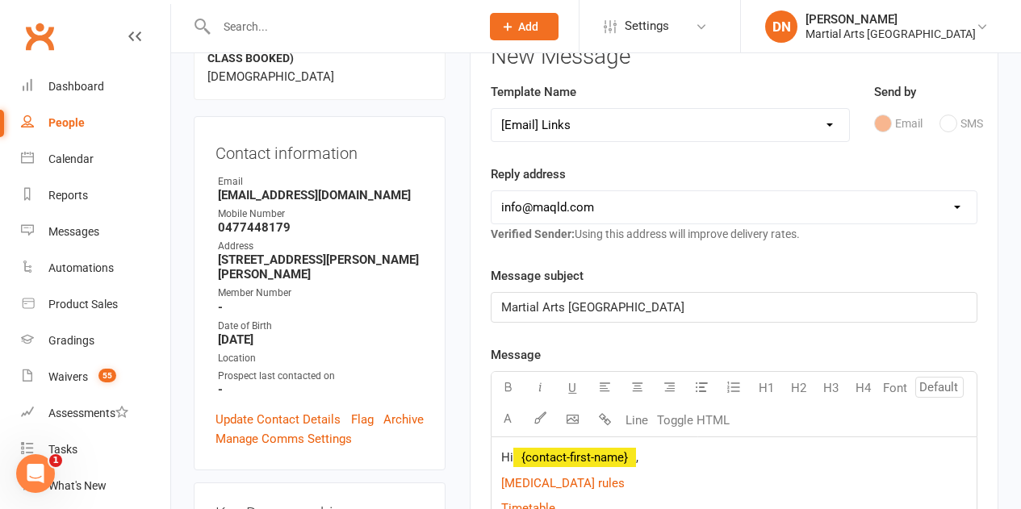
scroll to position [0, 0]
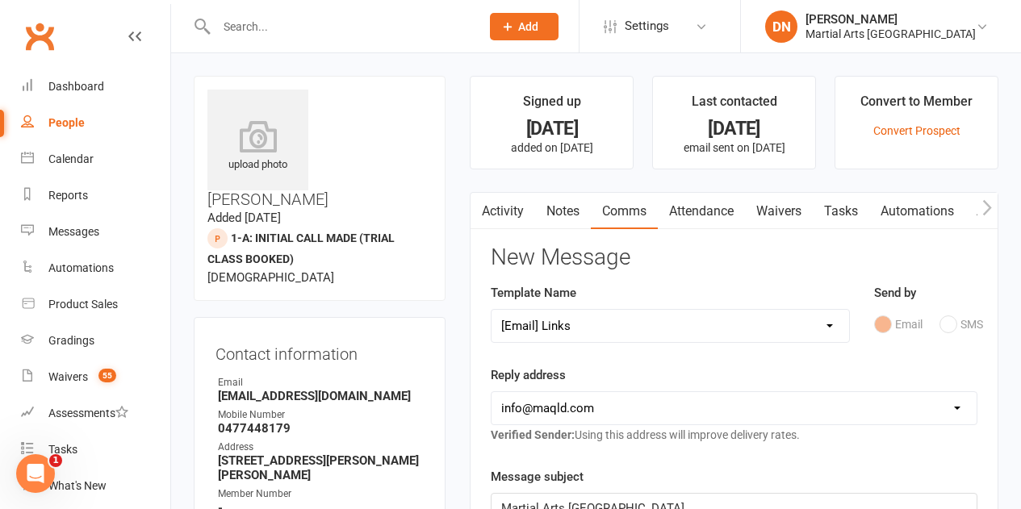
click at [525, 224] on link "Activity" at bounding box center [503, 211] width 65 height 37
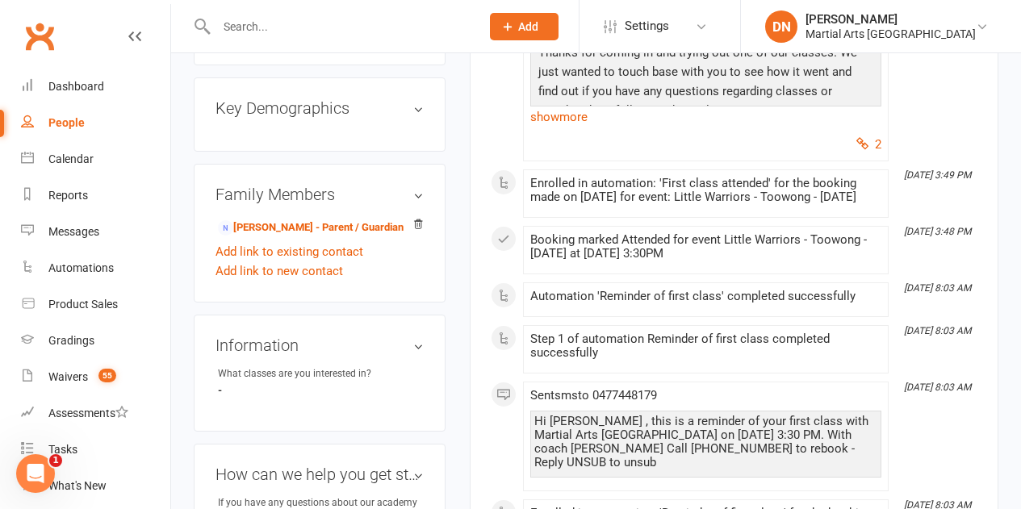
scroll to position [565, 0]
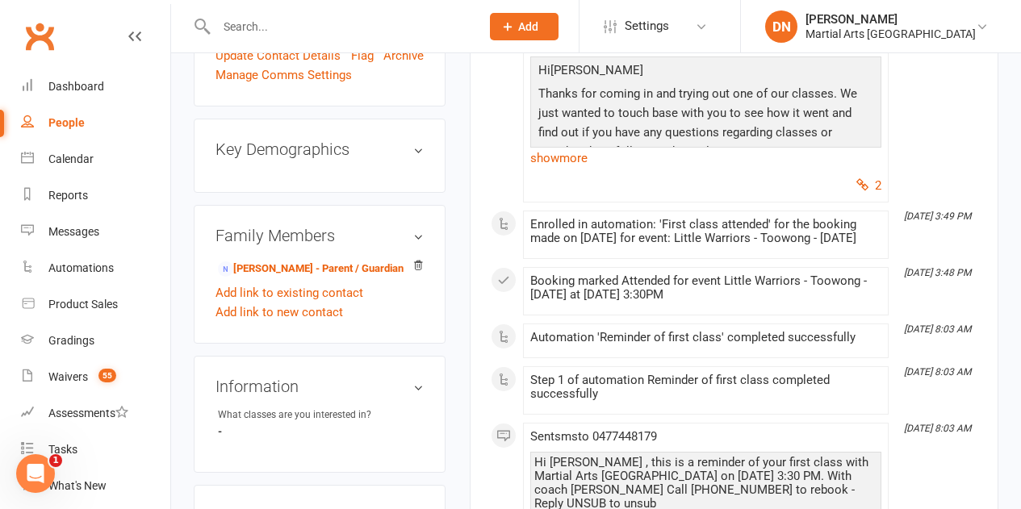
drag, startPoint x: 541, startPoint y: 307, endPoint x: 725, endPoint y: 320, distance: 184.5
click at [722, 308] on div "Booking marked Attended for event Little Warriors - Toowong - Wednesday at 08 O…" at bounding box center [705, 291] width 351 height 34
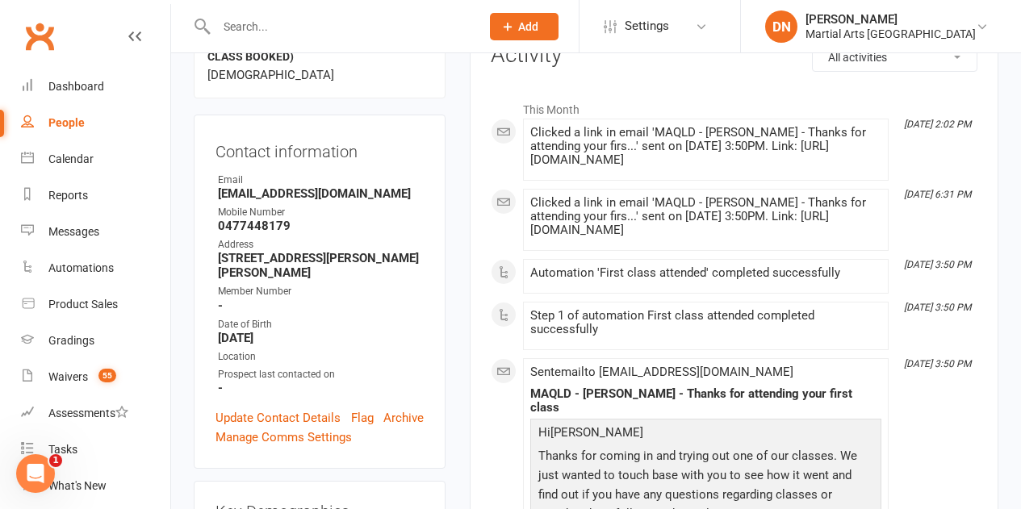
scroll to position [0, 0]
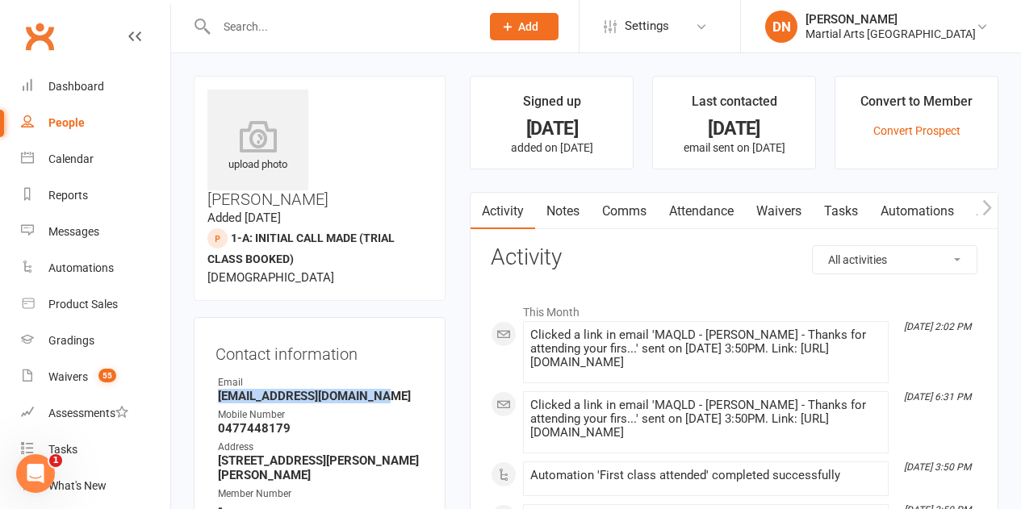
drag, startPoint x: 396, startPoint y: 345, endPoint x: 218, endPoint y: 345, distance: 178.4
click at [218, 389] on strong "sorachaconneely@gmail.com" at bounding box center [321, 396] width 206 height 15
copy strong "sorachaconneely@gmail.com"
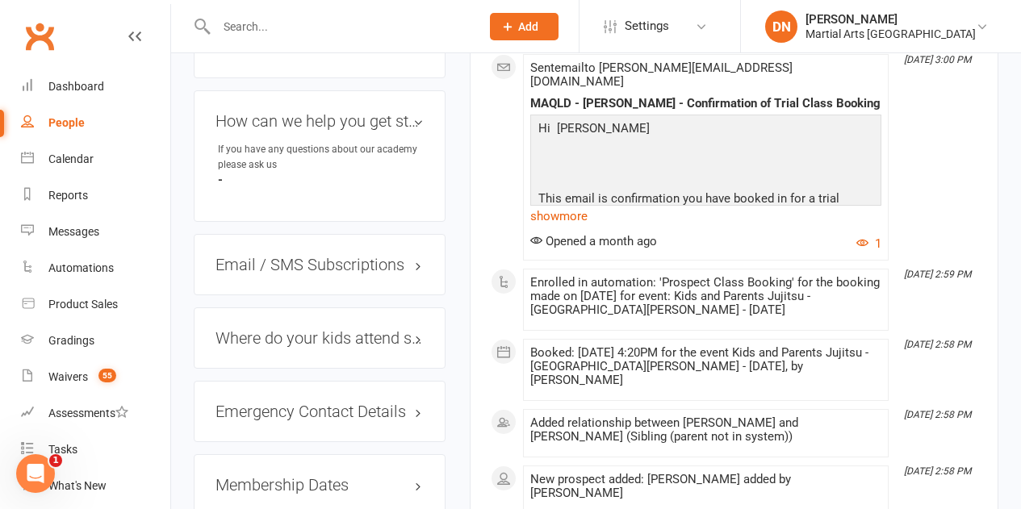
scroll to position [1049, 0]
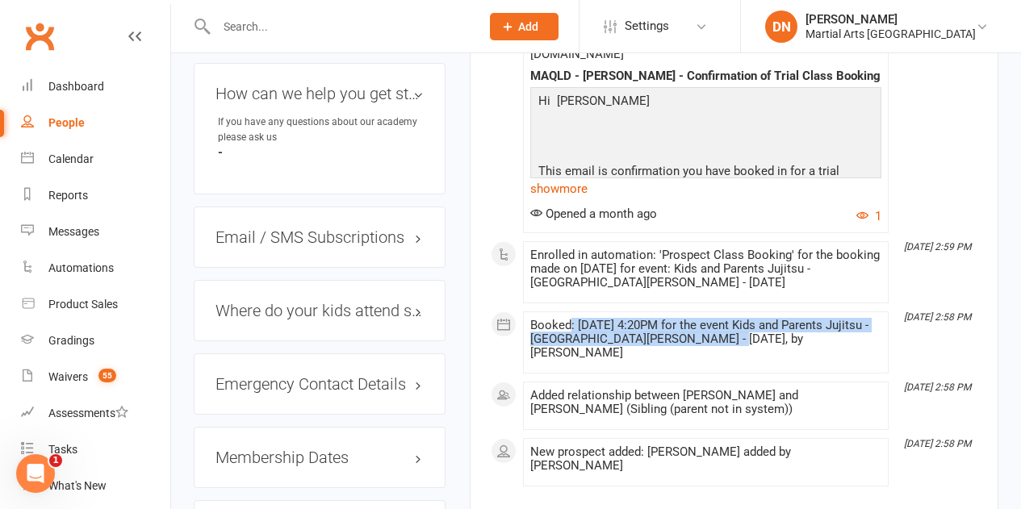
drag, startPoint x: 571, startPoint y: 285, endPoint x: 709, endPoint y: 300, distance: 139.7
click at [709, 319] on div "Booked: [DATE] 4:20PM for the event Kids and Parents Jujitsu - [GEOGRAPHIC_DATA…" at bounding box center [705, 339] width 351 height 41
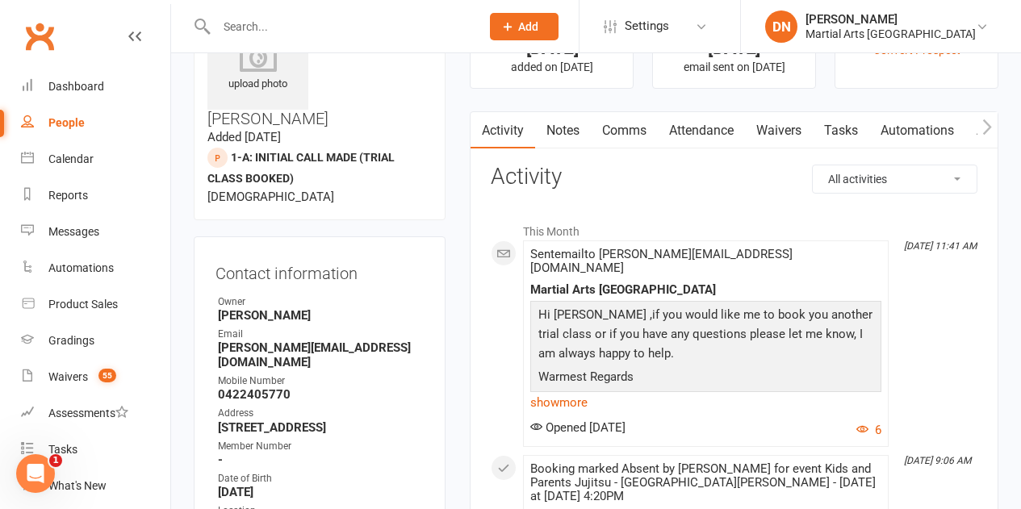
scroll to position [0, 0]
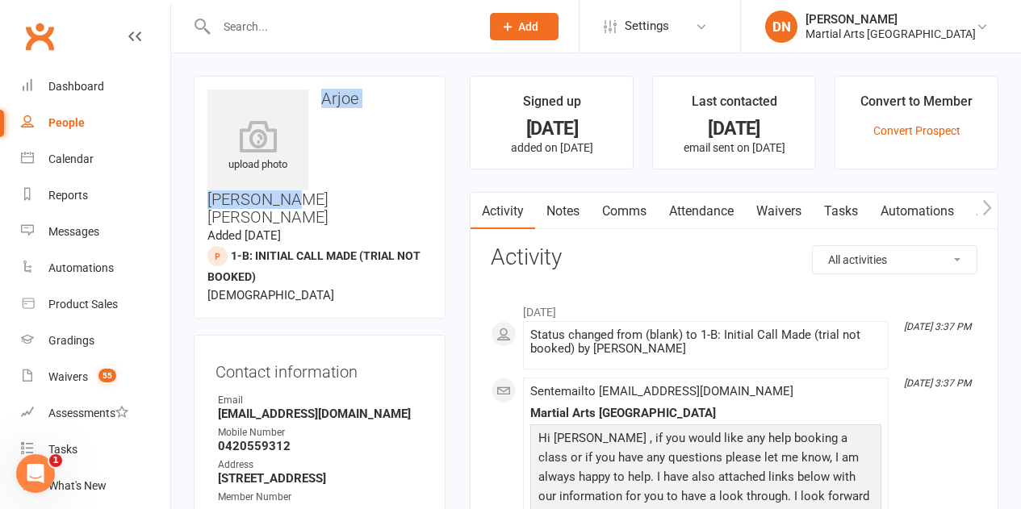
drag, startPoint x: 324, startPoint y: 92, endPoint x: 415, endPoint y: 117, distance: 94.6
click at [413, 117] on h3 "Arjoe Kaur Saini" at bounding box center [319, 158] width 224 height 136
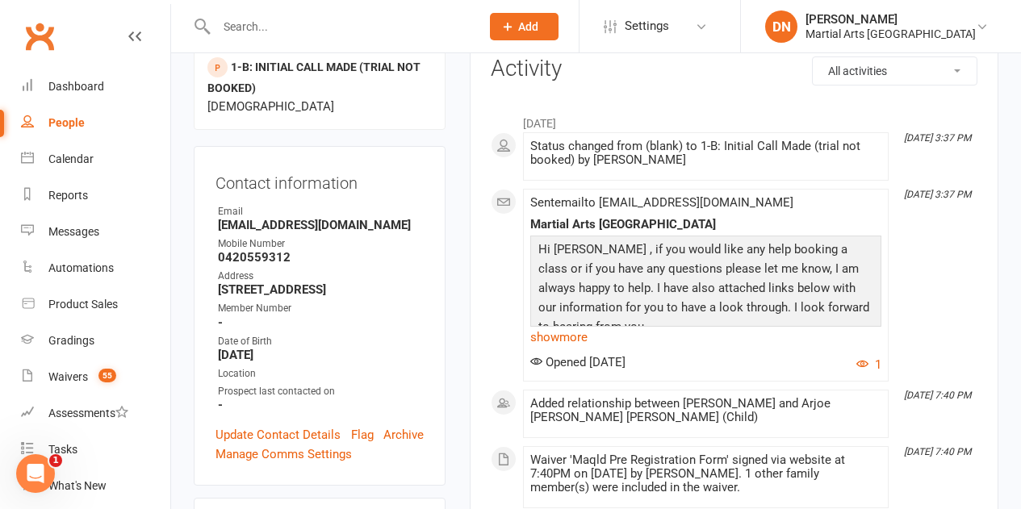
scroll to position [323, 0]
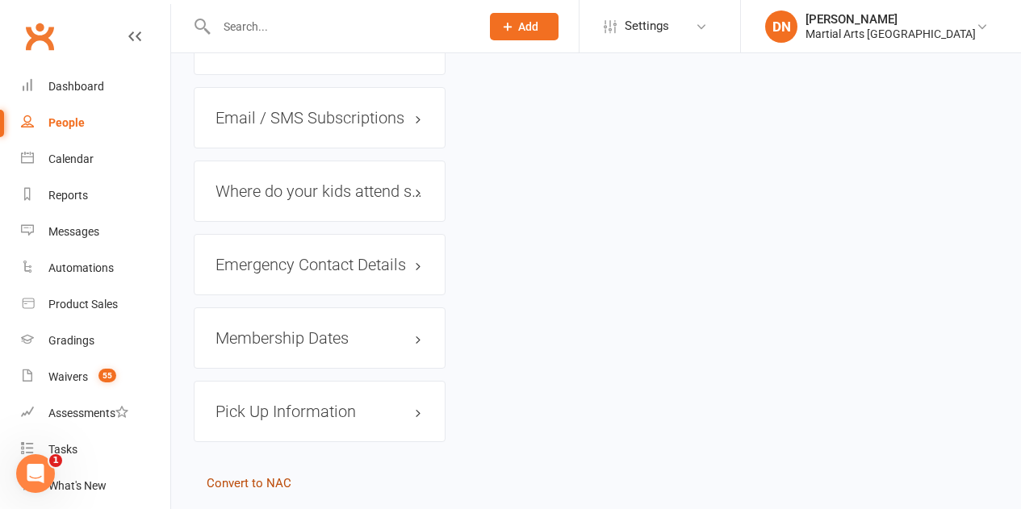
click at [266, 476] on link "Convert to NAC" at bounding box center [249, 483] width 85 height 15
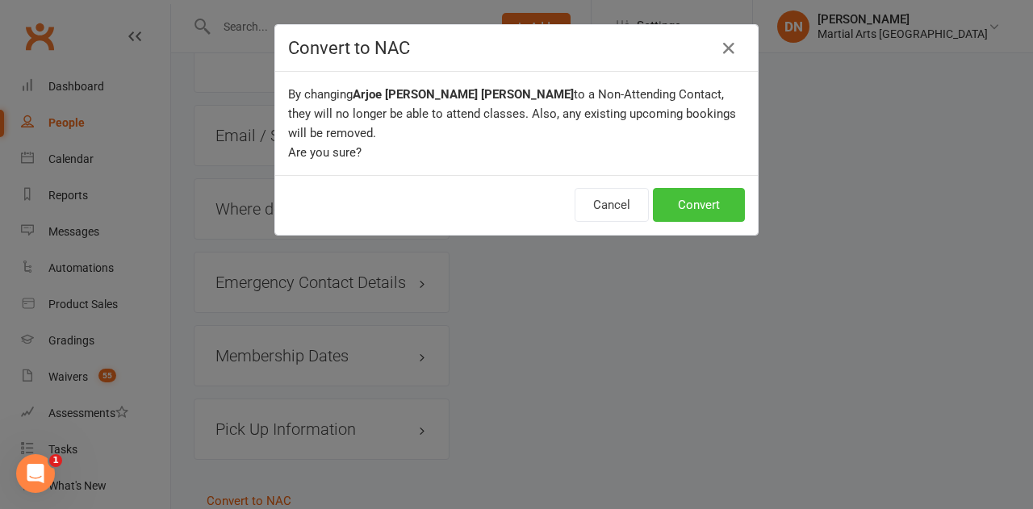
click at [697, 190] on button "Convert" at bounding box center [699, 205] width 92 height 34
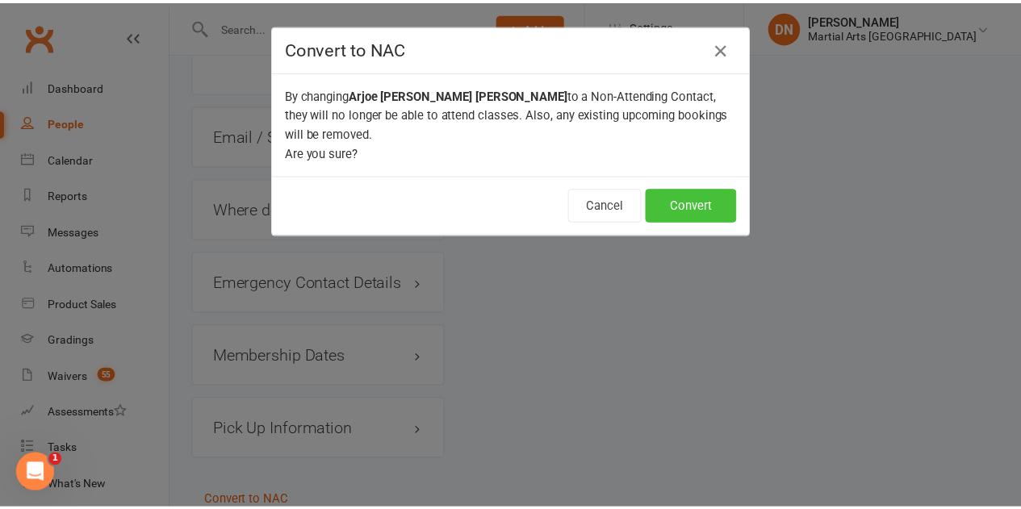
scroll to position [1111, 0]
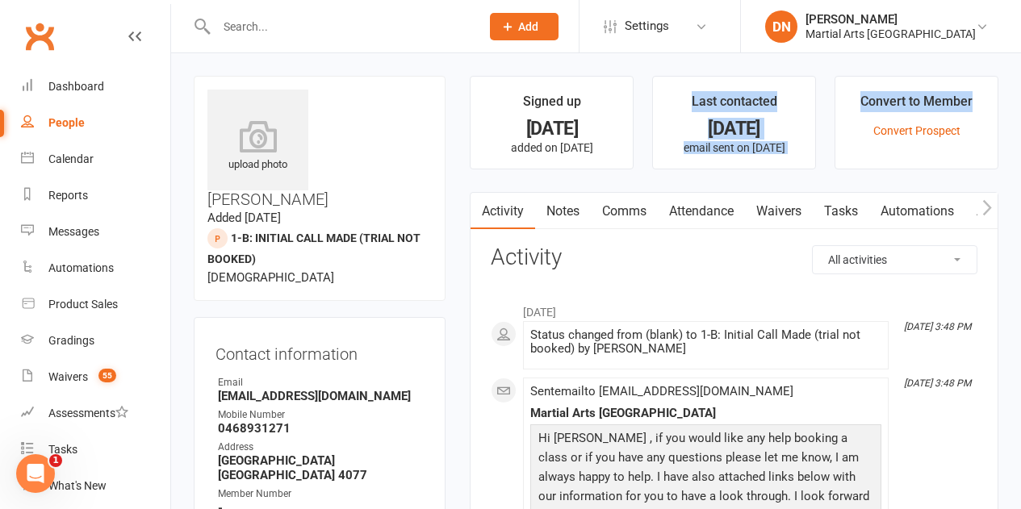
drag, startPoint x: 684, startPoint y: 115, endPoint x: 845, endPoint y: 123, distance: 161.6
click at [845, 123] on ul "Signed up [DATE] added on [DATE] Last contacted [DATE] email sent on [DATE] Con…" at bounding box center [734, 123] width 529 height 94
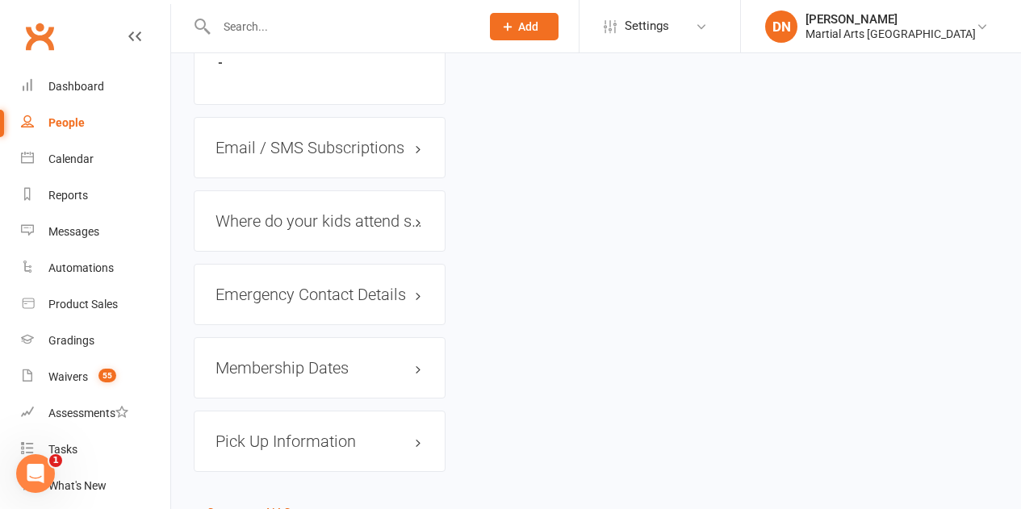
scroll to position [1093, 0]
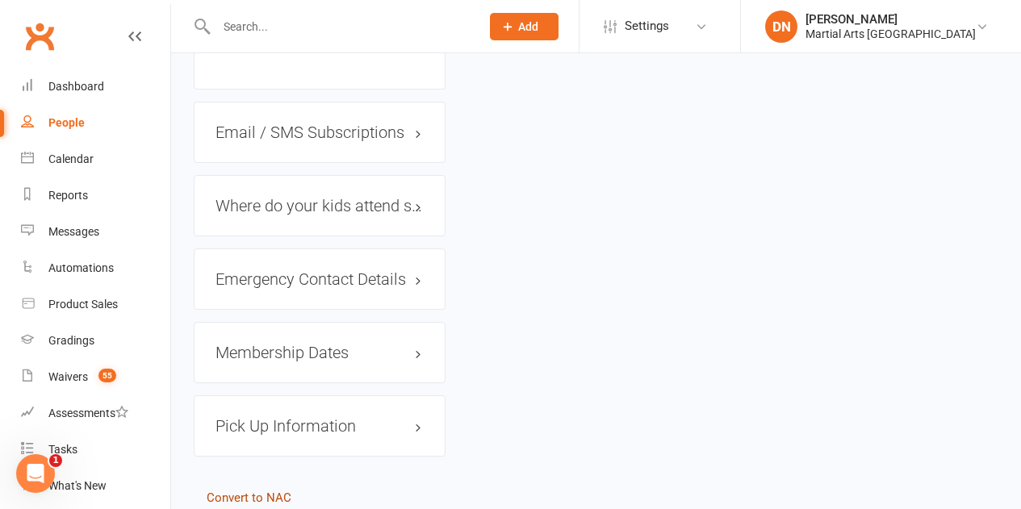
click at [240, 491] on link "Convert to NAC" at bounding box center [249, 498] width 85 height 15
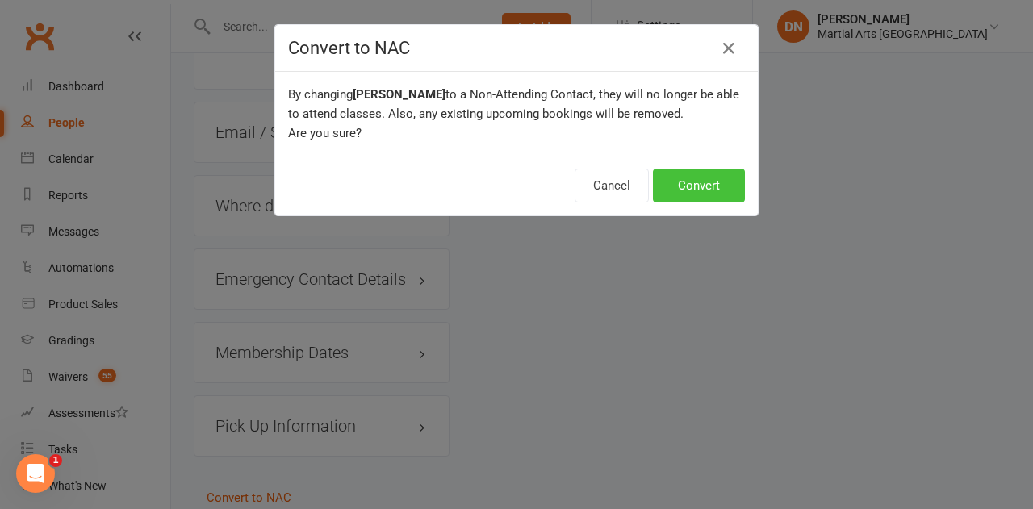
click at [731, 186] on button "Convert" at bounding box center [699, 186] width 92 height 34
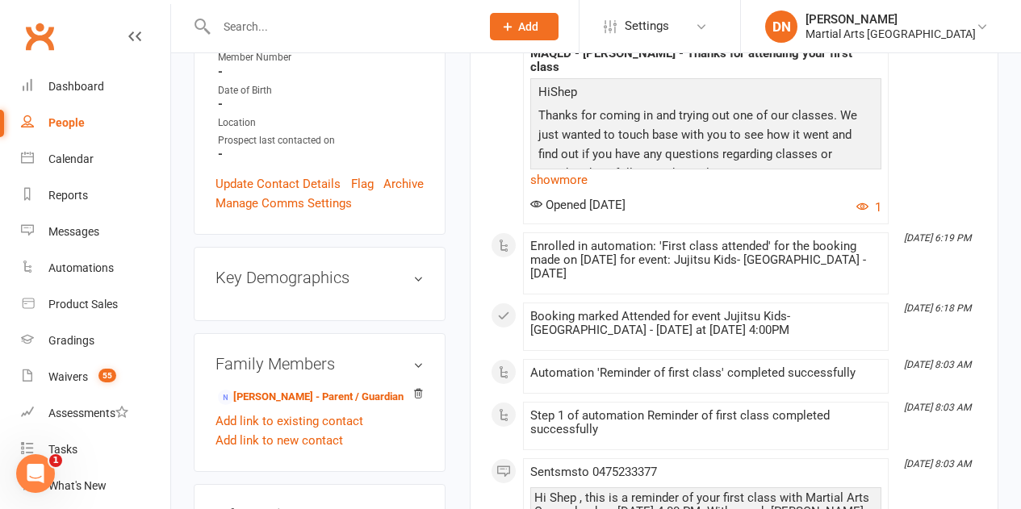
scroll to position [404, 0]
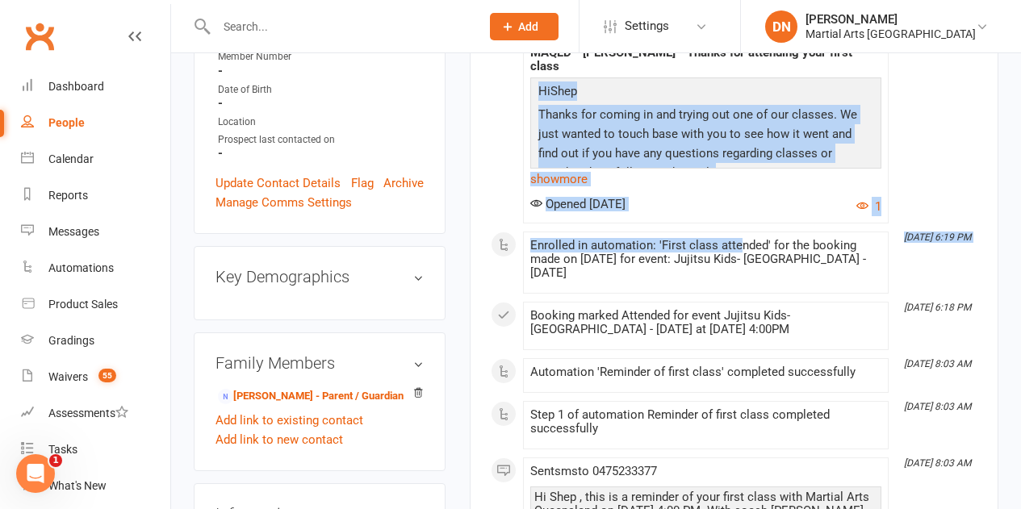
drag, startPoint x: 533, startPoint y: 89, endPoint x: 741, endPoint y: 212, distance: 242.1
click at [741, 212] on div "This Month [DATE] 6:20 PM Automation 'First class attended' completed successfu…" at bounding box center [734, 258] width 487 height 732
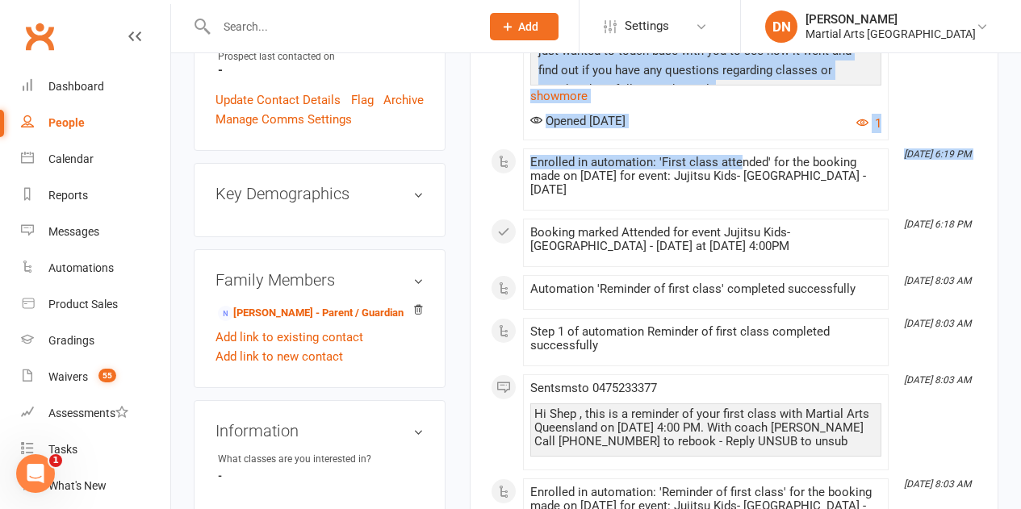
scroll to position [565, 0]
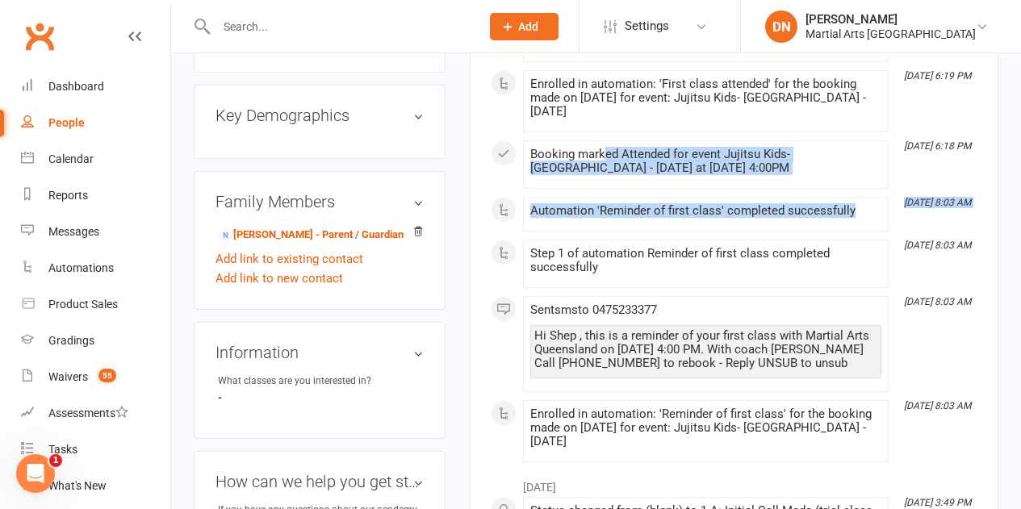
drag, startPoint x: 606, startPoint y: 133, endPoint x: 854, endPoint y: 216, distance: 261.4
click at [854, 216] on div "This Month [DATE] 6:20 PM Automation 'First class attended' completed successfu…" at bounding box center [734, 96] width 487 height 732
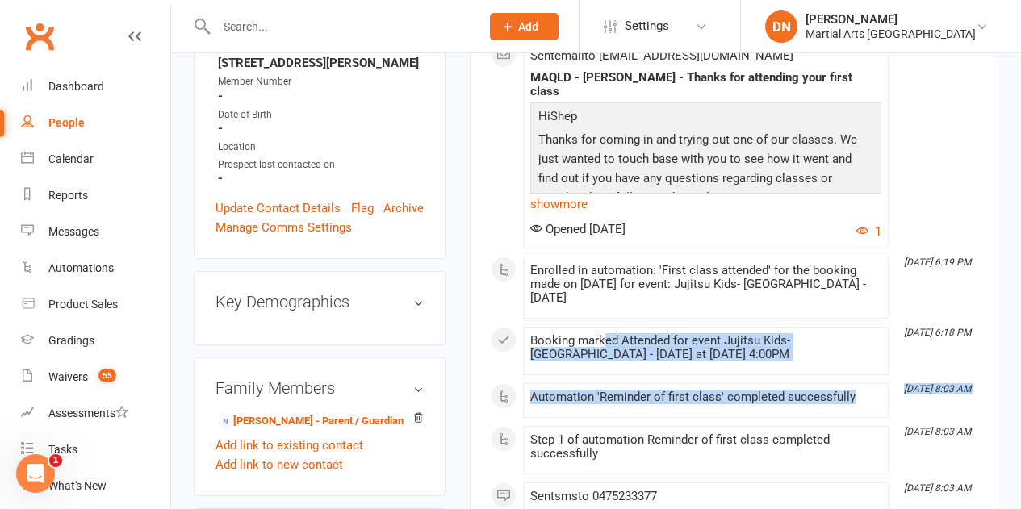
scroll to position [404, 0]
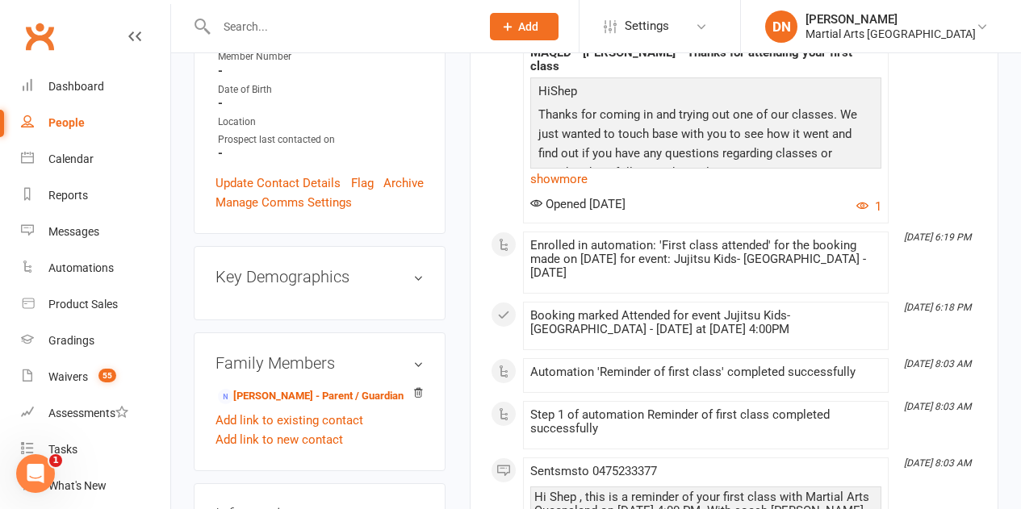
click at [595, 250] on div "Enrolled in automation: 'First class attended' for the booking made on 08 Oct 2…" at bounding box center [705, 259] width 351 height 41
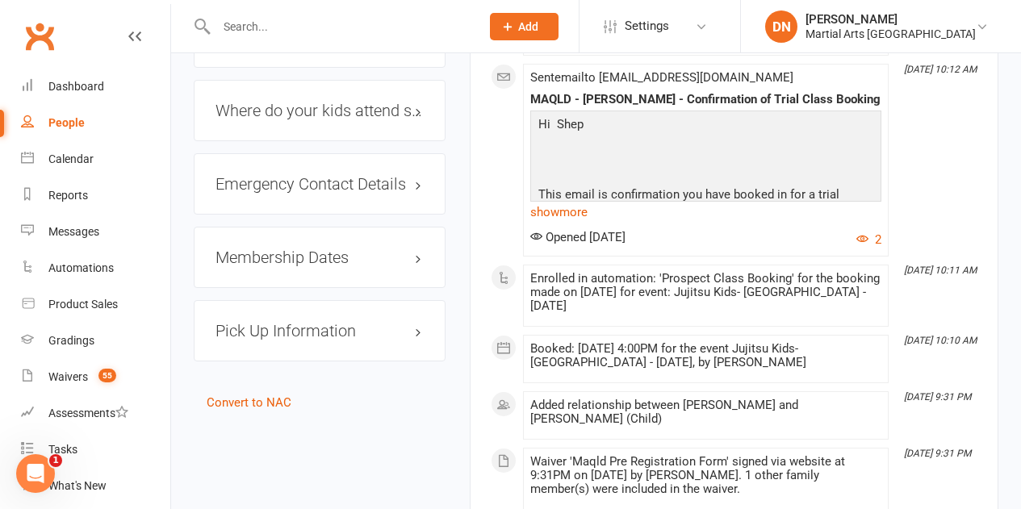
scroll to position [1291, 0]
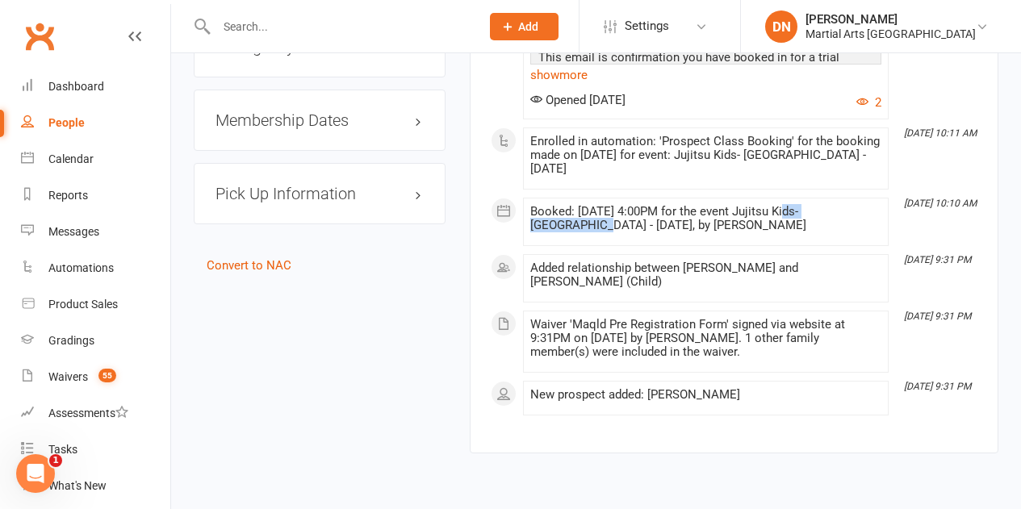
drag, startPoint x: 646, startPoint y: 186, endPoint x: 786, endPoint y: 197, distance: 140.9
click at [786, 205] on div "Booked: 08 Oct 2025 at 4:00PM for the event Jujitsu Kids- Brookfield State Scho…" at bounding box center [705, 218] width 351 height 27
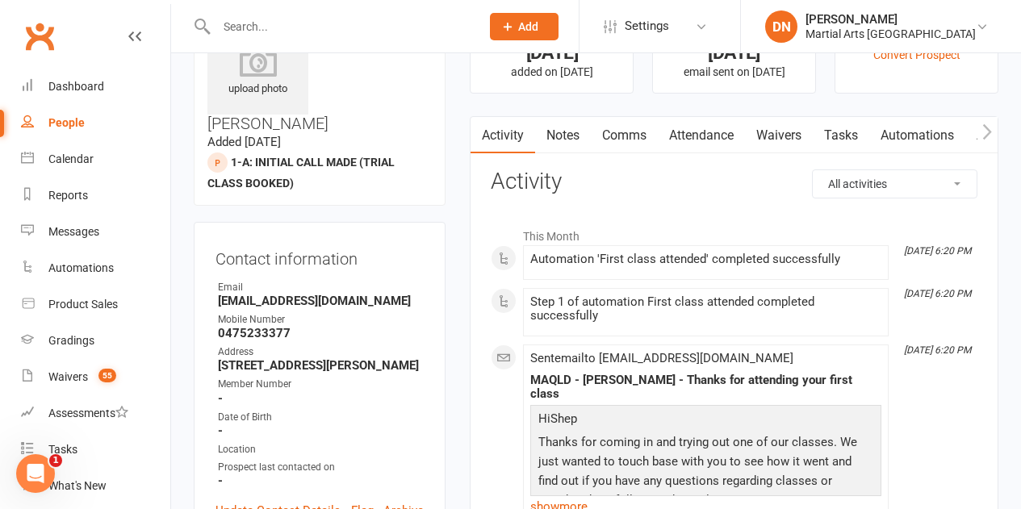
scroll to position [0, 0]
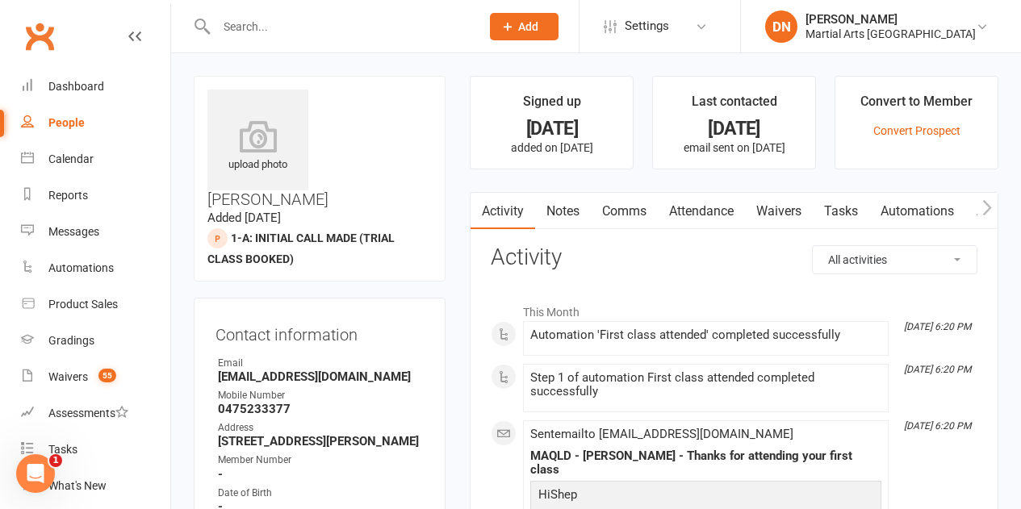
click at [612, 216] on link "Comms" at bounding box center [624, 211] width 67 height 37
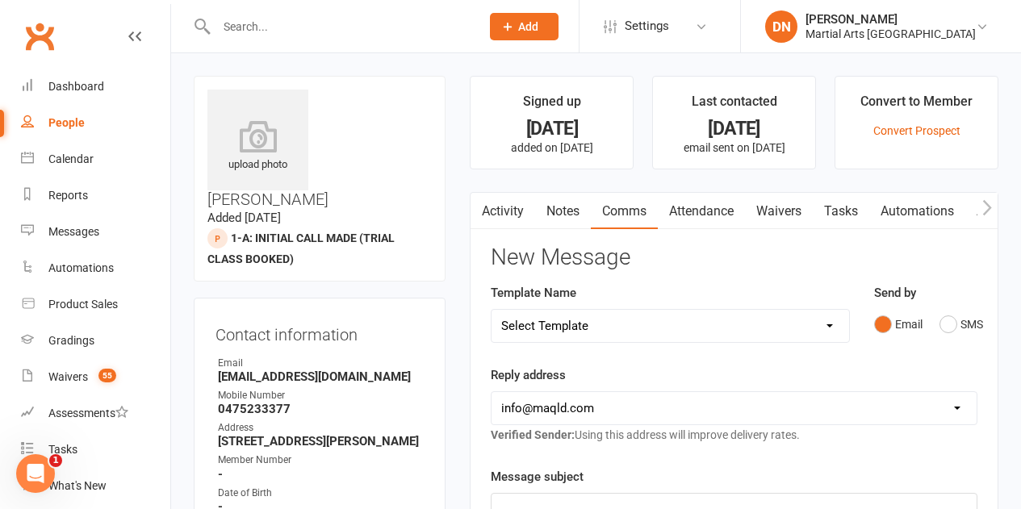
click at [822, 324] on select "Select Template [Email] Black Belt 1st degree [Email] Bushido Seminar [Email] K…" at bounding box center [670, 326] width 357 height 32
select select "10"
click at [492, 310] on select "Select Template [Email] Black Belt 1st degree [Email] Bushido Seminar [Email] K…" at bounding box center [670, 326] width 357 height 32
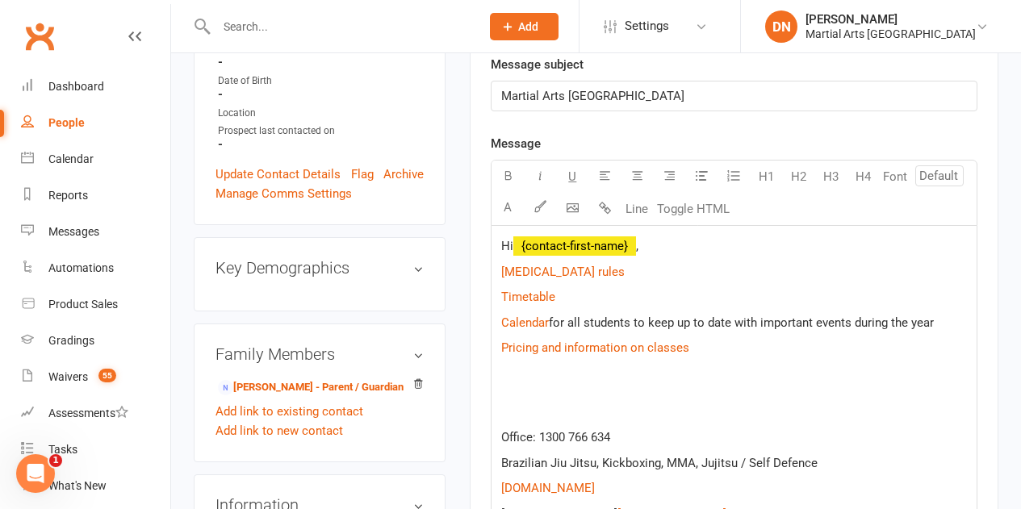
scroll to position [484, 0]
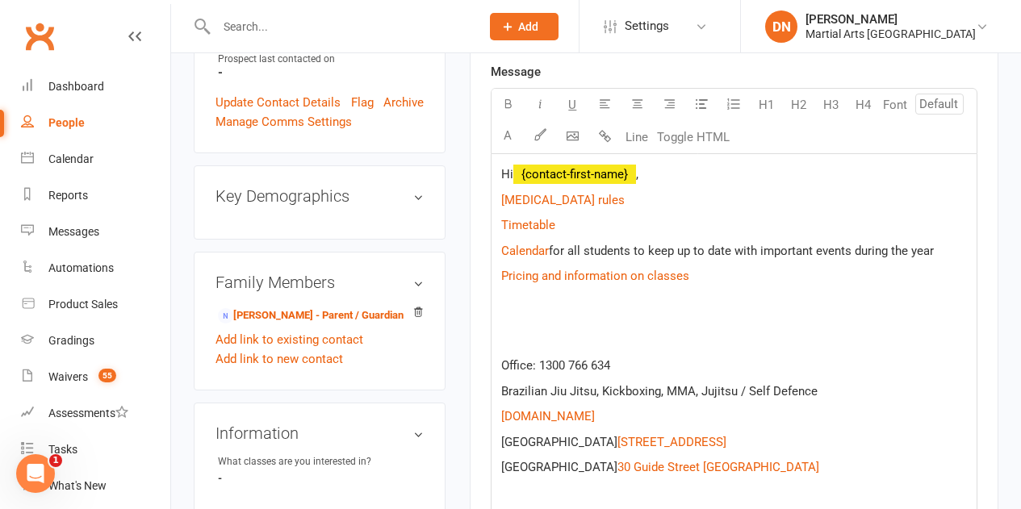
drag, startPoint x: 670, startPoint y: 188, endPoint x: 672, endPoint y: 177, distance: 11.4
click at [671, 187] on div "Hi ﻿ {contact-first-name} , $ Covid 19 rules $ $ Timetable $ $ Calendar $ for a…" at bounding box center [734, 334] width 485 height 360
click at [672, 177] on p "Hi ﻿ {contact-first-name} ," at bounding box center [734, 174] width 466 height 19
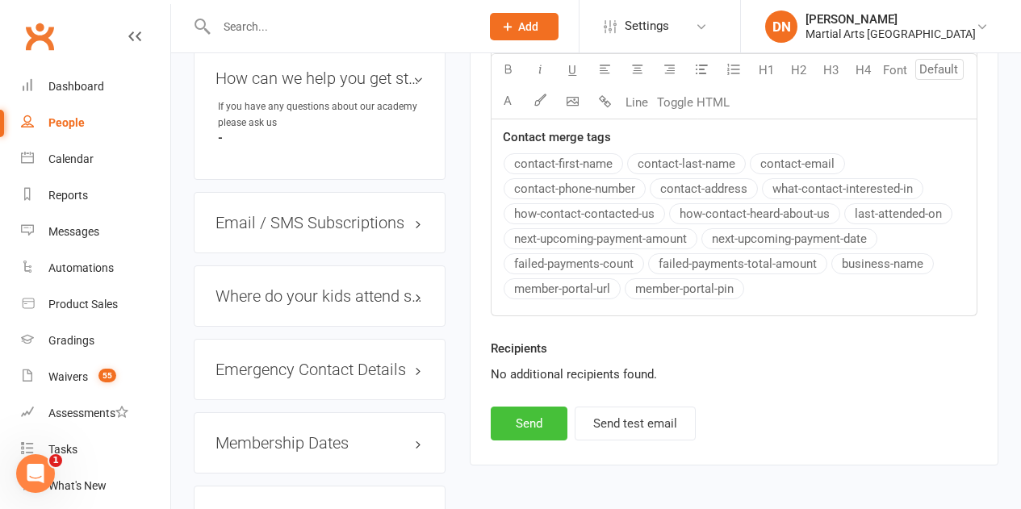
click at [519, 429] on button "Send" at bounding box center [529, 424] width 77 height 34
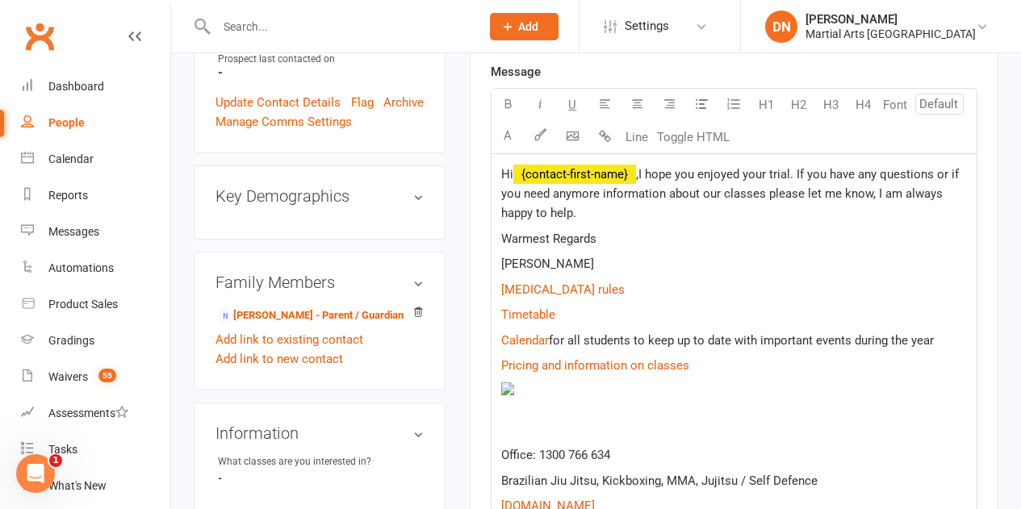
scroll to position [0, 0]
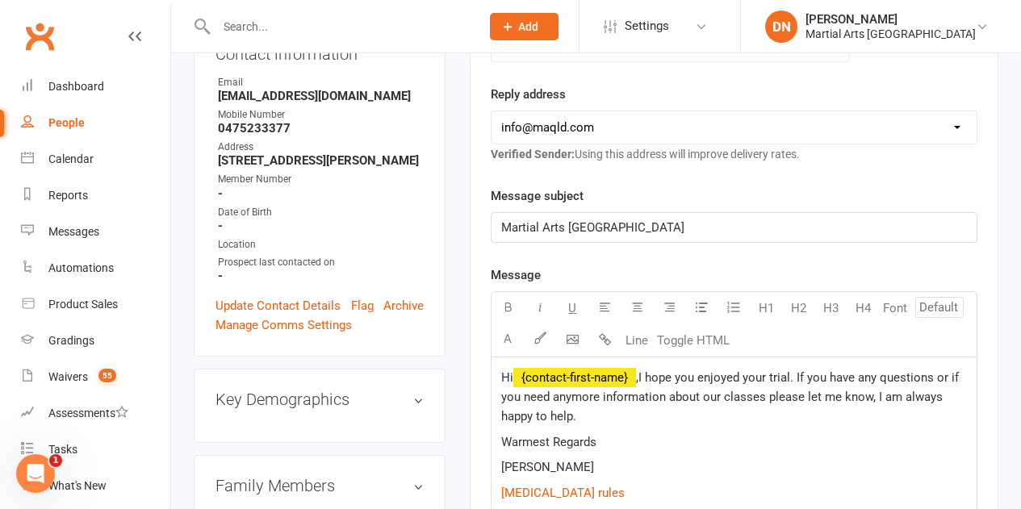
select select
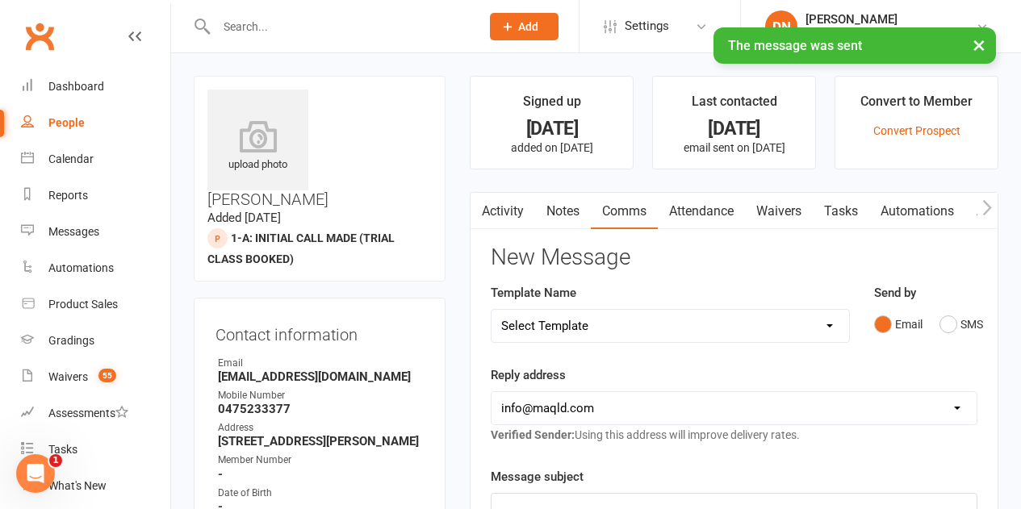
drag, startPoint x: 551, startPoint y: 216, endPoint x: 579, endPoint y: 216, distance: 27.4
click at [552, 216] on link "Notes" at bounding box center [563, 211] width 56 height 37
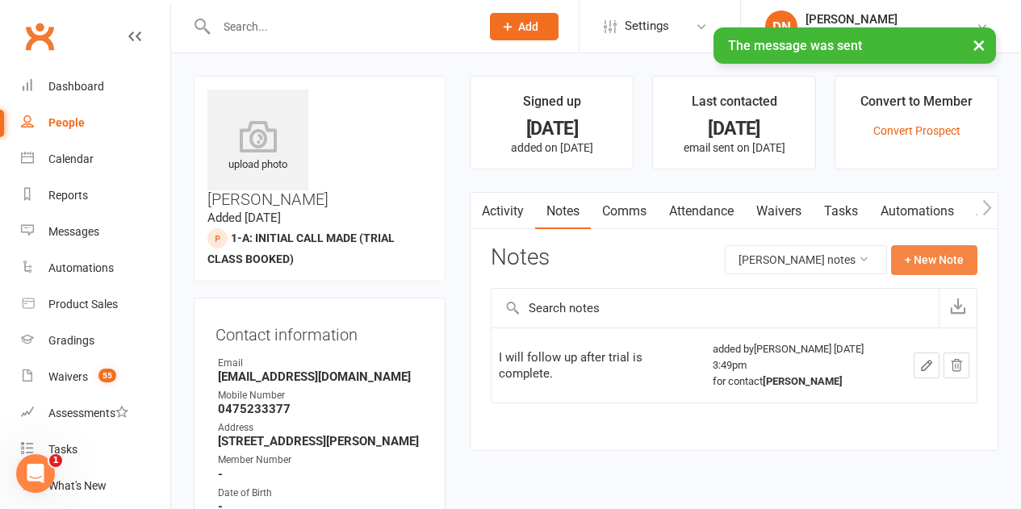
click at [934, 258] on button "+ New Note" at bounding box center [934, 259] width 86 height 29
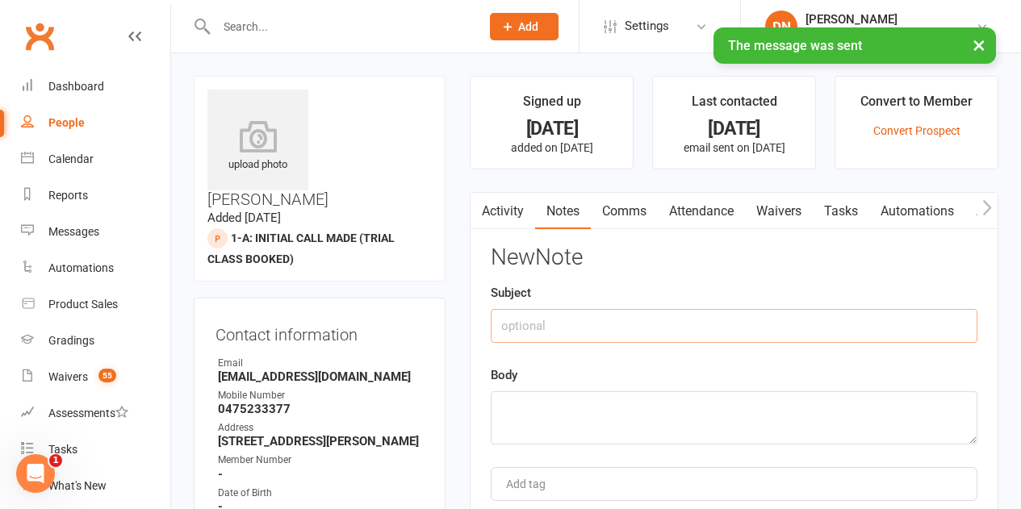
click at [575, 330] on input "text" at bounding box center [734, 326] width 487 height 34
type input "Emailed out"
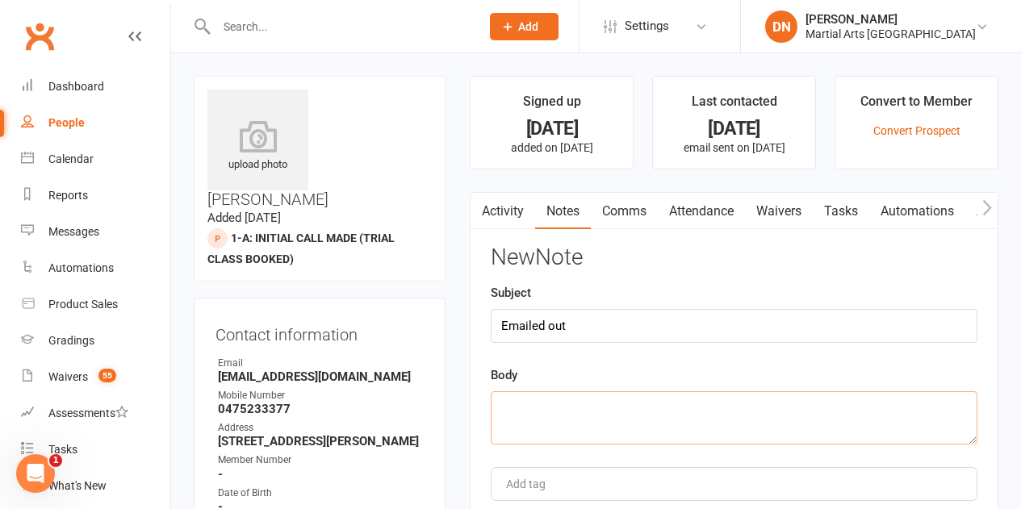
type textarea "a"
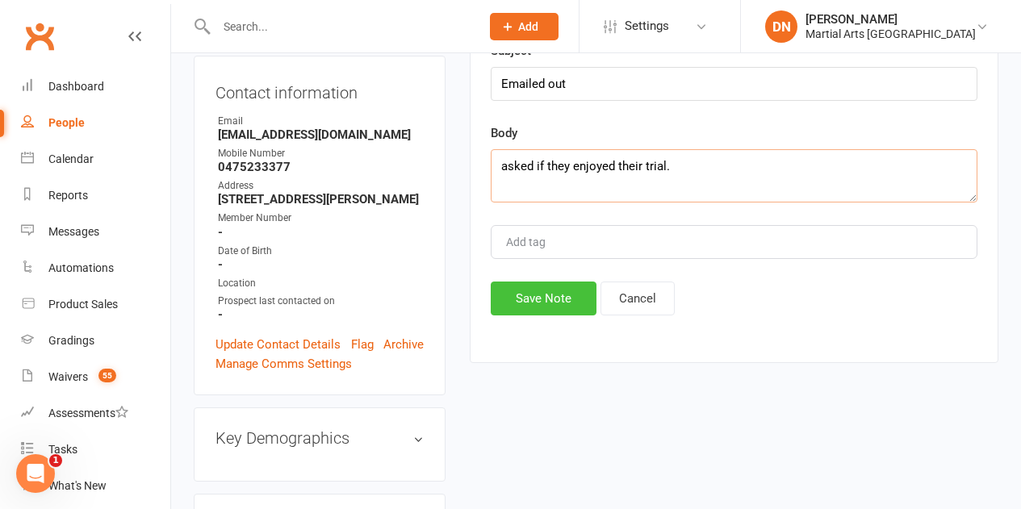
type textarea "asked if they enjoyed their trial."
click at [514, 297] on button "Save Note" at bounding box center [544, 299] width 106 height 34
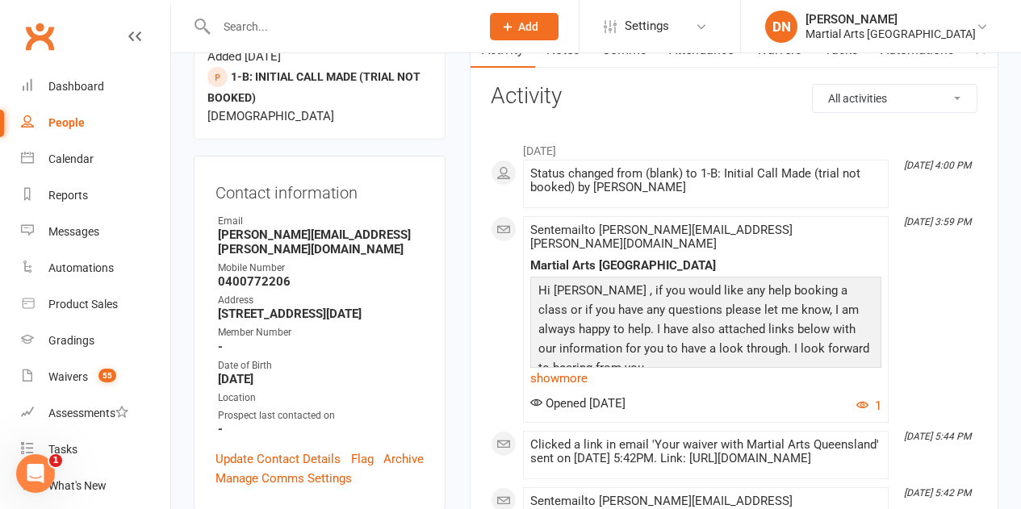
scroll to position [242, 0]
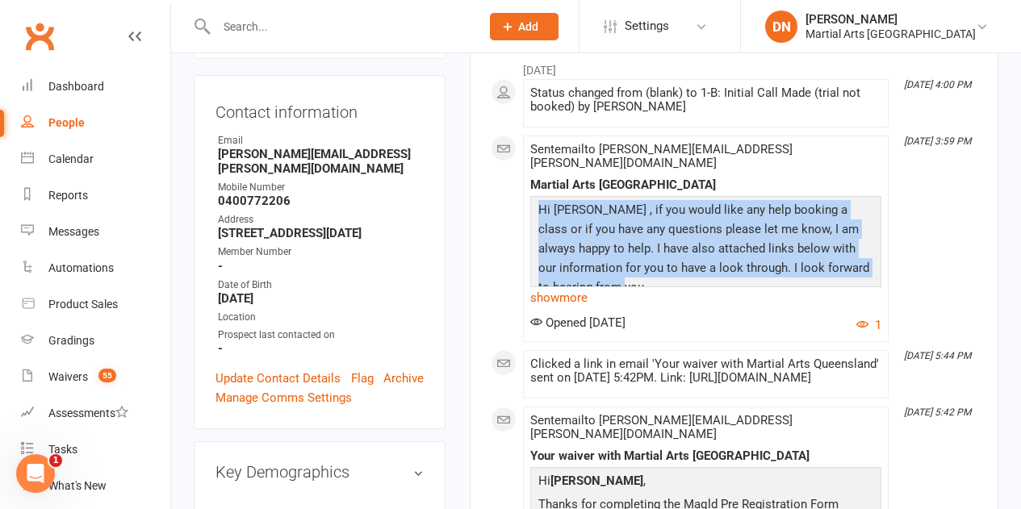
drag, startPoint x: 536, startPoint y: 185, endPoint x: 866, endPoint y: 272, distance: 341.4
click at [873, 272] on div "Hi [PERSON_NAME] , if you would like any help booking a class or if you have an…" at bounding box center [705, 252] width 351 height 113
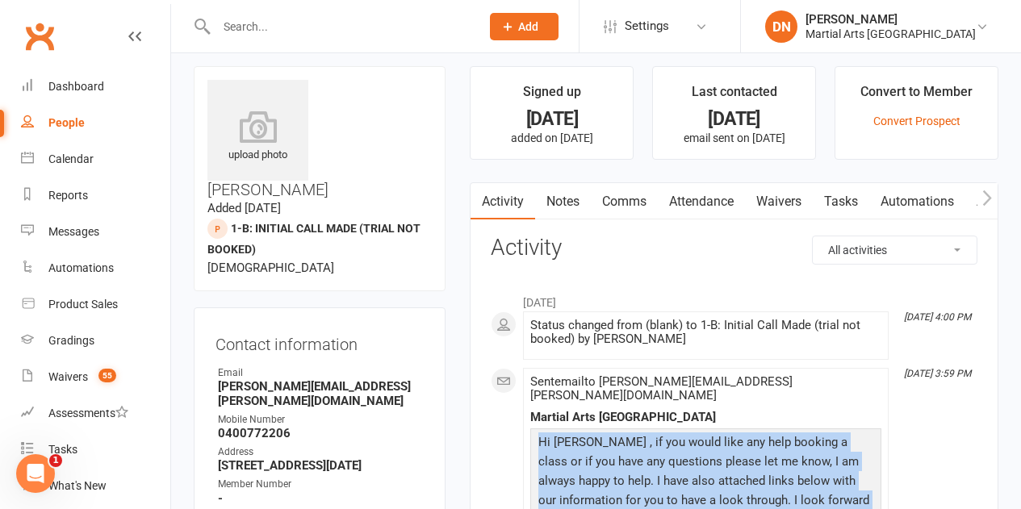
scroll to position [0, 0]
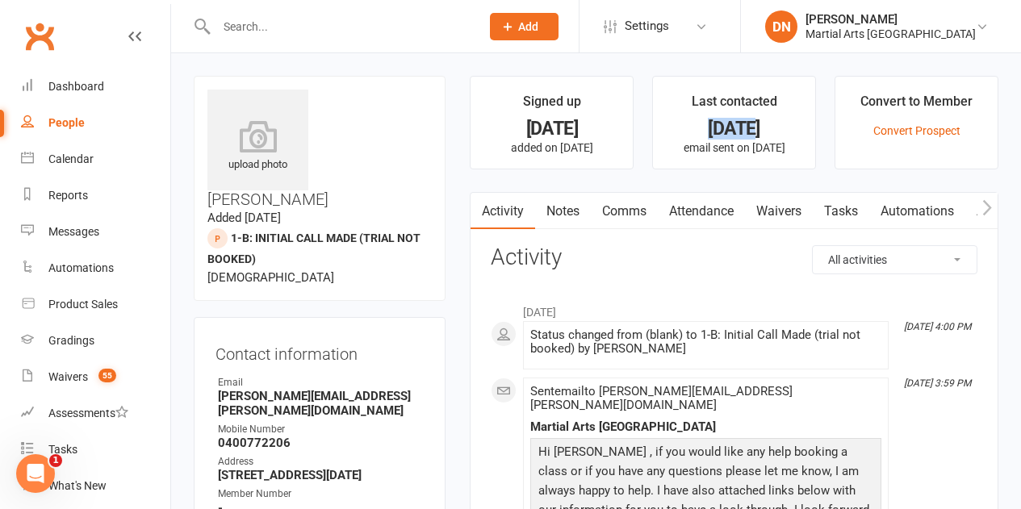
drag, startPoint x: 652, startPoint y: 132, endPoint x: 761, endPoint y: 140, distance: 109.3
click at [761, 140] on ul "Signed up [DATE] added on [DATE] Last contacted [DATE] email sent on [DATE] Con…" at bounding box center [734, 123] width 529 height 94
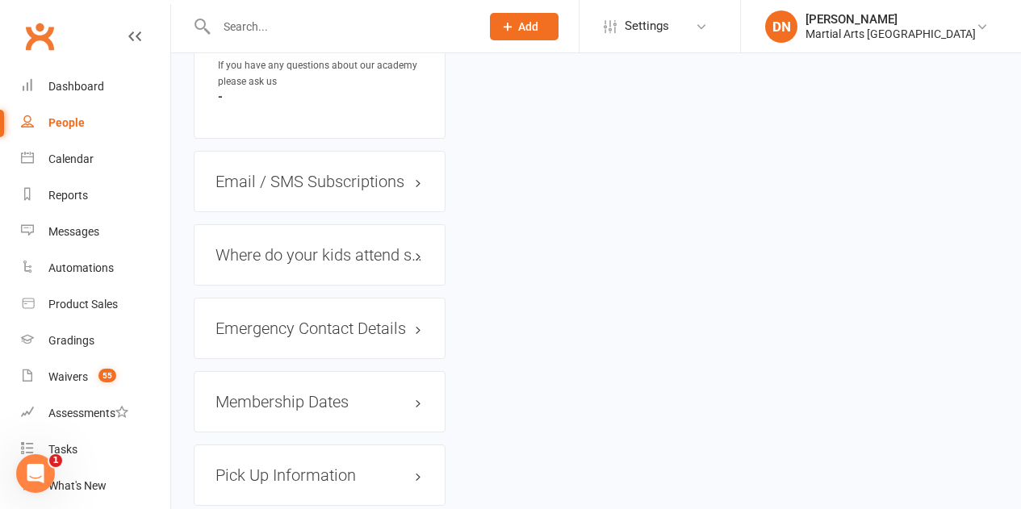
scroll to position [1084, 0]
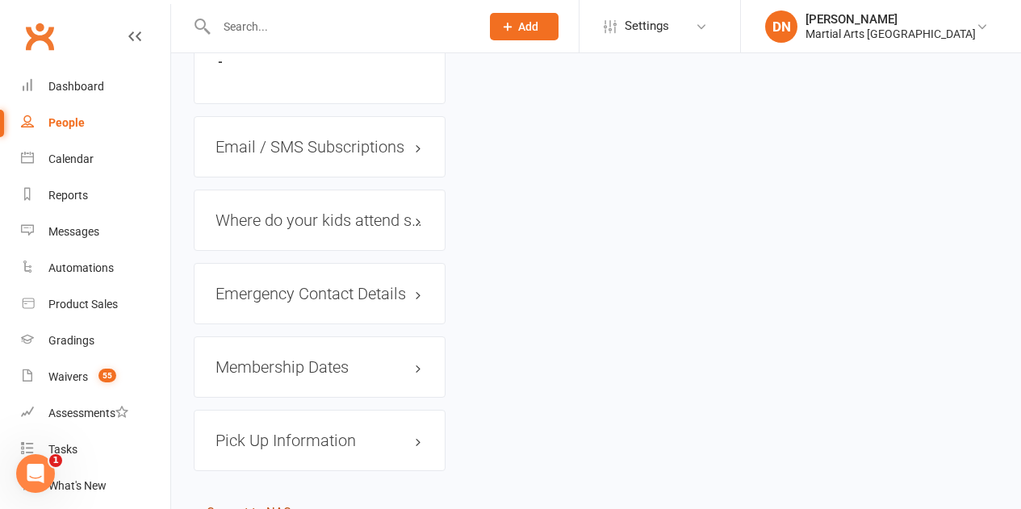
click at [275, 505] on link "Convert to NAC" at bounding box center [249, 512] width 85 height 15
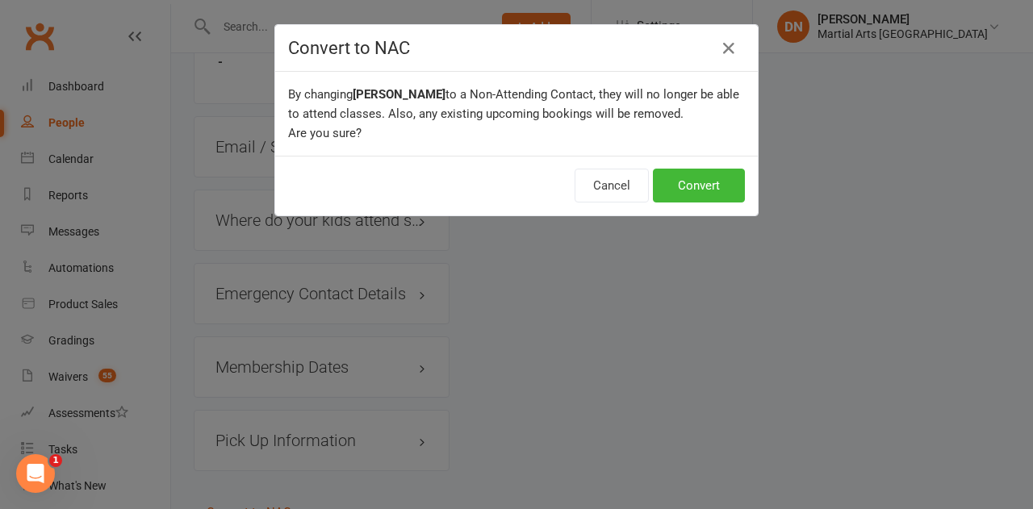
click at [731, 163] on div "Cancel Convert" at bounding box center [516, 186] width 483 height 60
click at [714, 177] on button "Convert" at bounding box center [699, 186] width 92 height 34
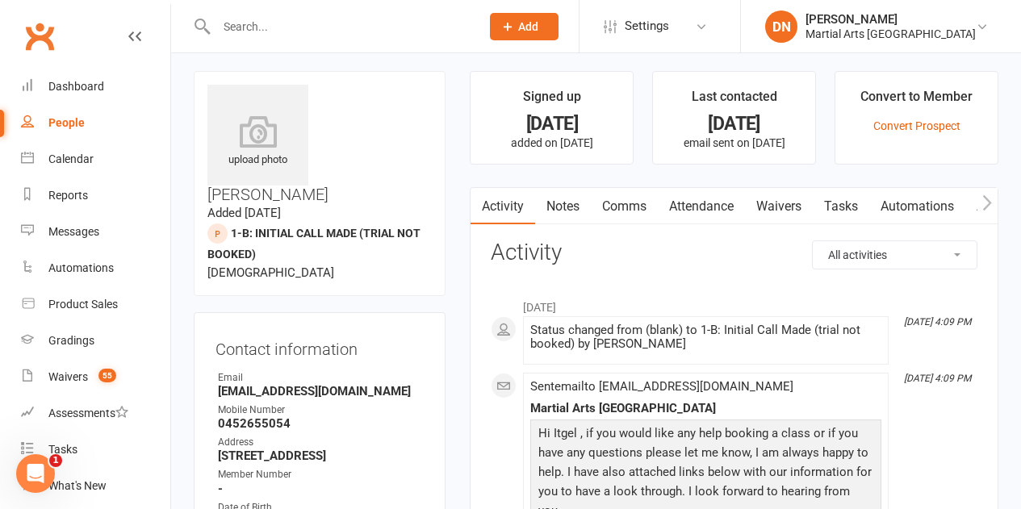
scroll to position [242, 0]
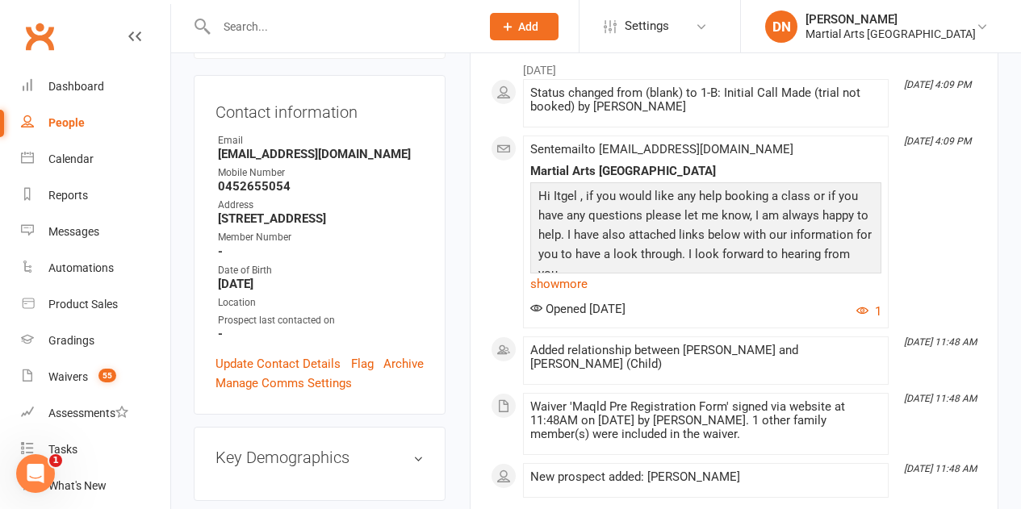
drag, startPoint x: 498, startPoint y: 302, endPoint x: 652, endPoint y: 320, distance: 155.3
click at [680, 312] on div "September 2025 Sep 22, 4:09 PM Status changed from (blank) to 1-B: Initial Call…" at bounding box center [734, 275] width 487 height 445
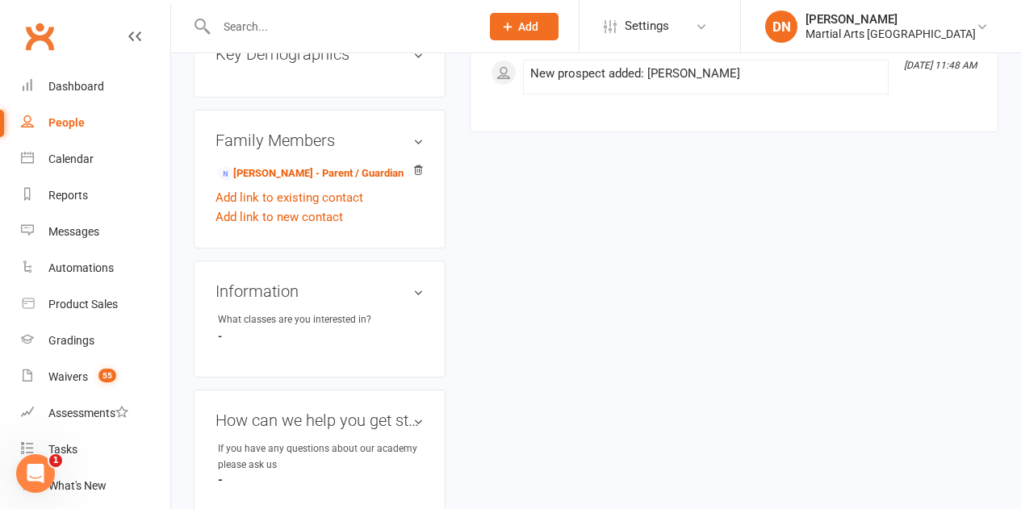
scroll to position [0, 0]
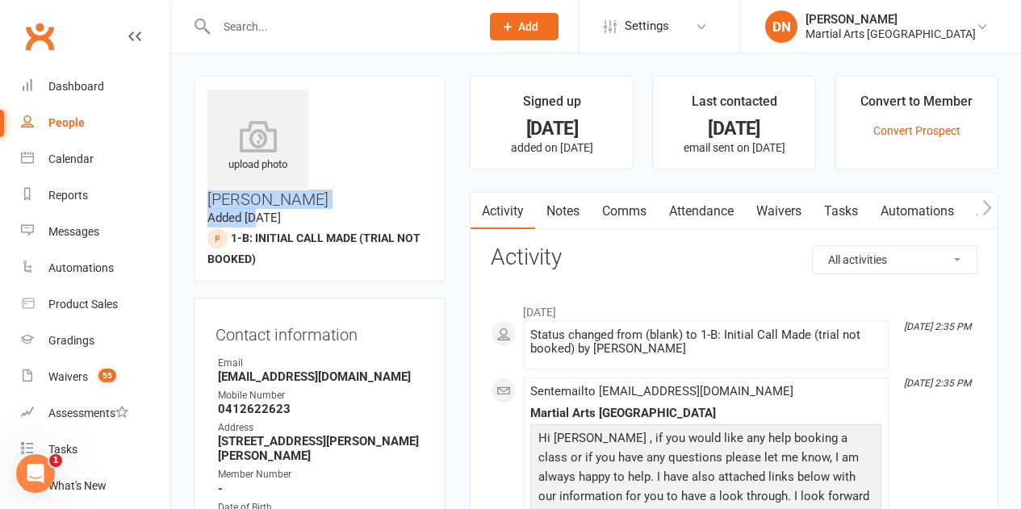
drag, startPoint x: 325, startPoint y: 103, endPoint x: 389, endPoint y: 115, distance: 64.9
click at [389, 115] on div "upload photo [PERSON_NAME] Added [DATE] 1-B: Initial Call Made (trial not booke…" at bounding box center [320, 179] width 252 height 206
click at [411, 204] on div "upload photo [PERSON_NAME] Added [DATE] 1-B: Initial Call Made (trial not booke…" at bounding box center [320, 179] width 252 height 206
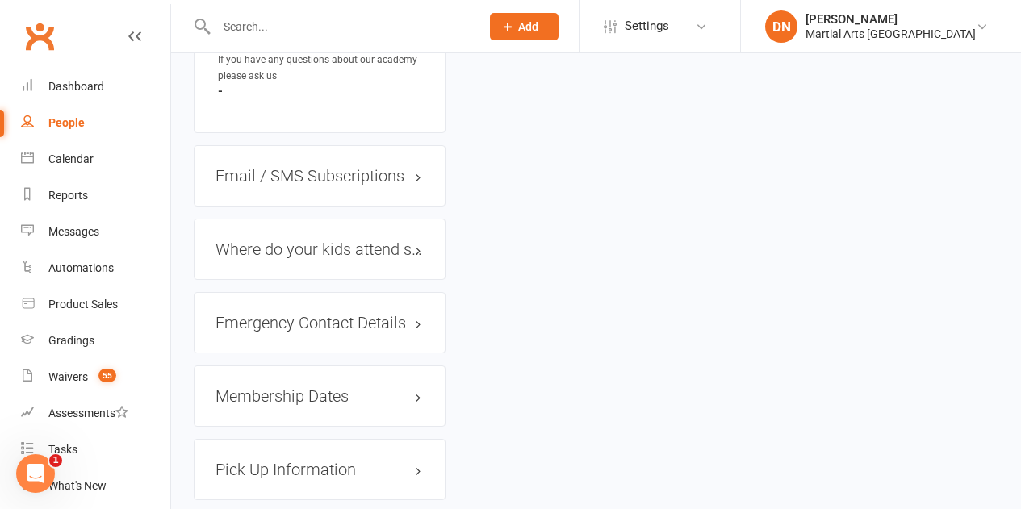
scroll to position [1065, 0]
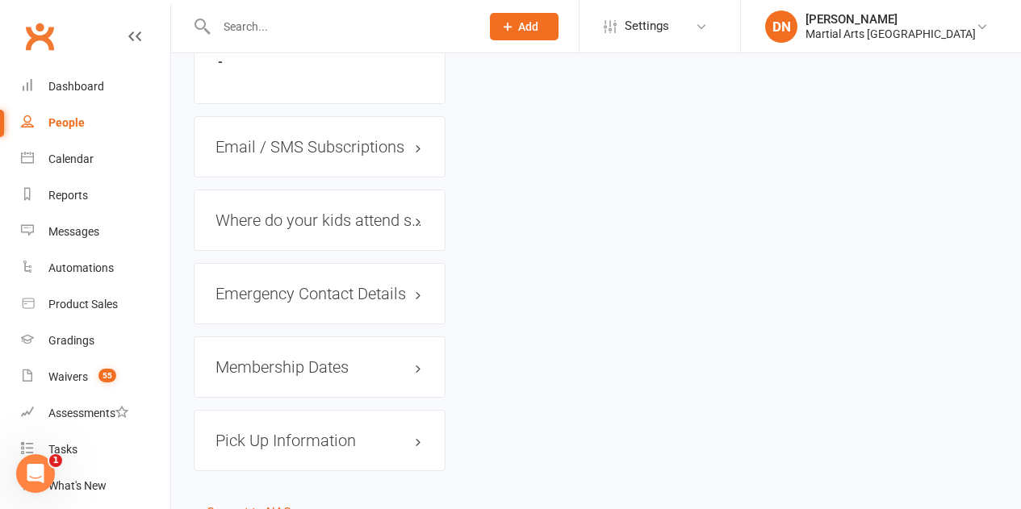
click at [268, 505] on link "Convert to NAC" at bounding box center [249, 512] width 85 height 15
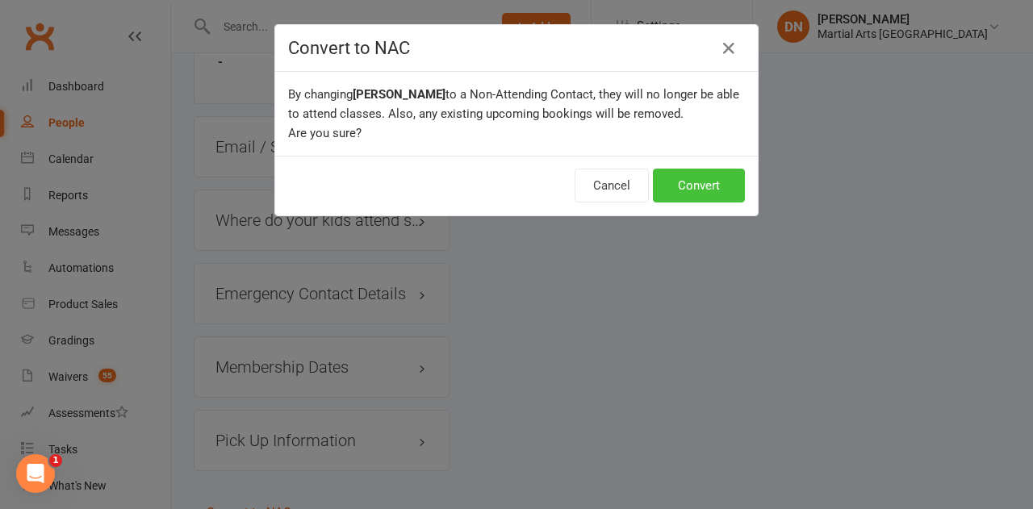
click at [718, 187] on button "Convert" at bounding box center [699, 186] width 92 height 34
